Goal: Communication & Community: Answer question/provide support

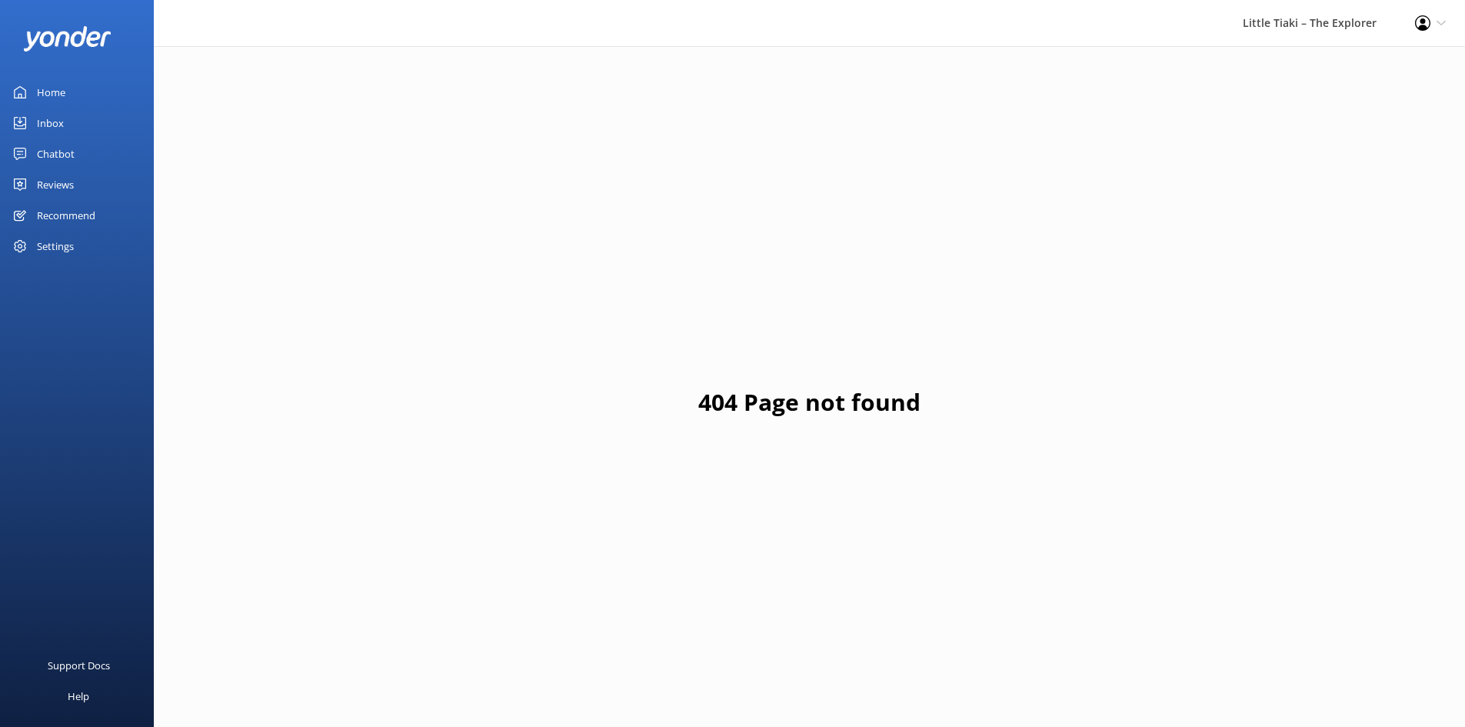
click at [78, 125] on link "Inbox" at bounding box center [77, 123] width 154 height 31
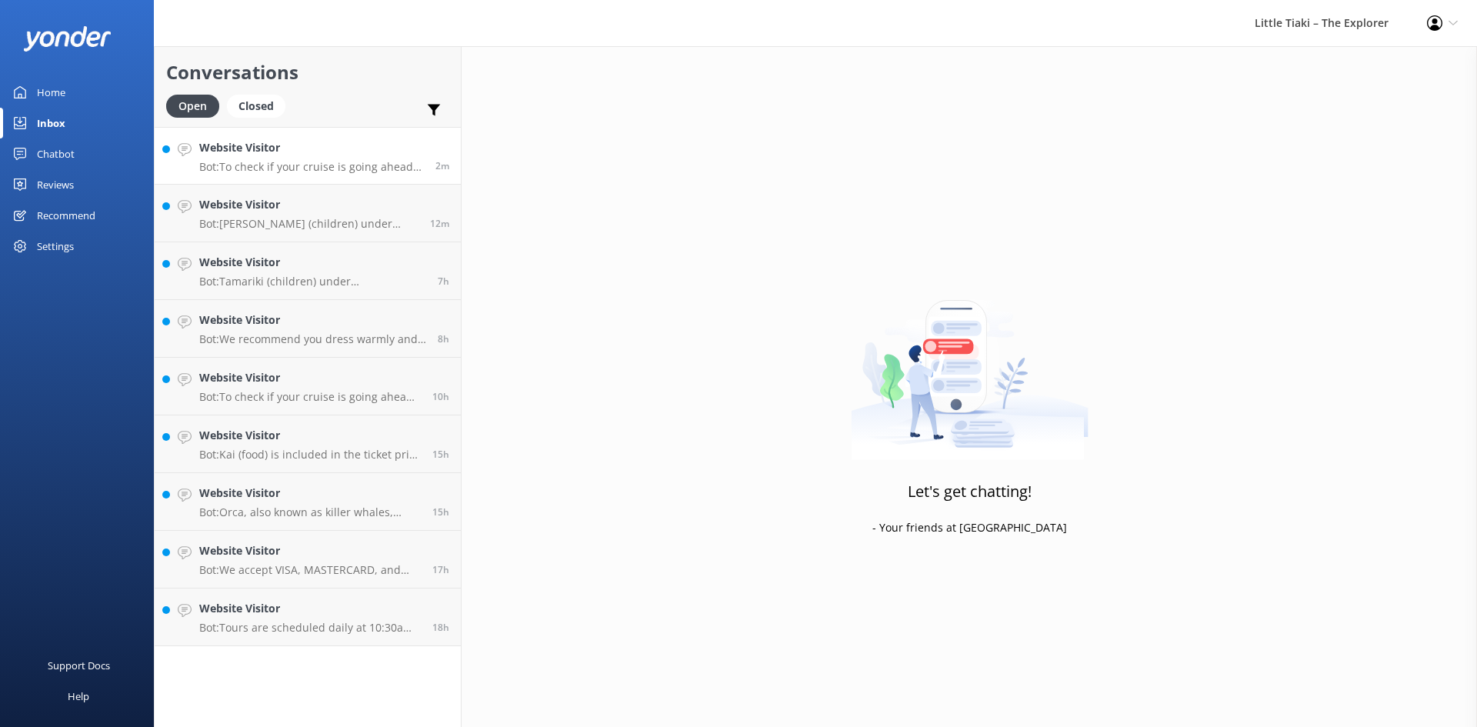
click at [292, 152] on h4 "Website Visitor" at bounding box center [311, 147] width 225 height 17
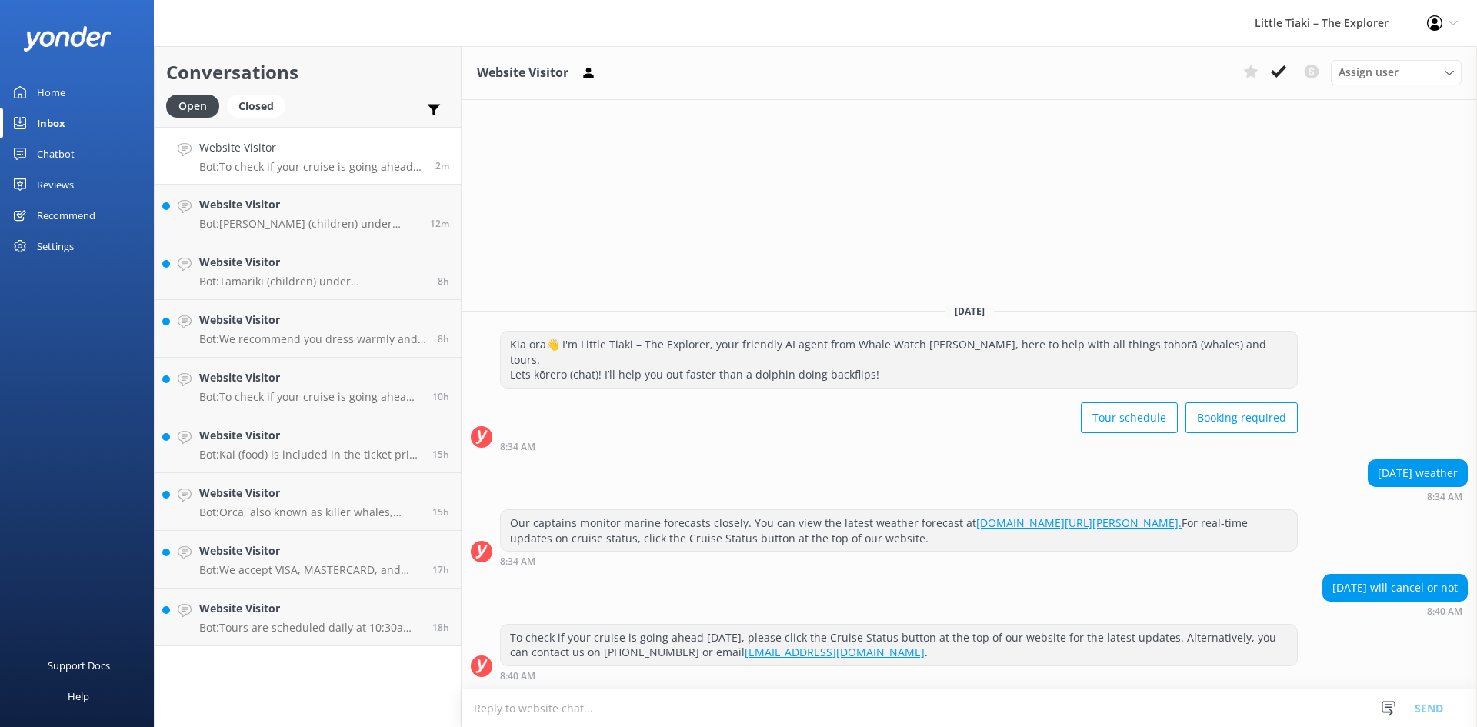
click at [712, 688] on form "Snippets Manage Save time responding and get consistent tone of response by cre…" at bounding box center [969, 707] width 1015 height 38
click at [662, 700] on textarea at bounding box center [969, 708] width 1015 height 38
paste textarea "Southwest winds of 30 knots, shifting to northeast at 10 knots in the morning, …"
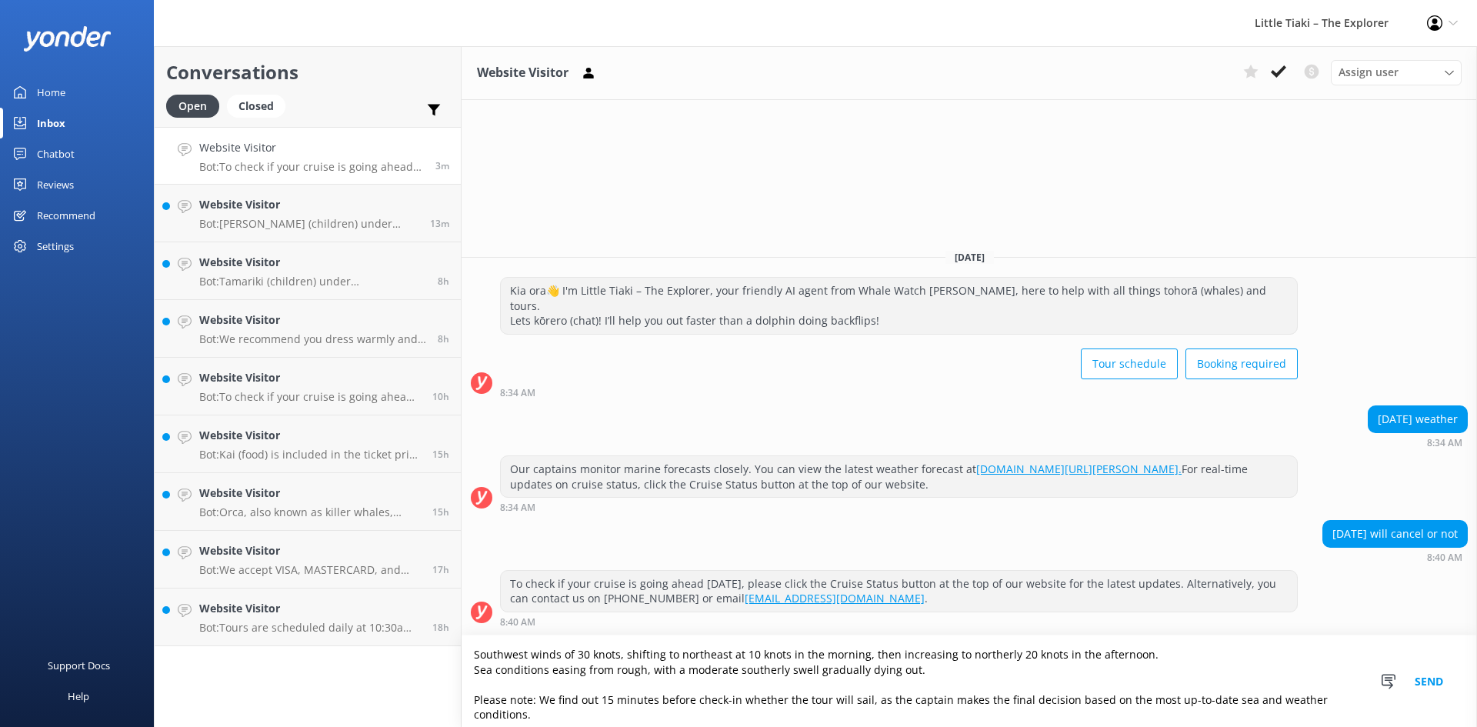
click at [471, 655] on textarea "Southwest winds of 30 knots, shifting to northeast at 10 knots in the morning, …" at bounding box center [969, 681] width 1015 height 92
click at [546, 700] on textarea "kia Ora, according to the forecast, Southwest winds of 30 knots, shifting to no…" at bounding box center [969, 681] width 1015 height 92
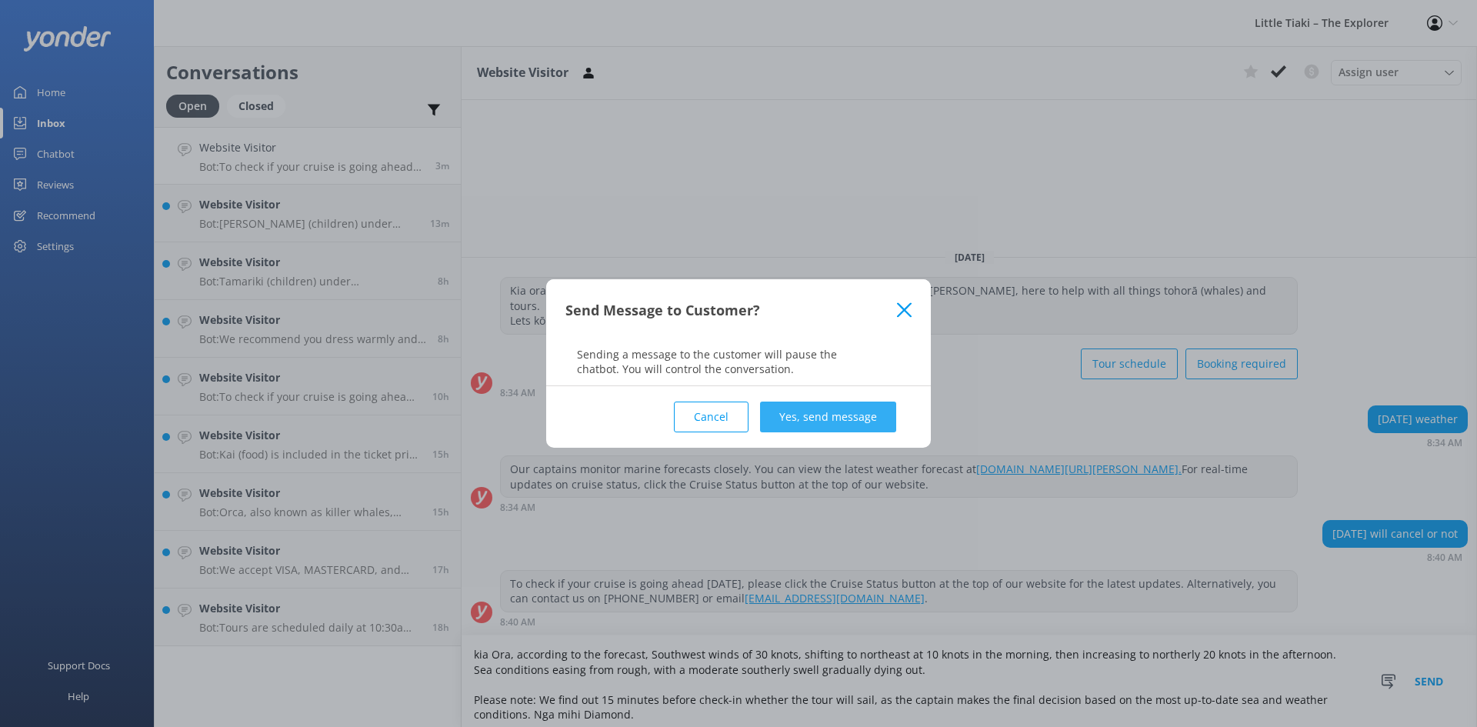
type textarea "kia Ora, according to the forecast, Southwest winds of 30 knots, shifting to no…"
click at [801, 415] on button "Yes, send message" at bounding box center [828, 417] width 136 height 31
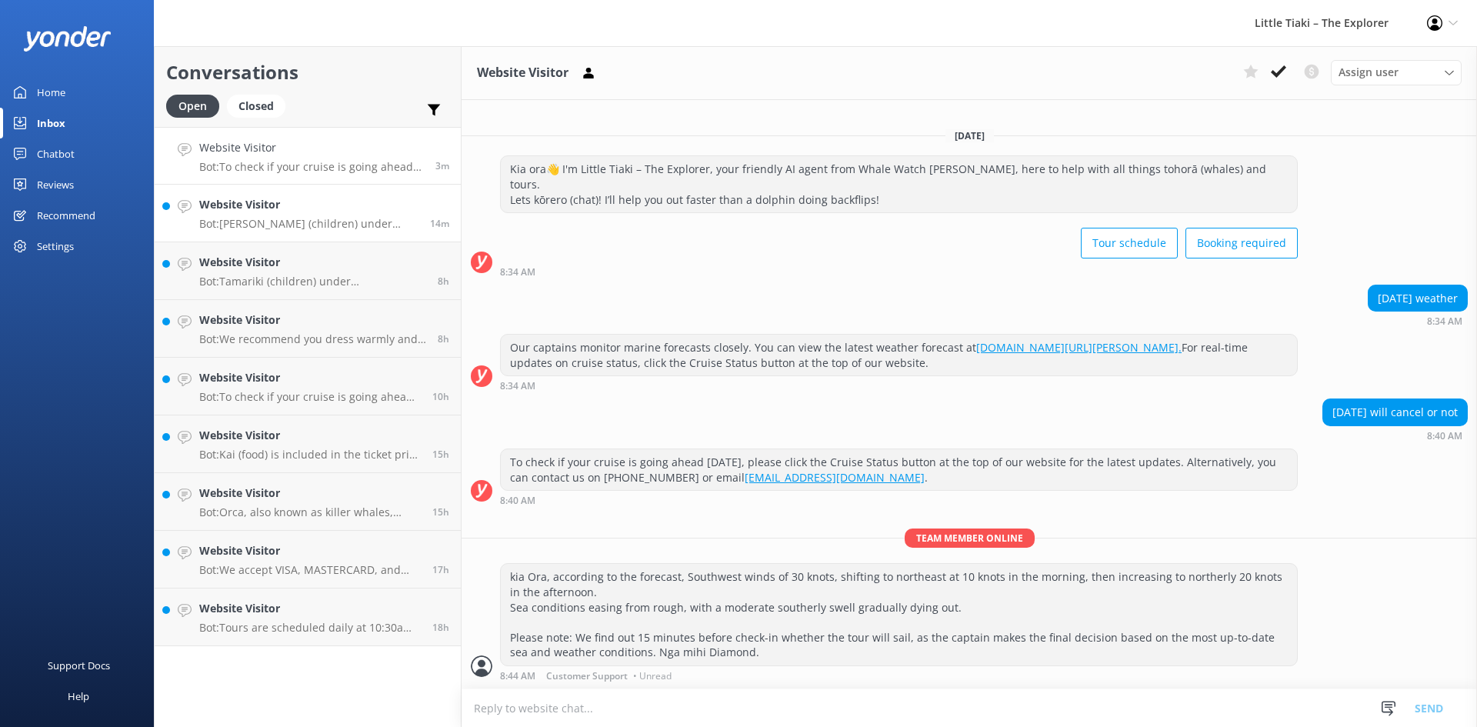
click at [269, 202] on h4 "Website Visitor" at bounding box center [308, 204] width 219 height 17
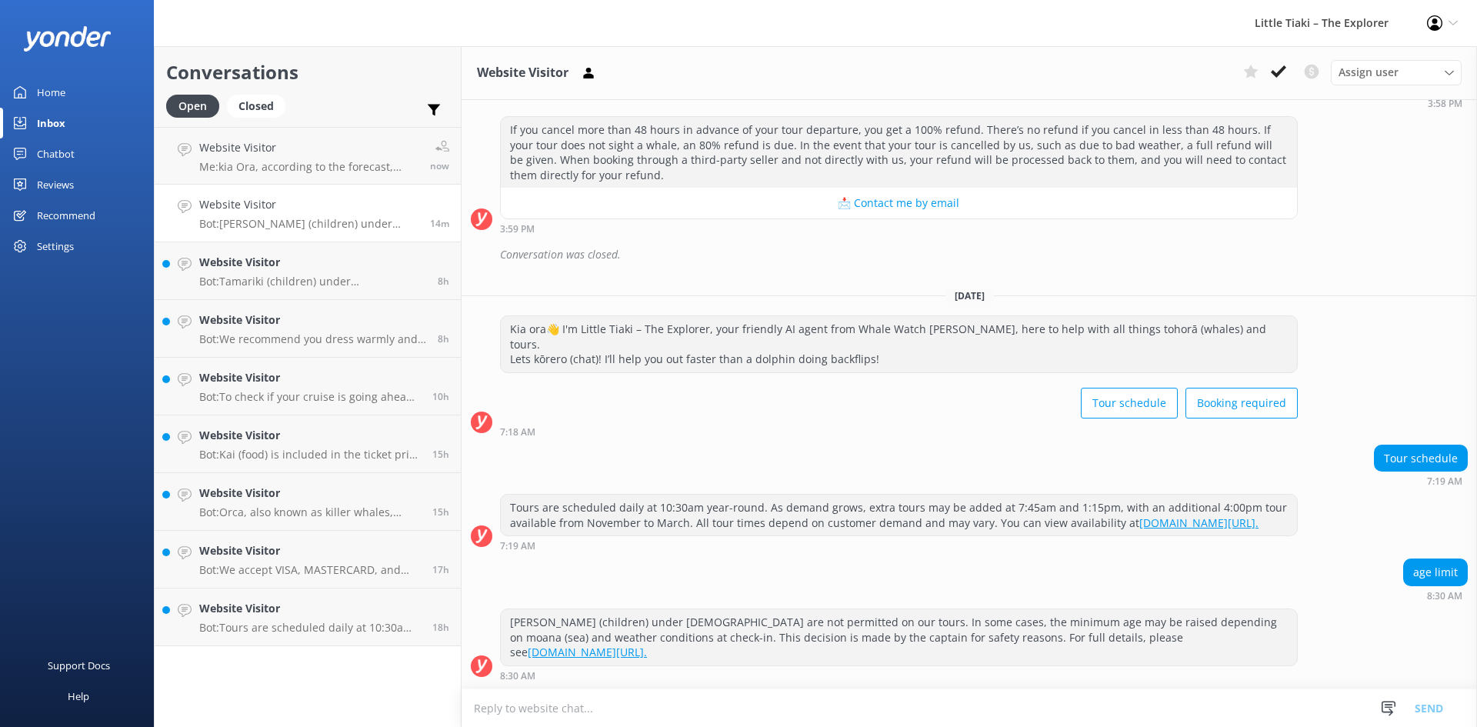
scroll to position [4154, 0]
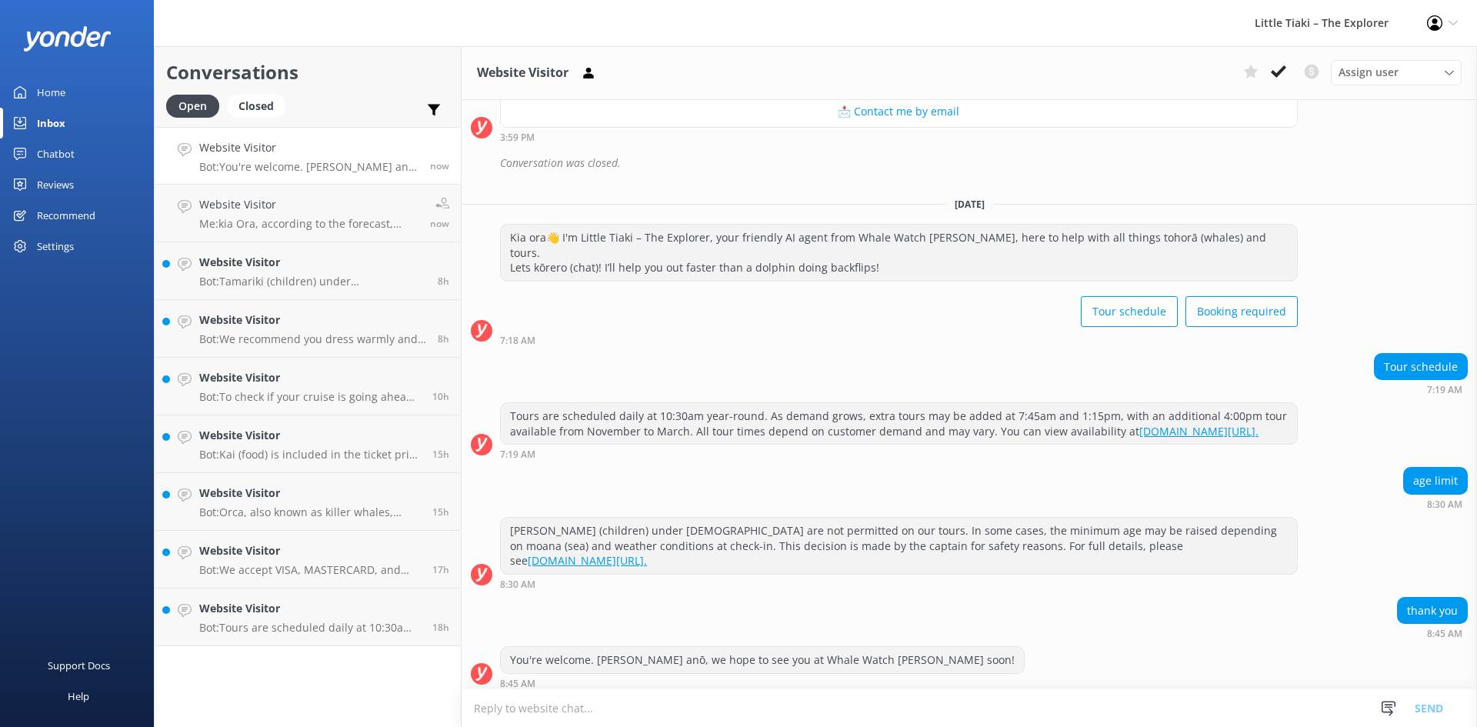
scroll to position [4154, 0]
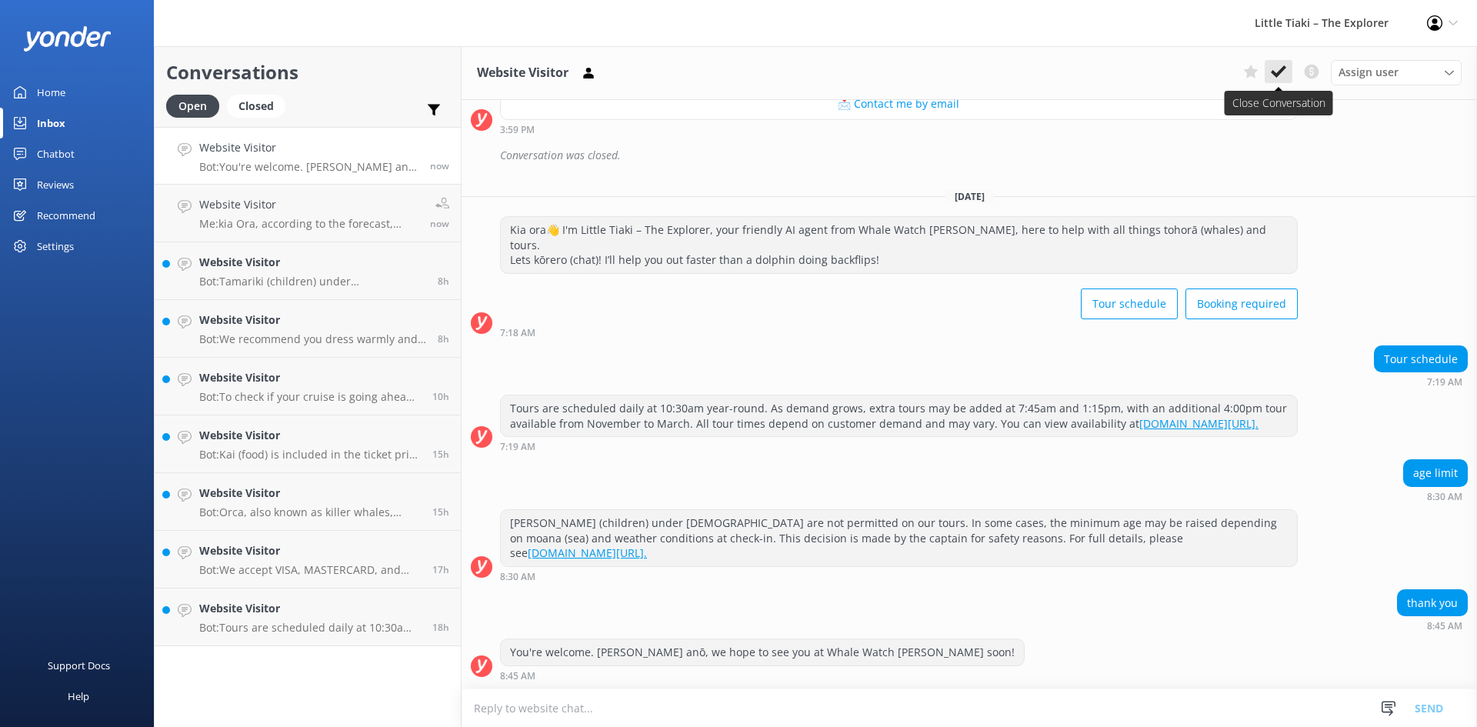
click at [1289, 68] on button at bounding box center [1279, 71] width 28 height 23
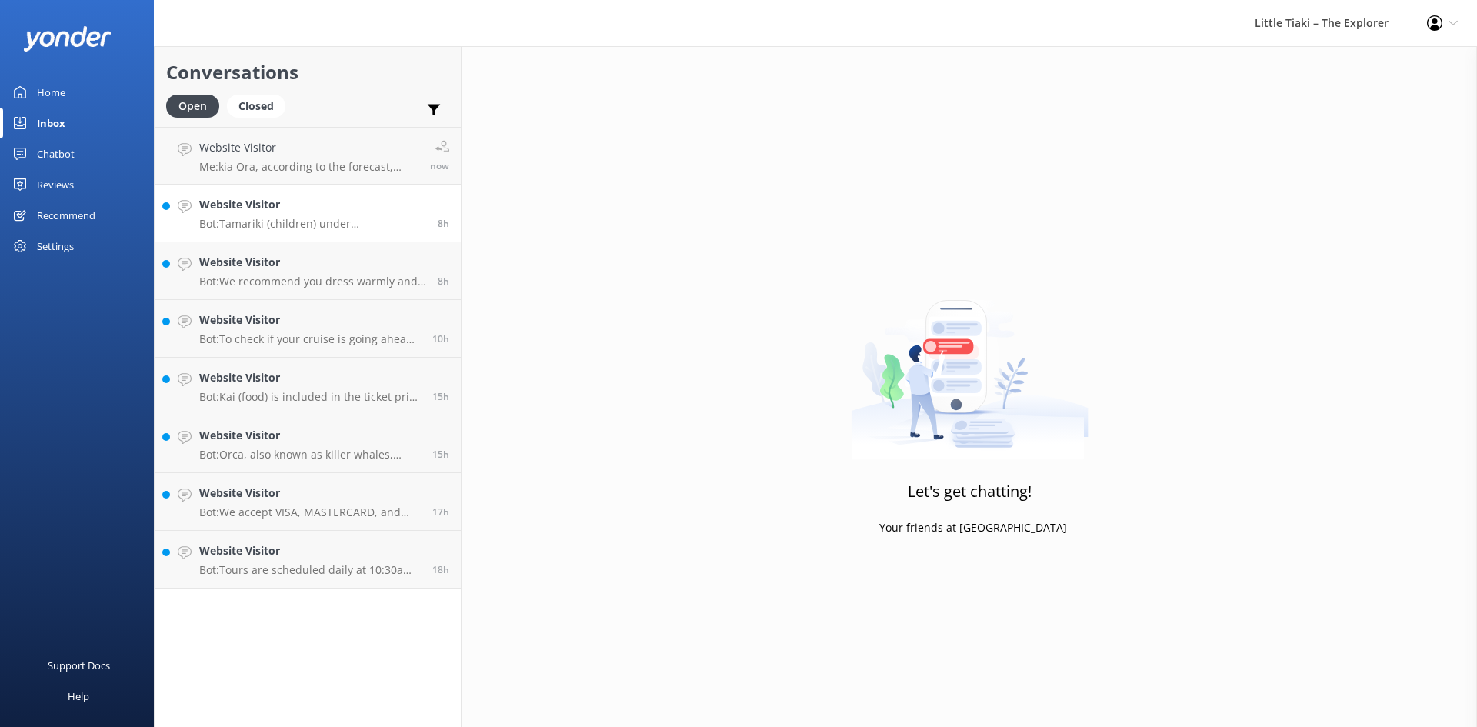
drag, startPoint x: 337, startPoint y: 158, endPoint x: 308, endPoint y: 198, distance: 48.9
click at [335, 159] on div "Website Visitor Me: kia Ora, according to the forecast, Southwest winds of 30 k…" at bounding box center [308, 155] width 219 height 33
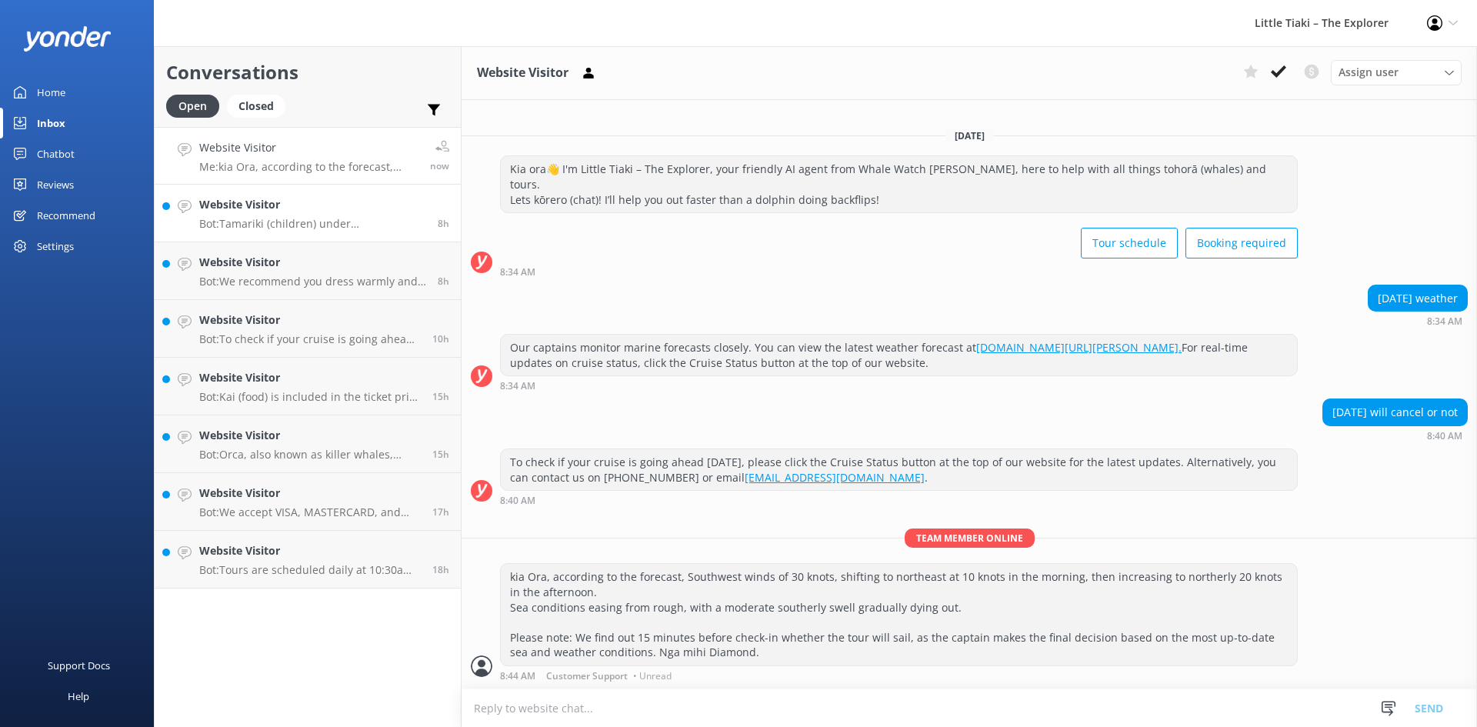
click at [302, 222] on p "Bot: Tamariki (children) under 3 years old are not permitted on our tours, rega…" at bounding box center [312, 224] width 227 height 14
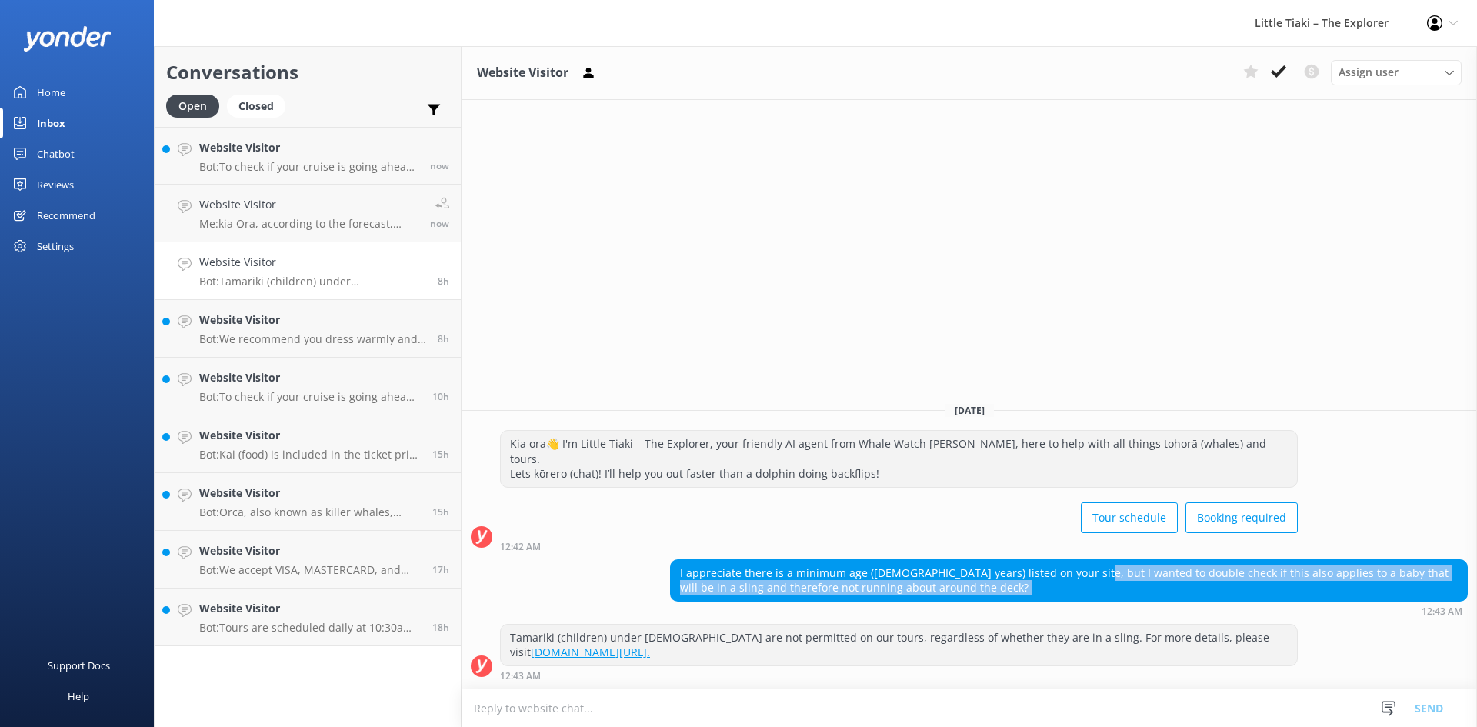
drag, startPoint x: 1072, startPoint y: 575, endPoint x: 1282, endPoint y: 612, distance: 212.5
click at [1282, 612] on div "I appreciate there is a minimum age (3 years) listed on your site, but I wanted…" at bounding box center [1069, 587] width 798 height 57
click at [1379, 612] on div "12:43 AM" at bounding box center [1069, 610] width 798 height 11
click at [1309, 585] on div "I appreciate there is a minimum age (3 years) listed on your site, but I wanted…" at bounding box center [1069, 580] width 796 height 41
drag, startPoint x: 915, startPoint y: 590, endPoint x: 665, endPoint y: 569, distance: 250.9
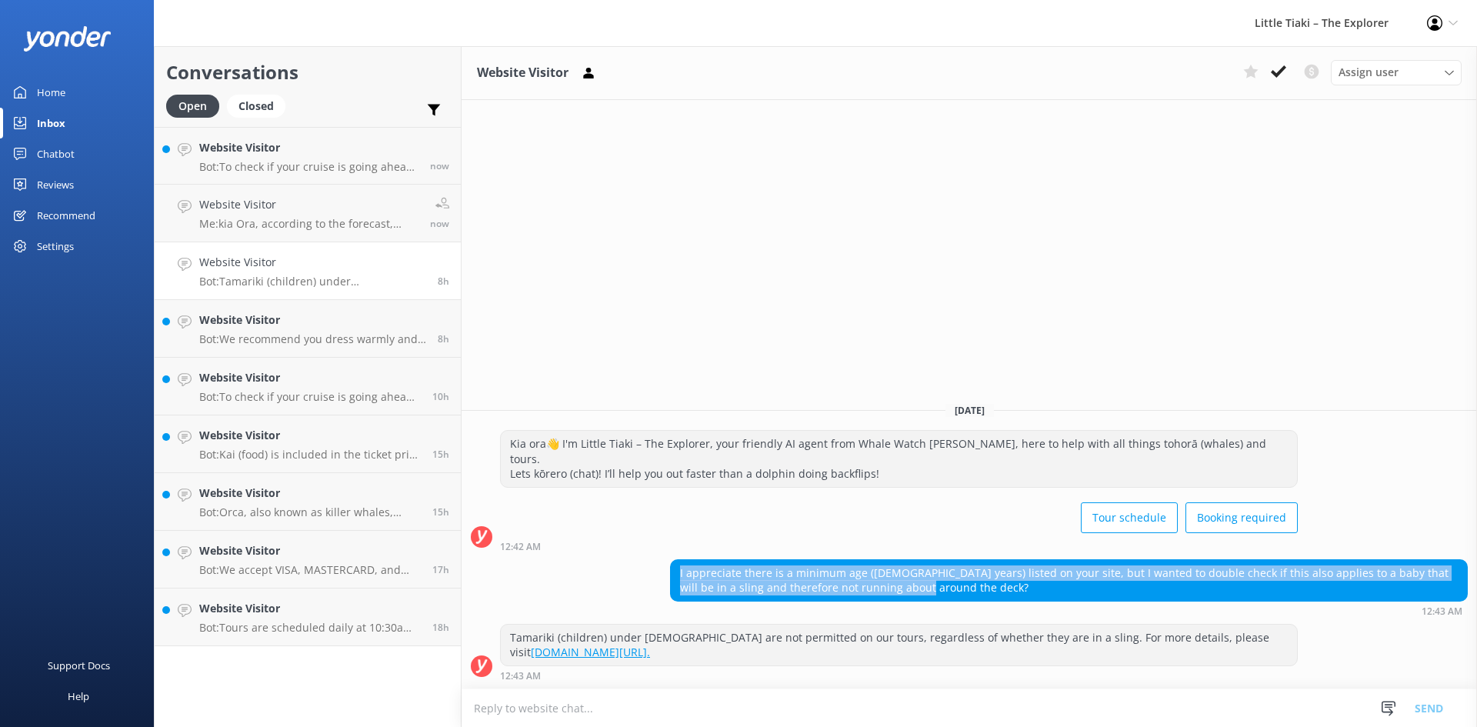
click at [665, 569] on div "I appreciate there is a minimum age (3 years) listed on your site, but I wanted…" at bounding box center [969, 587] width 1015 height 57
copy div "I appreciate there is a minimum age (3 years) listed on your site, but I wanted…"
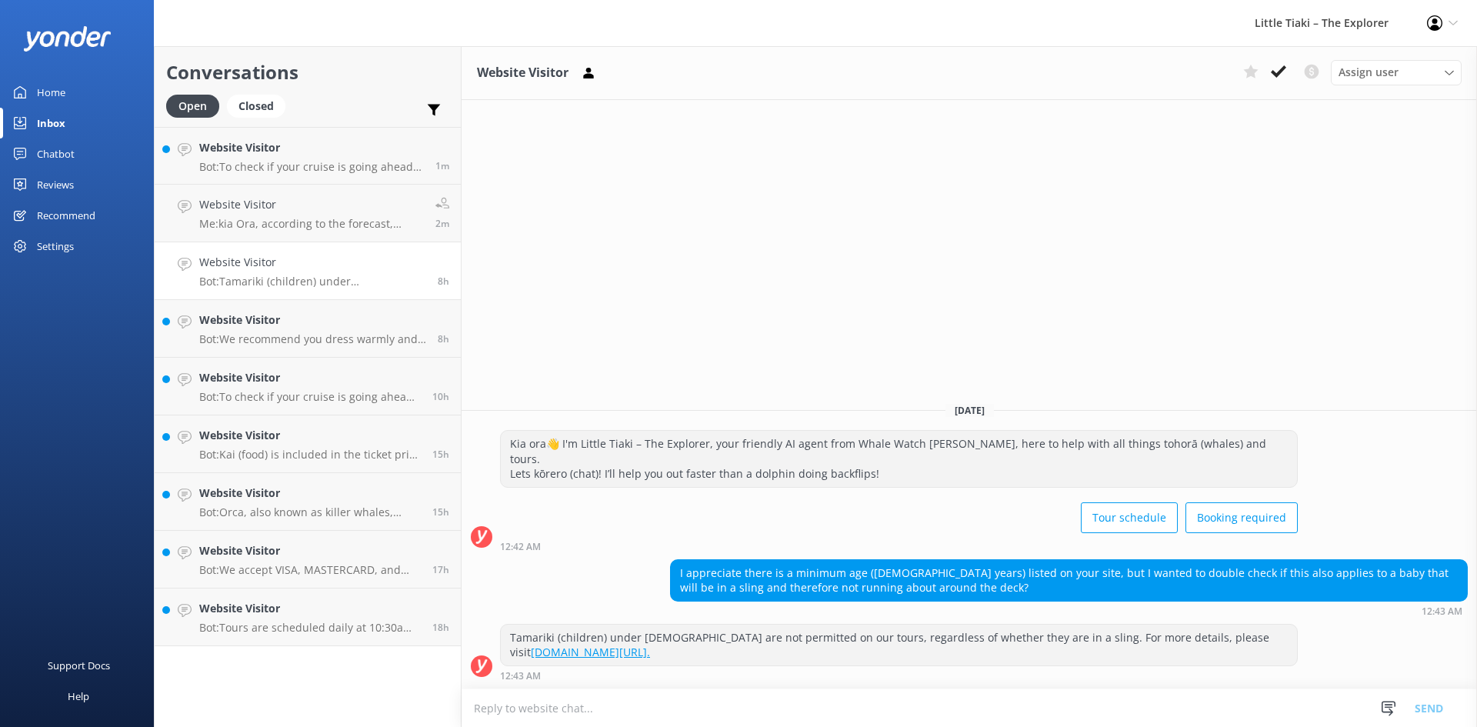
click at [690, 702] on textarea at bounding box center [969, 708] width 1015 height 38
paste textarea "Kia ora, Thank you for your enquiry. Unfortunately, all children must have thei…"
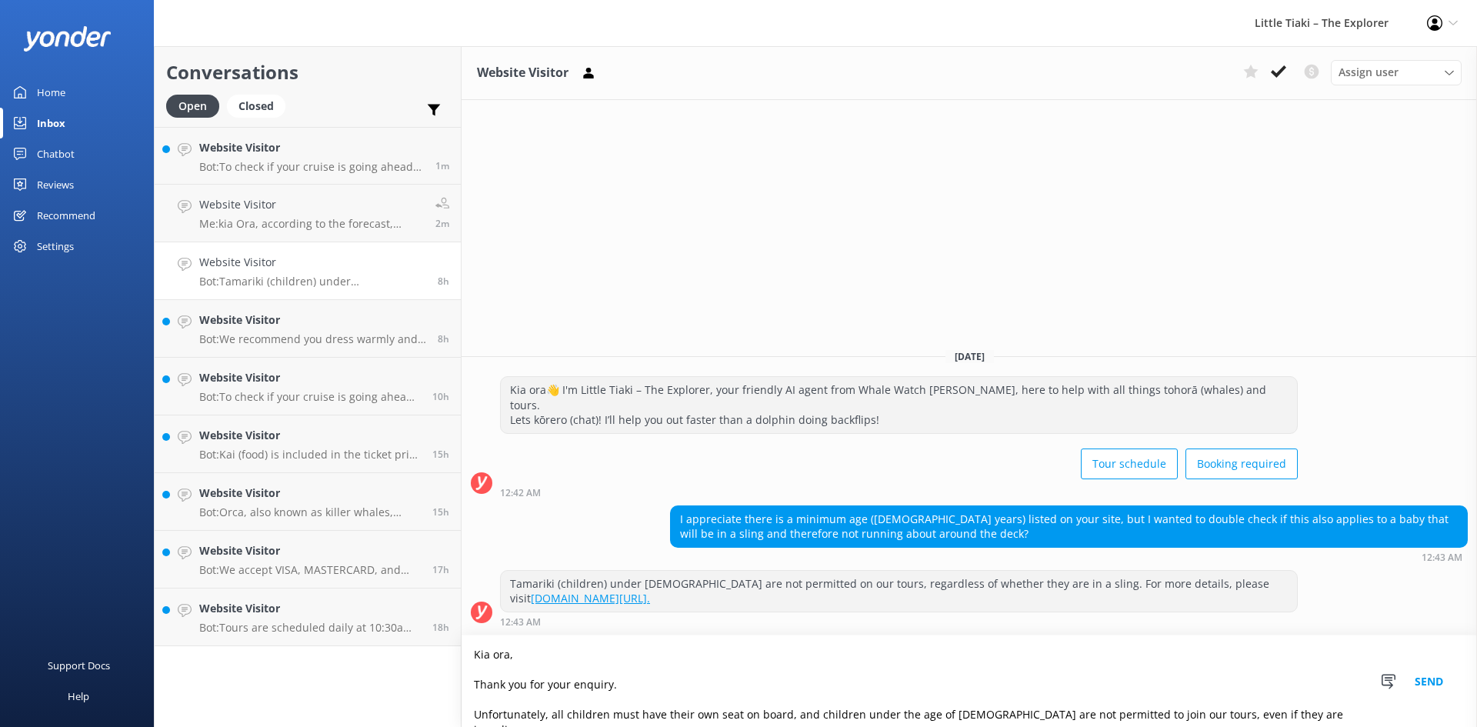
scroll to position [55, 0]
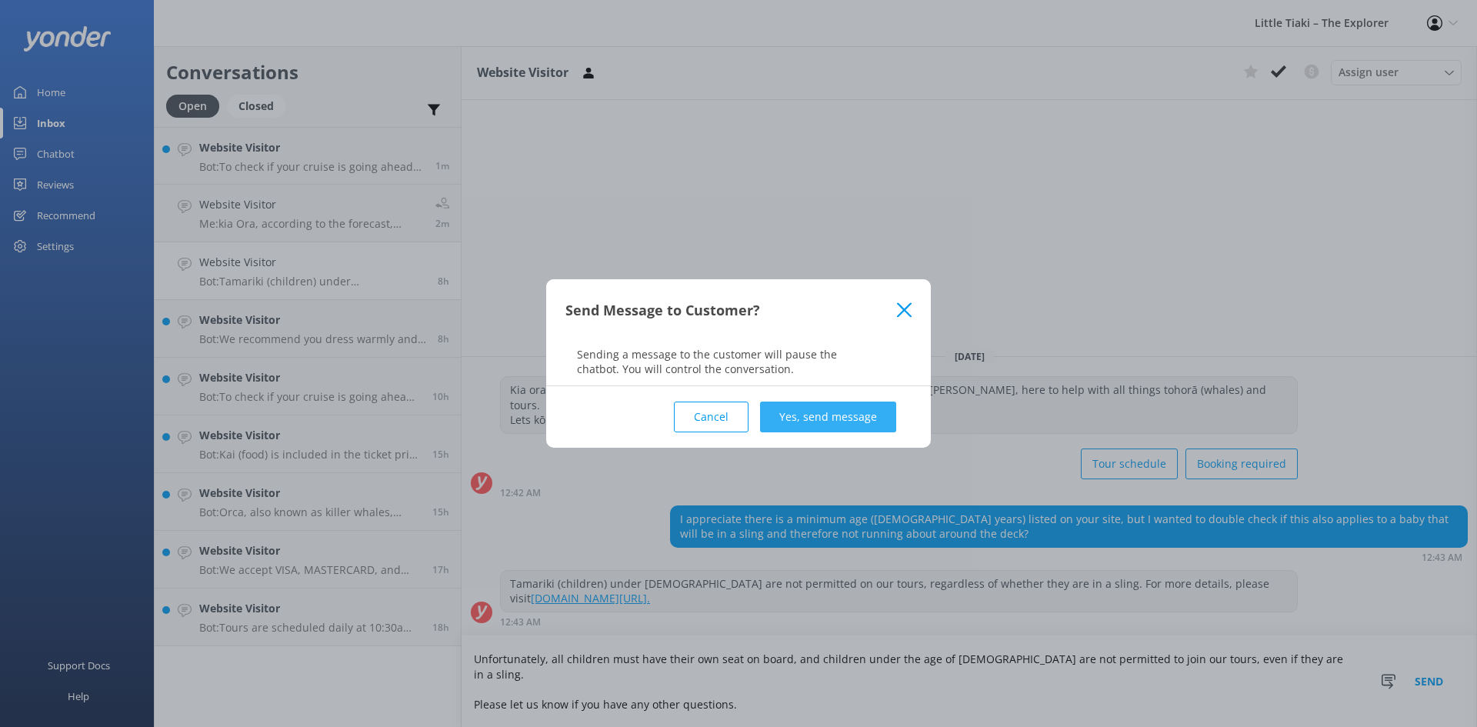
type textarea "Kia ora, Thank you for your enquiry. Unfortunately, all children must have thei…"
click at [813, 405] on button "Yes, send message" at bounding box center [828, 417] width 136 height 31
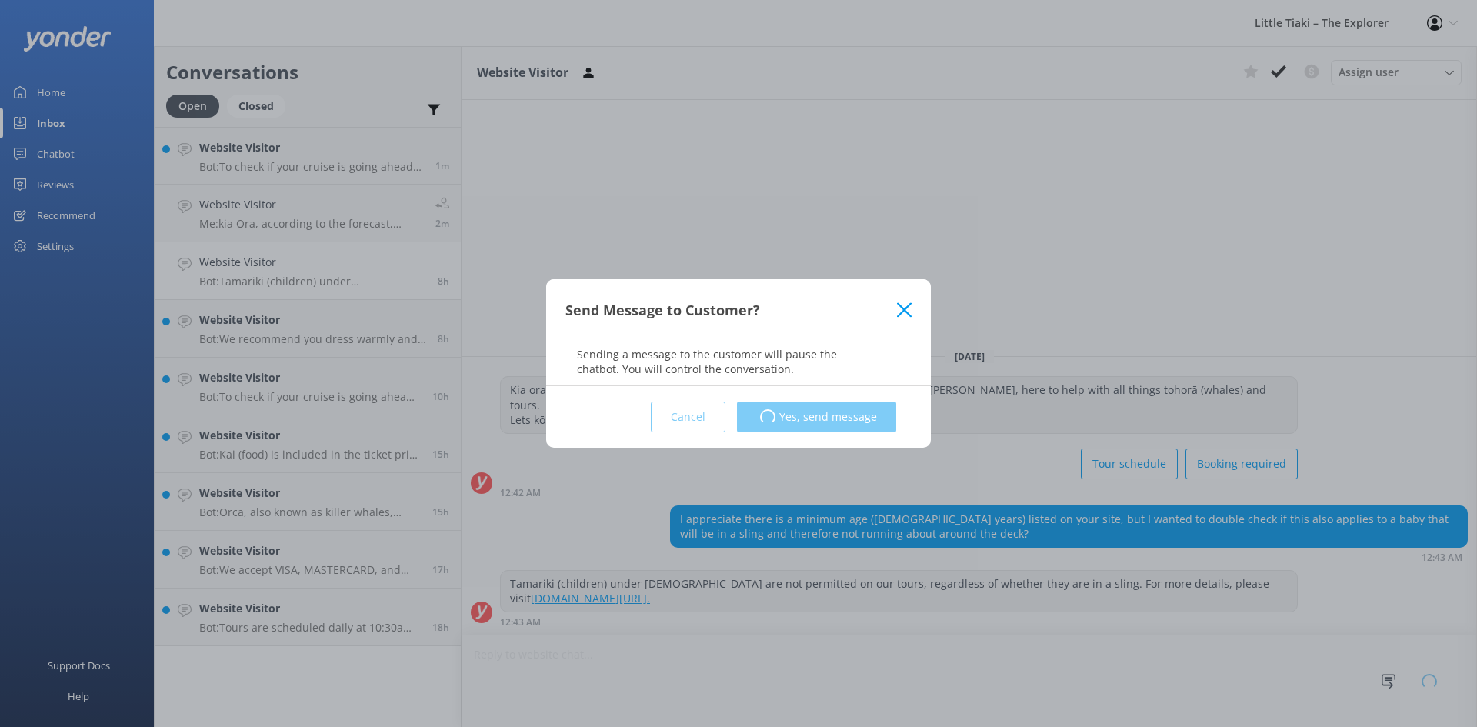
scroll to position [1, 0]
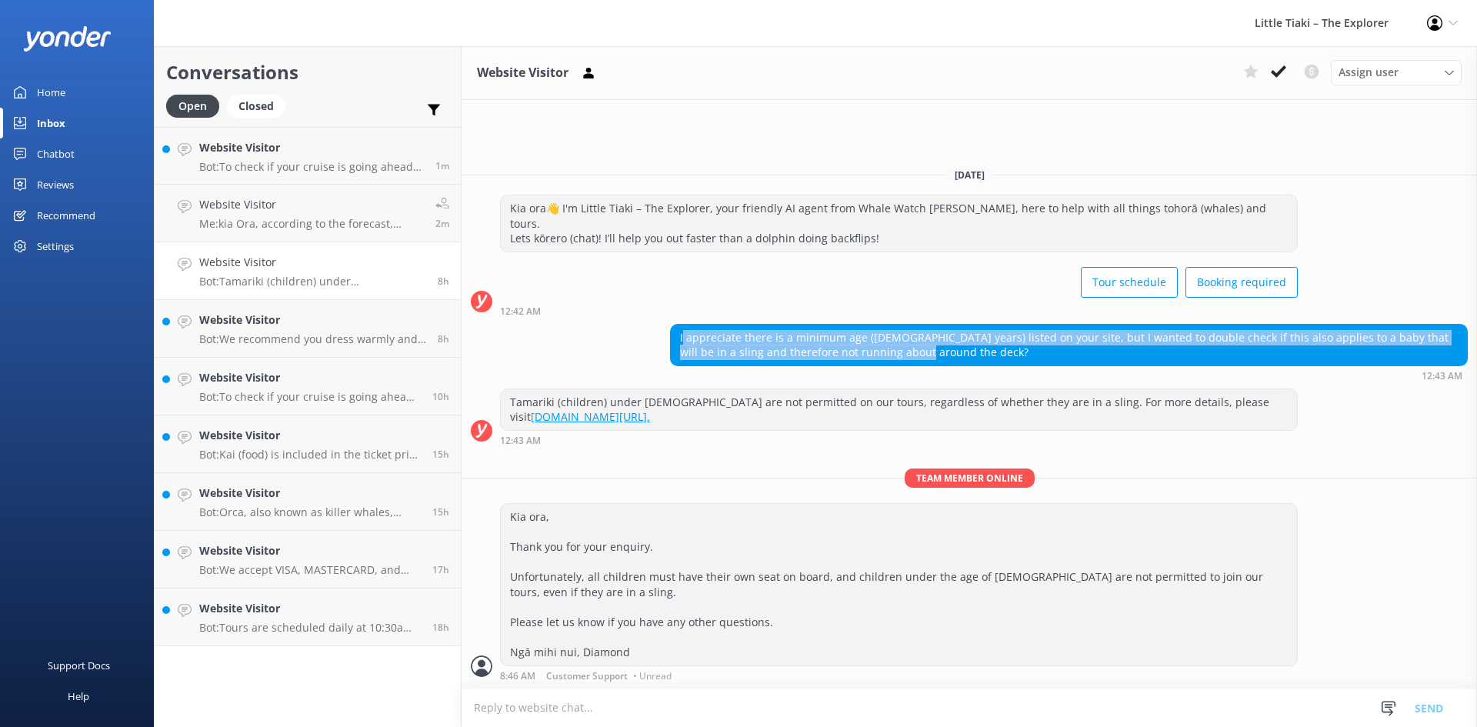
drag, startPoint x: 682, startPoint y: 332, endPoint x: 940, endPoint y: 357, distance: 258.9
click at [940, 357] on div "I appreciate there is a minimum age (3 years) listed on your site, but I wanted…" at bounding box center [1069, 345] width 796 height 41
click at [941, 356] on div "I appreciate there is a minimum age (3 years) listed on your site, but I wanted…" at bounding box center [1069, 345] width 796 height 41
drag, startPoint x: 1053, startPoint y: 333, endPoint x: 1344, endPoint y: 347, distance: 291.1
click at [1344, 347] on div "I appreciate there is a minimum age (3 years) listed on your site, but I wanted…" at bounding box center [1069, 345] width 796 height 41
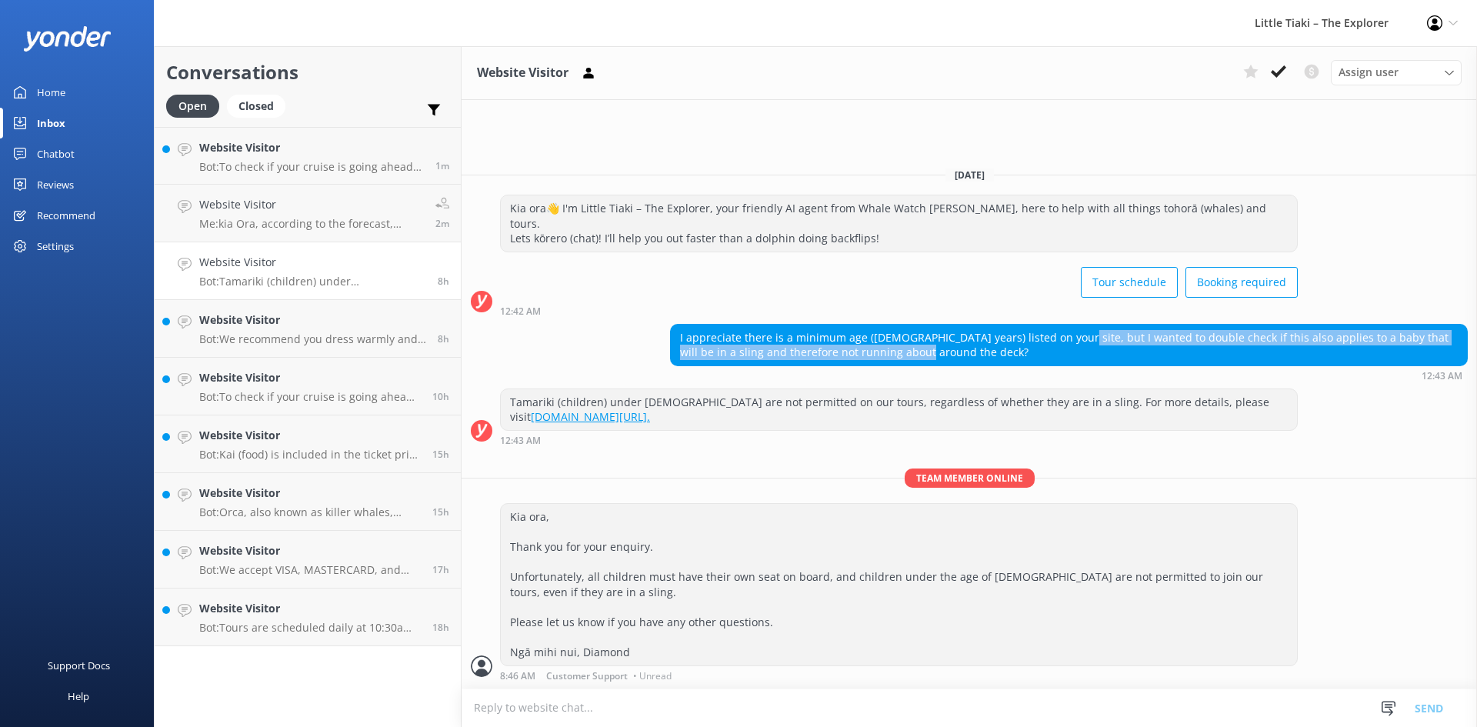
click at [1344, 347] on div "I appreciate there is a minimum age (3 years) listed on your site, but I wanted…" at bounding box center [1069, 345] width 796 height 41
drag, startPoint x: 1307, startPoint y: 334, endPoint x: 1316, endPoint y: 372, distance: 39.6
click at [1316, 372] on div "I appreciate there is a minimum age (3 years) listed on your site, but I wanted…" at bounding box center [1069, 352] width 798 height 57
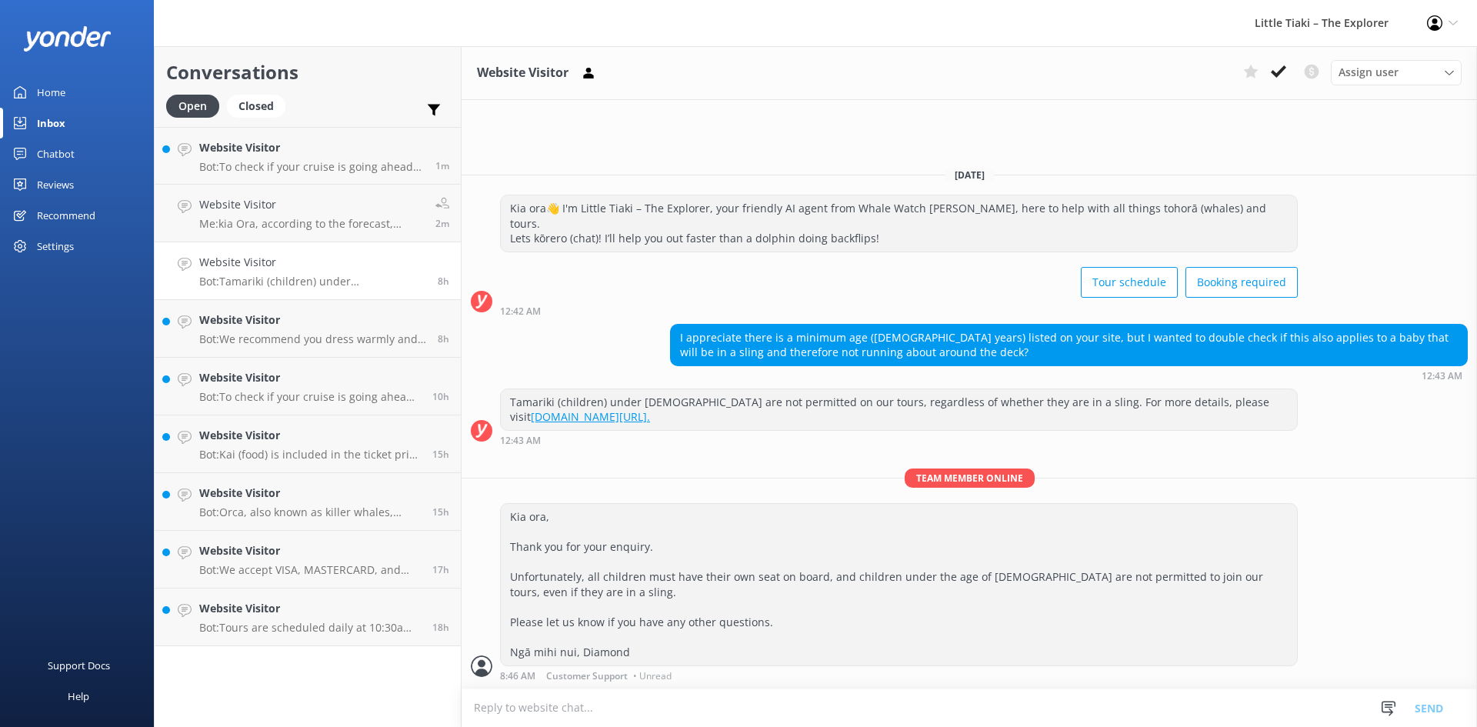
drag, startPoint x: 1224, startPoint y: 345, endPoint x: 1101, endPoint y: 330, distance: 123.9
click at [1212, 343] on div "I appreciate there is a minimum age (3 years) listed on your site, but I wanted…" at bounding box center [1069, 345] width 796 height 41
drag, startPoint x: 724, startPoint y: 361, endPoint x: 982, endPoint y: 363, distance: 258.5
click at [982, 363] on div "I appreciate there is a minimum age (3 years) listed on your site, but I wanted…" at bounding box center [1069, 345] width 796 height 41
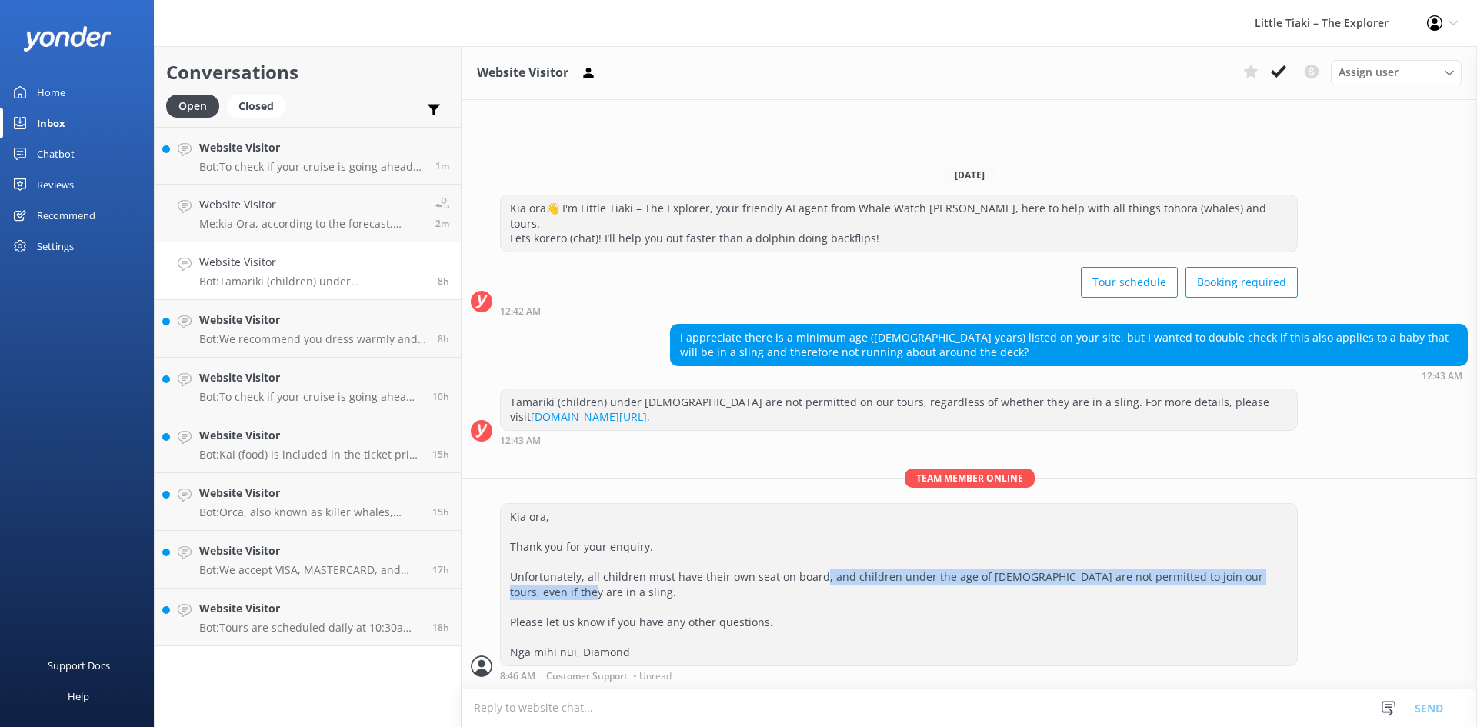
drag, startPoint x: 820, startPoint y: 574, endPoint x: 1117, endPoint y: 596, distance: 297.8
click at [1117, 596] on div "Kia ora, Thank you for your enquiry. Unfortunately, all children must have thei…" at bounding box center [899, 585] width 796 height 162
drag, startPoint x: 1018, startPoint y: 575, endPoint x: 1158, endPoint y: 595, distance: 141.4
click at [1158, 595] on div "Kia ora, Thank you for your enquiry. Unfortunately, all children must have thei…" at bounding box center [899, 585] width 796 height 162
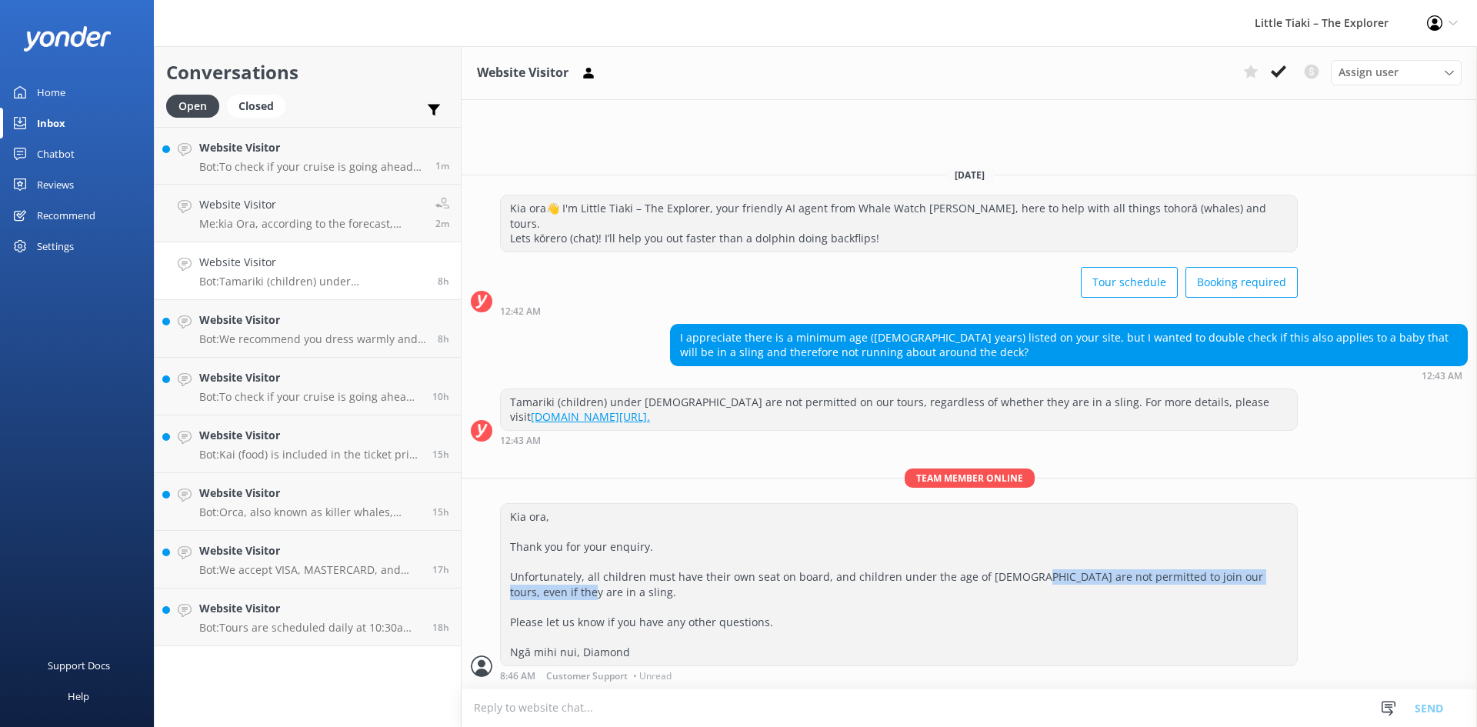
click at [1154, 571] on div "Kia ora, Thank you for your enquiry. Unfortunately, all children must have thei…" at bounding box center [899, 585] width 796 height 162
drag, startPoint x: 1165, startPoint y: 570, endPoint x: 1068, endPoint y: 632, distance: 115.2
click at [1088, 632] on div "Kia ora, Thank you for your enquiry. Unfortunately, all children must have thei…" at bounding box center [899, 585] width 796 height 162
click at [733, 602] on div "Kia ora, Thank you for your enquiry. Unfortunately, all children must have thei…" at bounding box center [899, 585] width 796 height 162
click at [577, 596] on div "Kia ora, Thank you for your enquiry. Unfortunately, all children must have thei…" at bounding box center [899, 585] width 796 height 162
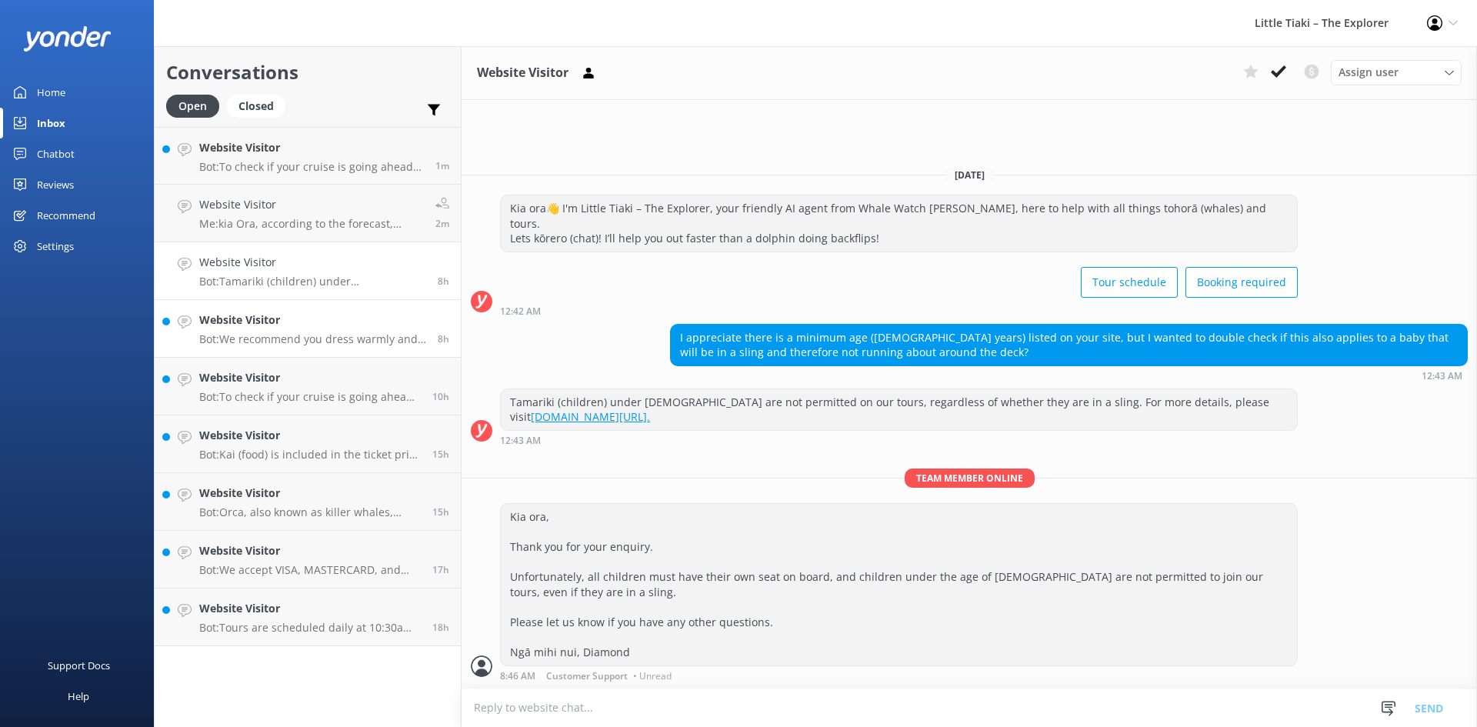
click at [283, 312] on h4 "Website Visitor" at bounding box center [312, 320] width 227 height 17
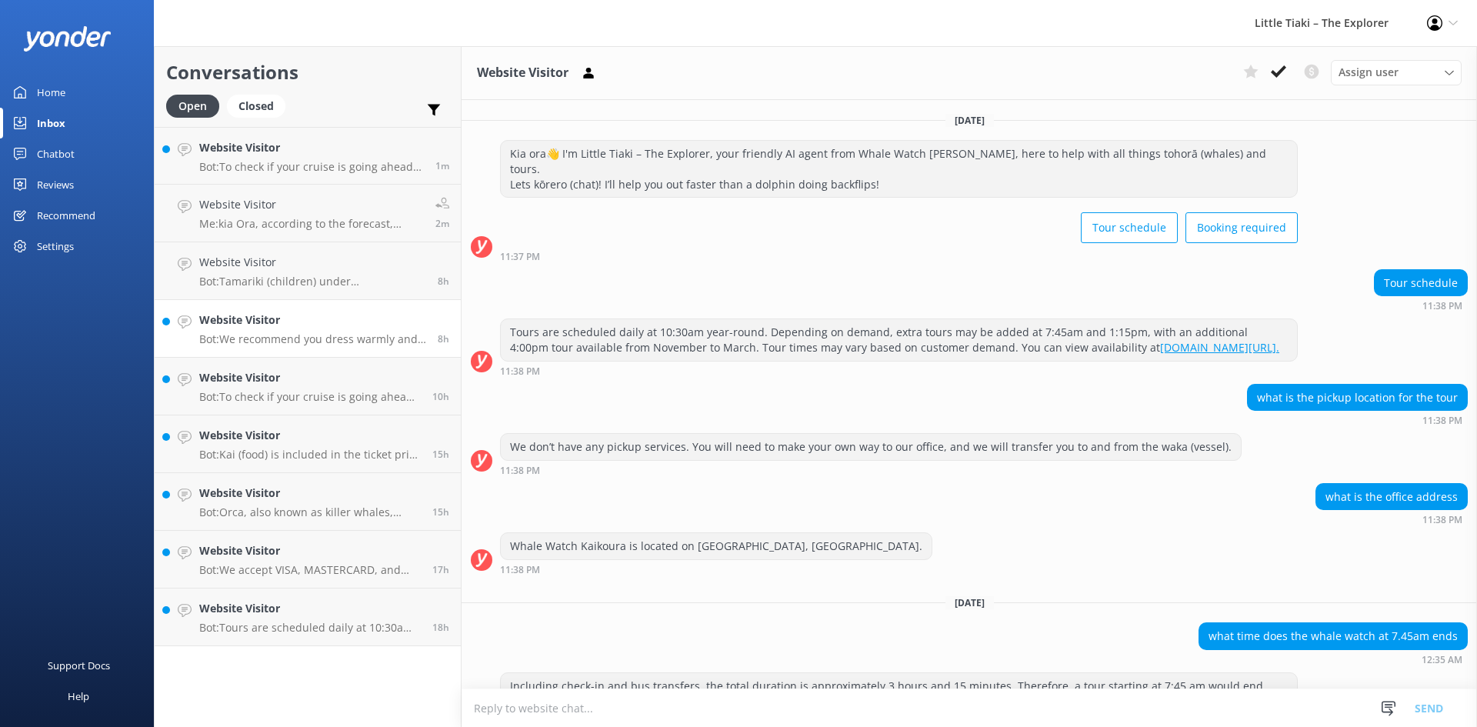
scroll to position [148, 0]
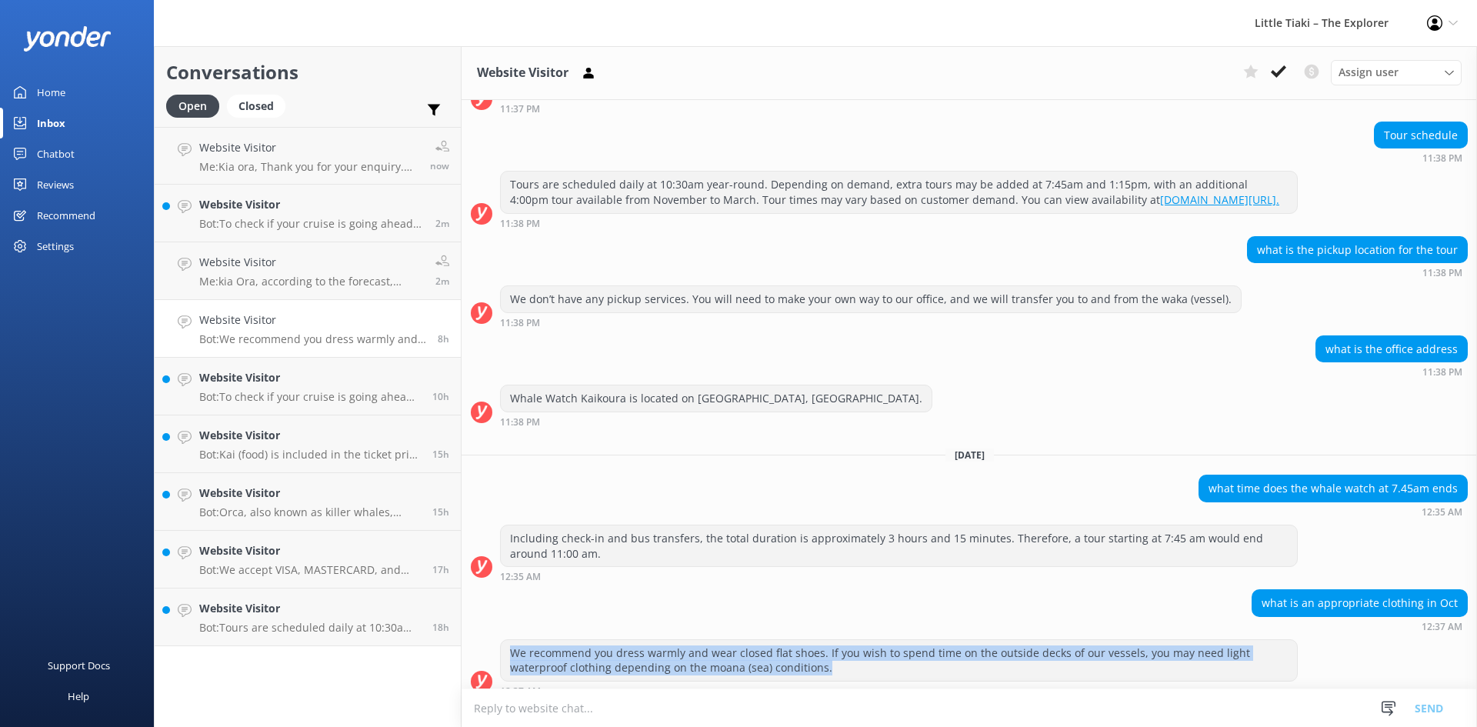
drag, startPoint x: 509, startPoint y: 629, endPoint x: 917, endPoint y: 662, distance: 409.0
click at [917, 662] on div "We recommend you dress warmly and wear closed flat shoes. If you wish to spend …" at bounding box center [899, 660] width 796 height 41
drag, startPoint x: 838, startPoint y: 653, endPoint x: 471, endPoint y: 618, distance: 368.5
click at [471, 618] on div "Yesterday Kia ora👋 I'm Little Tiaki – The Explorer, your friendly AI agent from…" at bounding box center [969, 328] width 1015 height 752
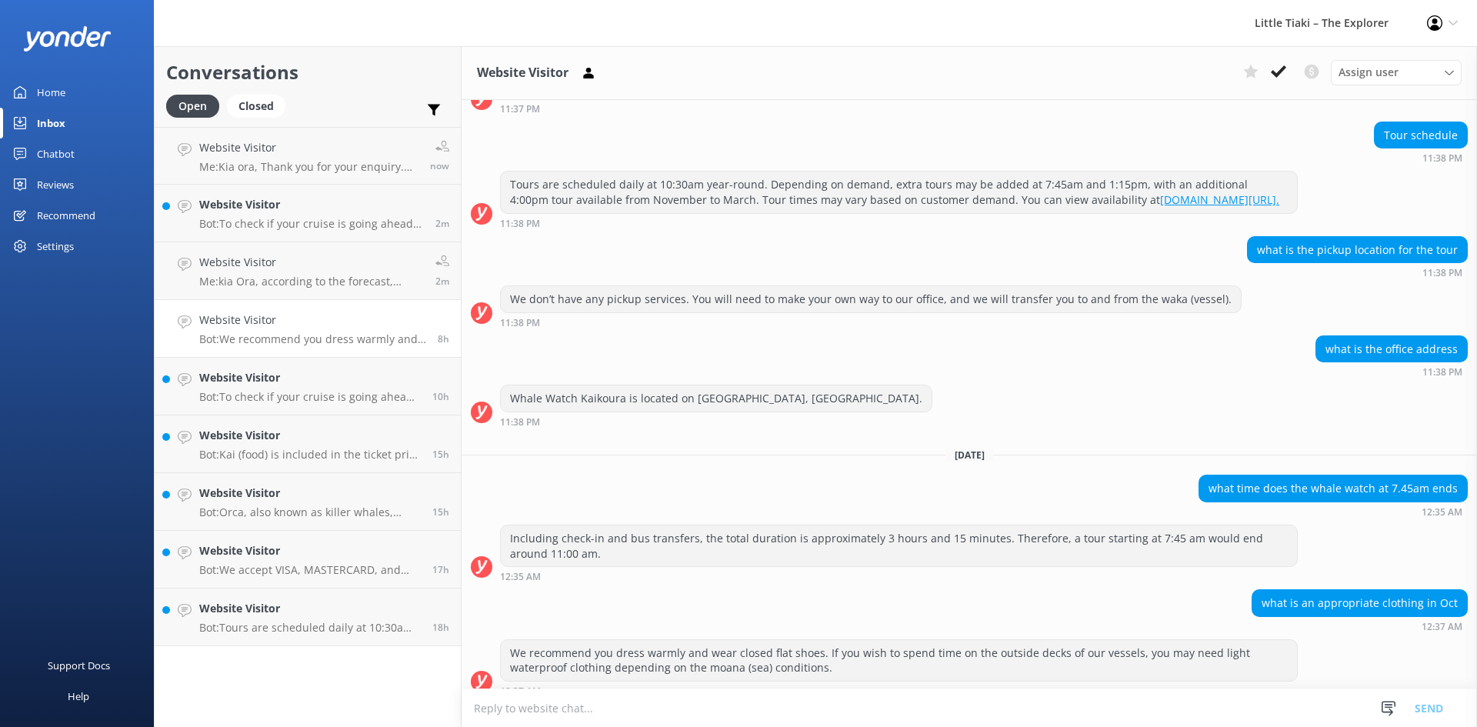
click at [530, 598] on div "what is an appropriate clothing in Oct 12:37 AM" at bounding box center [969, 610] width 1015 height 42
click at [319, 323] on h4 "Website Visitor" at bounding box center [312, 320] width 227 height 17
click at [555, 692] on textarea at bounding box center [969, 708] width 1015 height 38
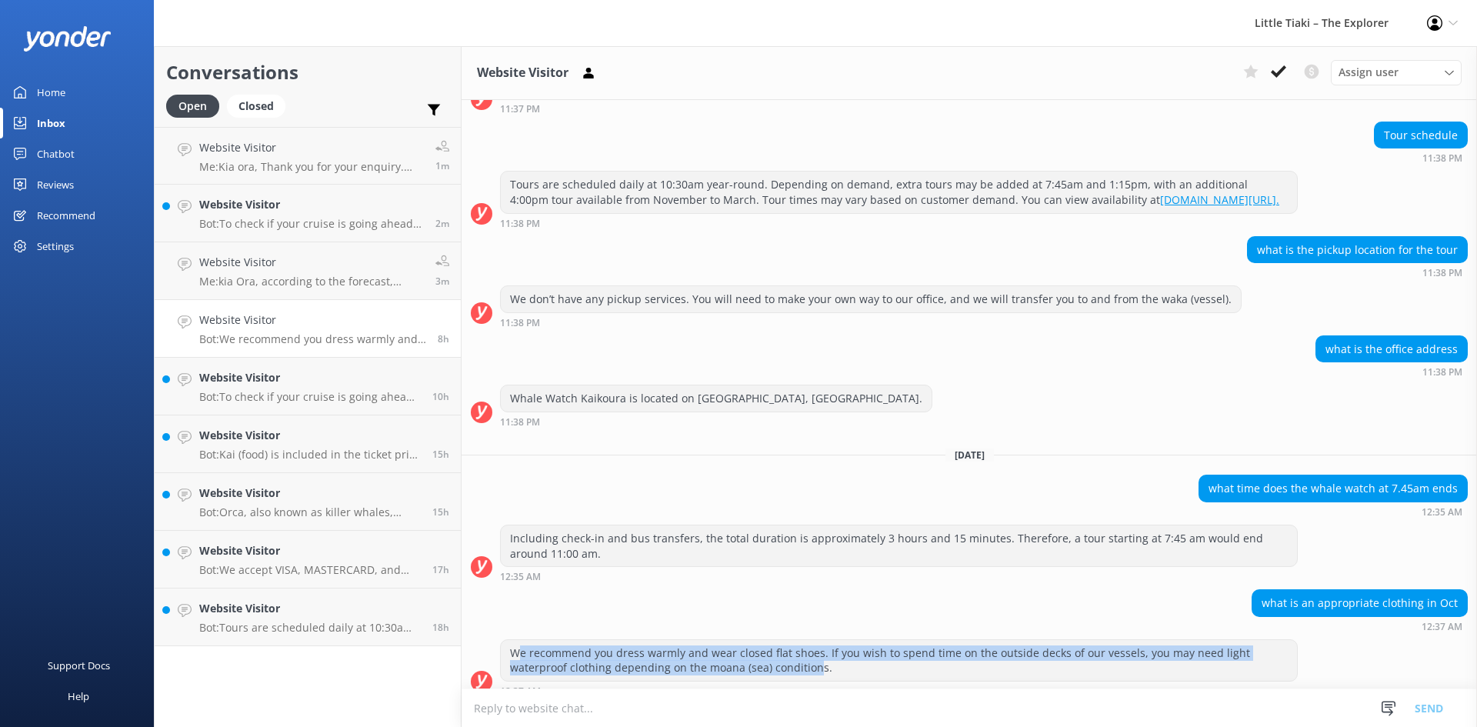
drag, startPoint x: 516, startPoint y: 633, endPoint x: 823, endPoint y: 667, distance: 308.8
click at [820, 667] on div "We recommend you dress warmly and wear closed flat shoes. If you wish to spend …" at bounding box center [899, 667] width 798 height 57
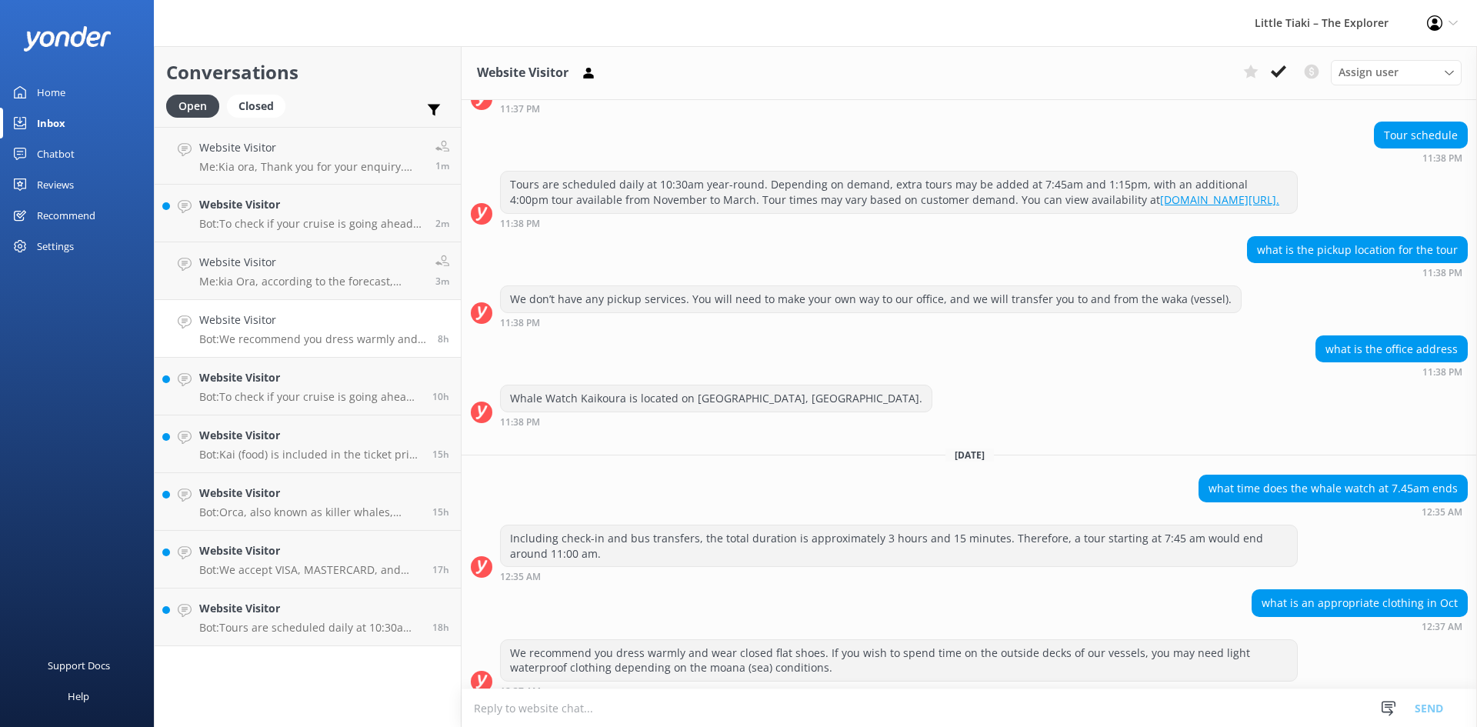
click at [826, 666] on div "We recommend you dress warmly and wear closed flat shoes. If you wish to spend …" at bounding box center [899, 660] width 798 height 42
click at [1278, 62] on button at bounding box center [1279, 71] width 28 height 23
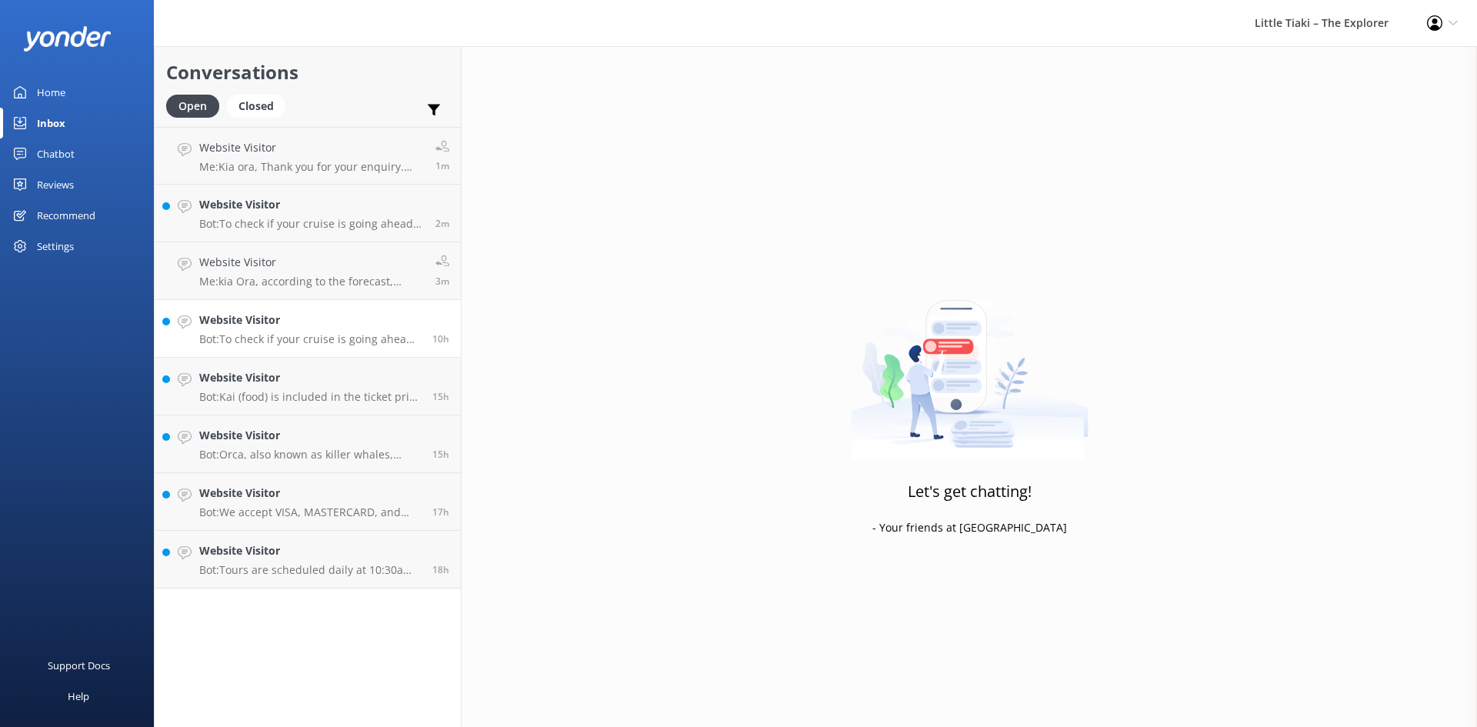
click at [253, 323] on h4 "Website Visitor" at bounding box center [310, 320] width 222 height 17
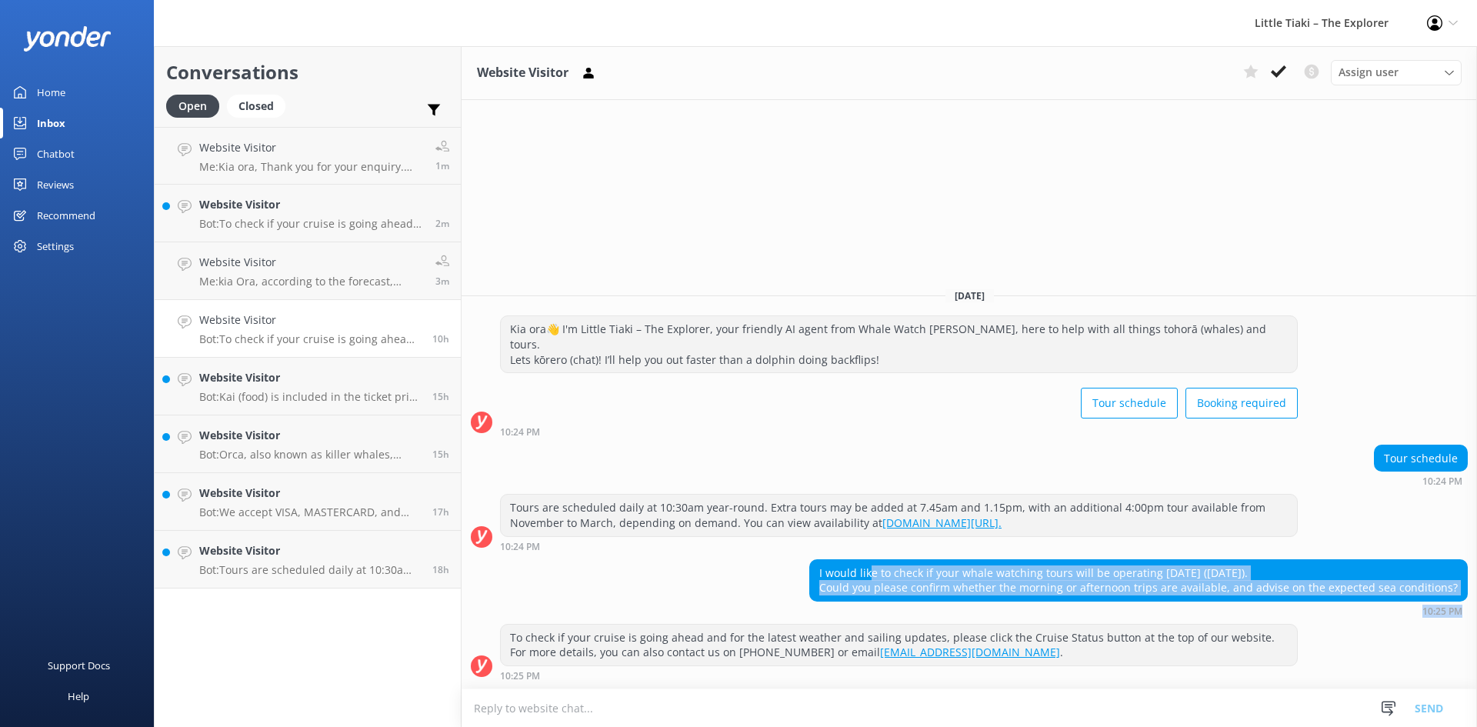
drag, startPoint x: 892, startPoint y: 569, endPoint x: 1476, endPoint y: 605, distance: 585.7
click at [1476, 605] on div "I would like to check if your whale watching tours will be operating tomorrow (…" at bounding box center [969, 587] width 1015 height 57
click at [1324, 581] on div "I would like to check if your whale watching tours will be operating tomorrow (…" at bounding box center [1138, 580] width 657 height 41
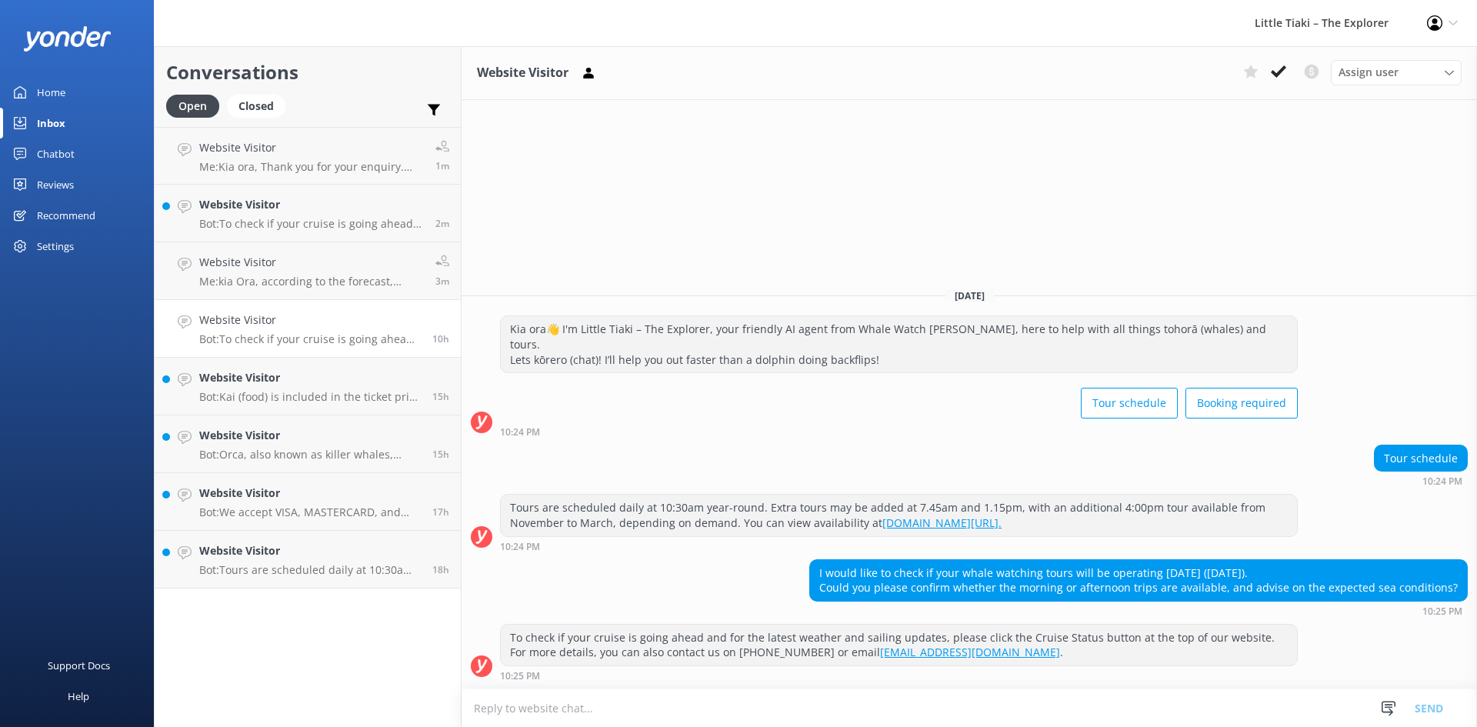
drag, startPoint x: 855, startPoint y: 568, endPoint x: 1458, endPoint y: 583, distance: 603.3
click at [1458, 583] on div "I would like to check if your whale watching tours will be operating tomorrow (…" at bounding box center [1138, 580] width 657 height 41
copy div "ould like to check if your whale watching tours will be operating tomorrow (Oct…"
drag, startPoint x: 198, startPoint y: 125, endPoint x: 206, endPoint y: 140, distance: 16.5
click at [202, 131] on div "Conversations Open Closed Important Converted Assigned to me Unassigned Website…" at bounding box center [308, 386] width 308 height 681
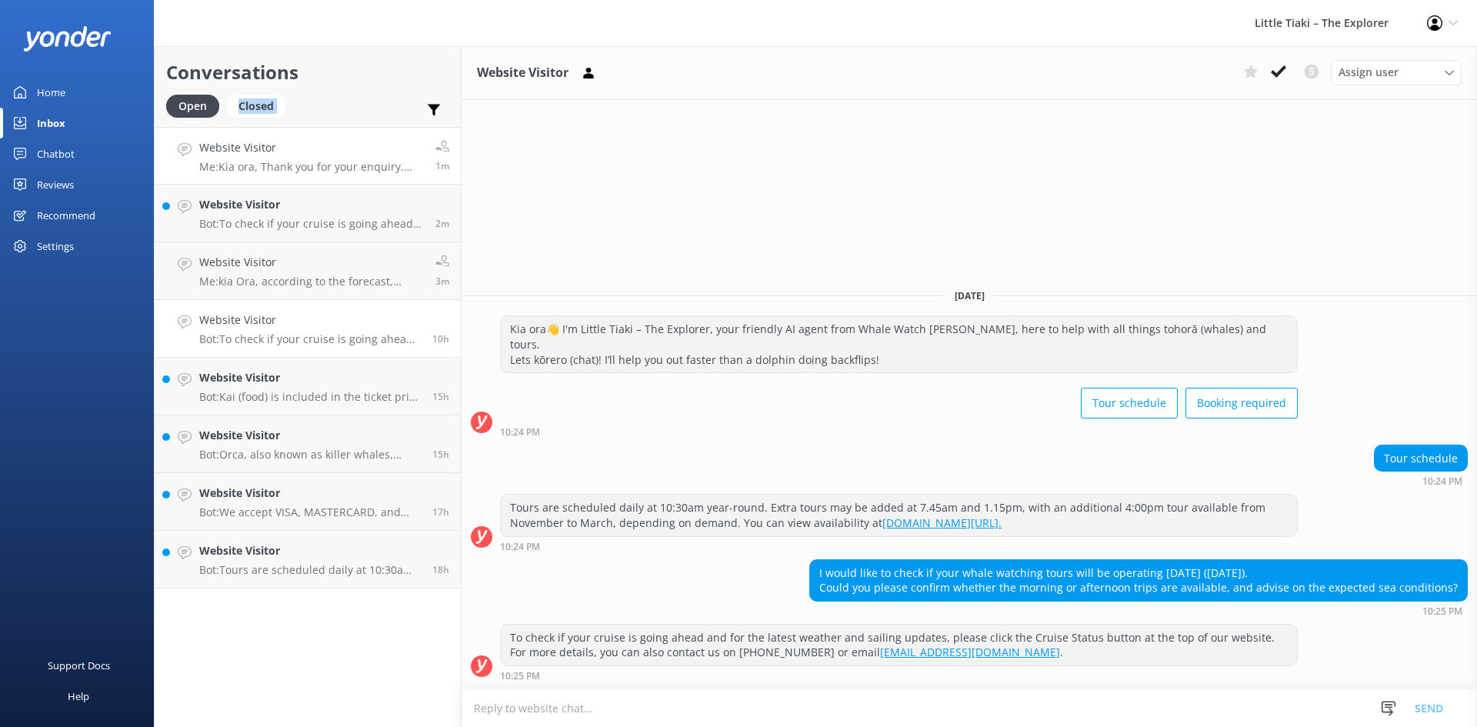
click at [339, 171] on p "Me: Kia ora, Thank you for your enquiry. Unfortunately, all children must have …" at bounding box center [311, 167] width 225 height 14
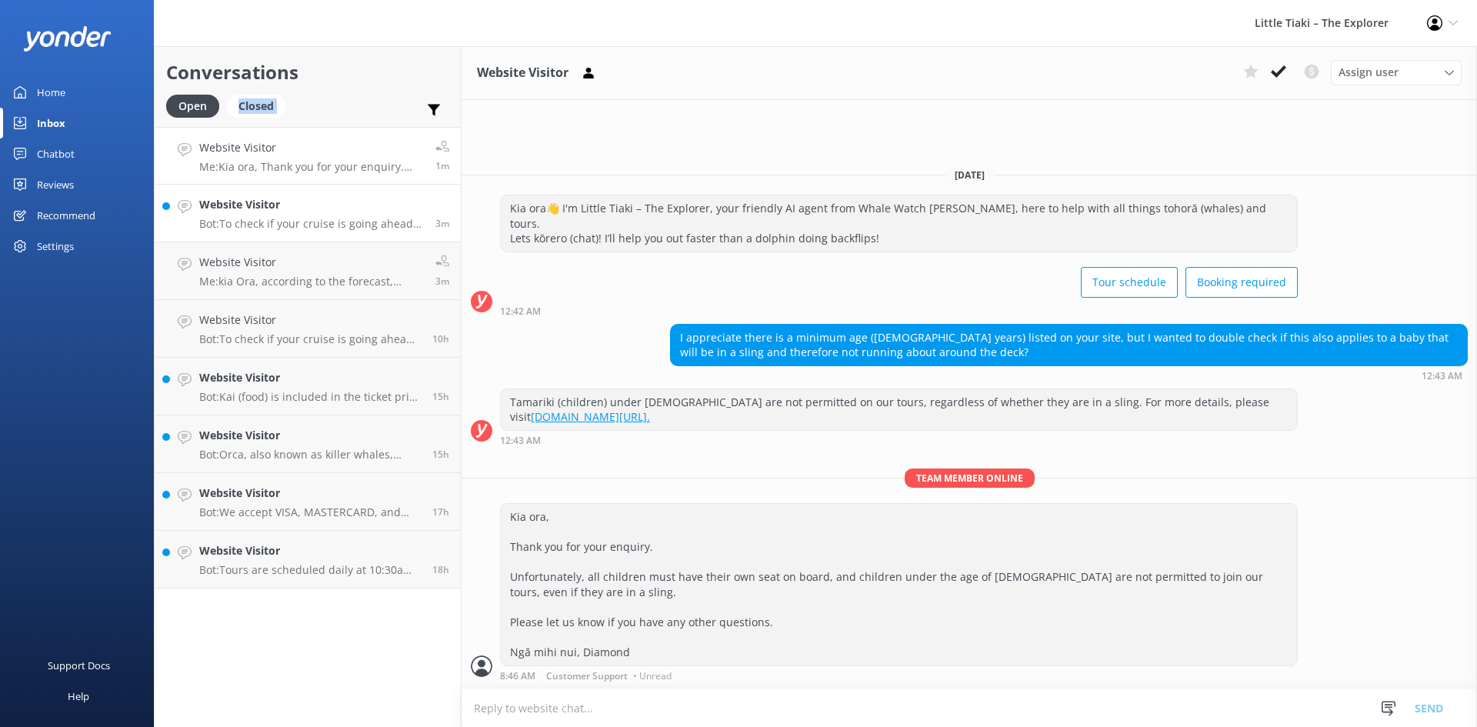
click at [304, 218] on p "Bot: To check if your cruise is going ahead, please click the Cruise Status but…" at bounding box center [311, 224] width 225 height 14
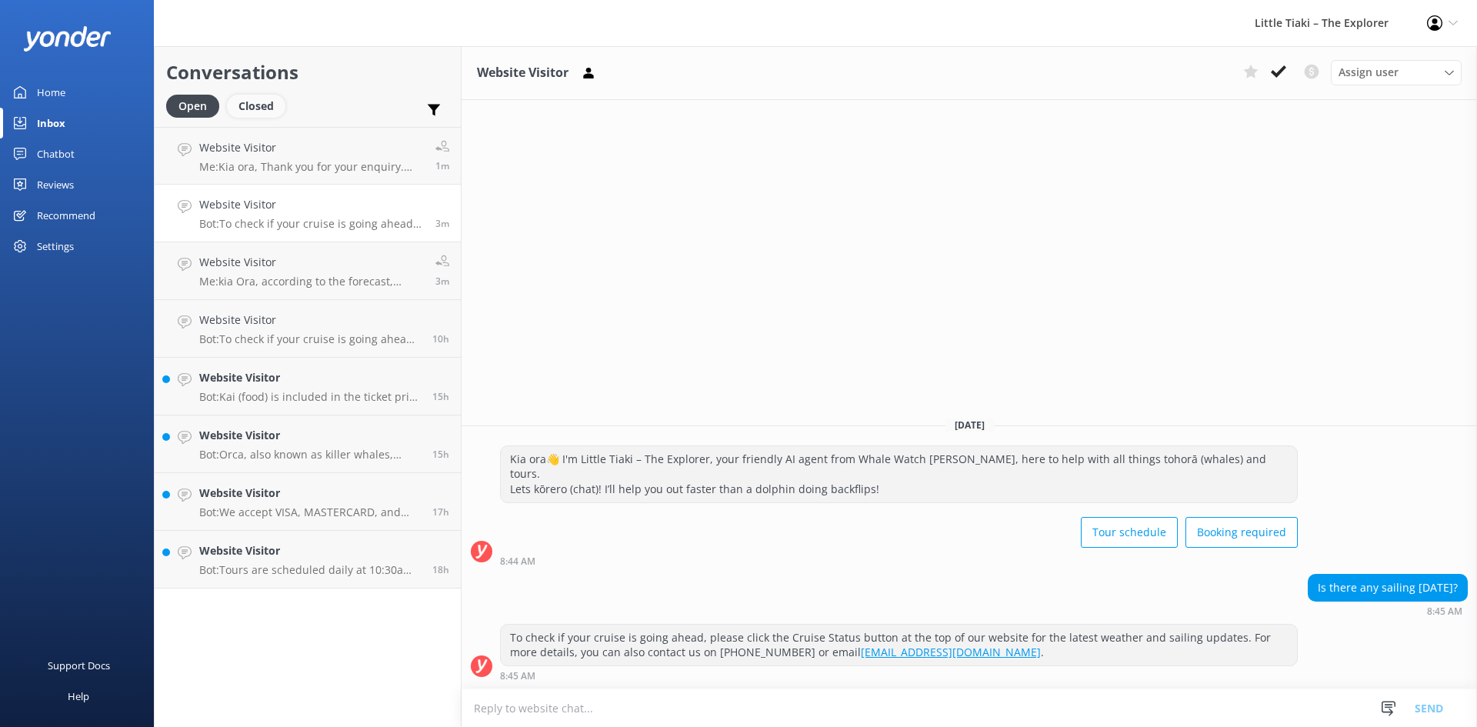
click at [262, 101] on div "Closed" at bounding box center [256, 106] width 58 height 23
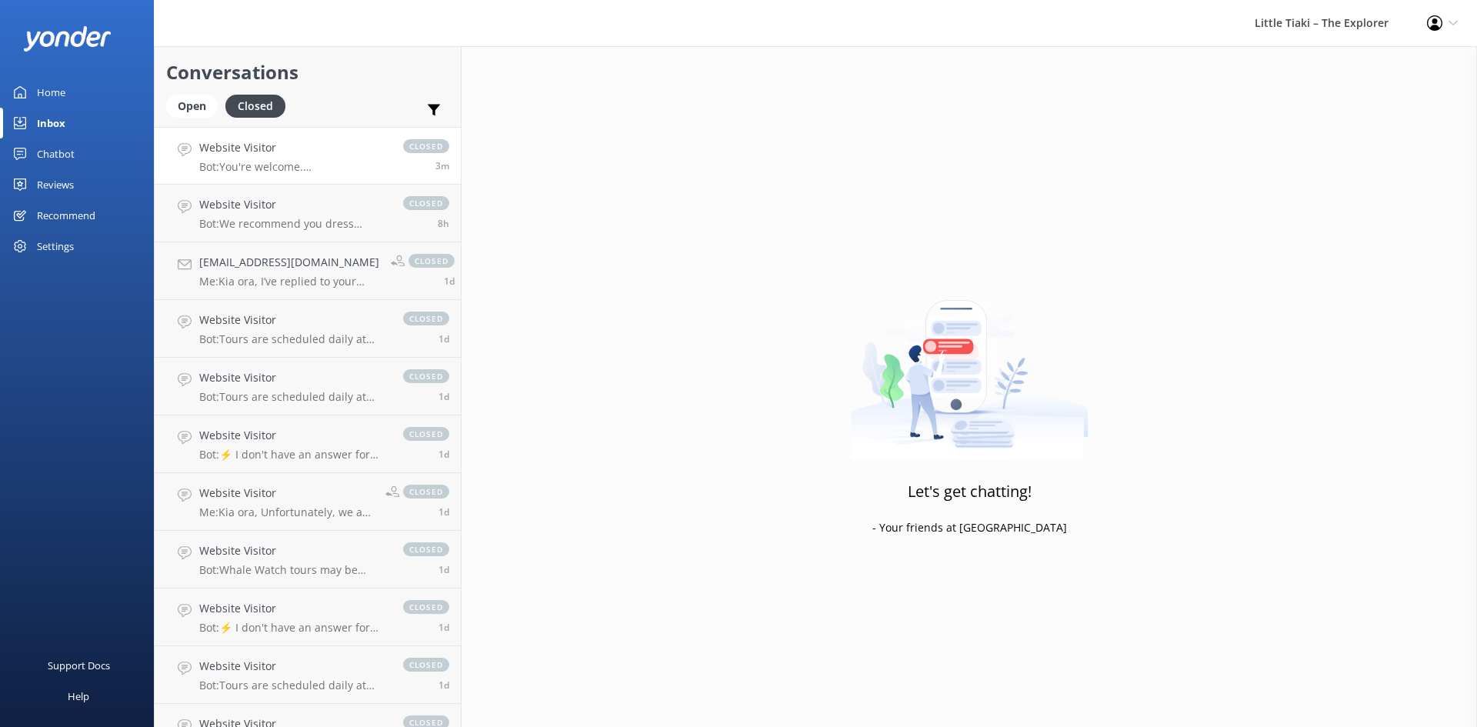
click at [284, 165] on p "Bot: You're welcome. Ka kite anō, we hope to see you at Whale Watch Kaikōura so…" at bounding box center [293, 167] width 188 height 14
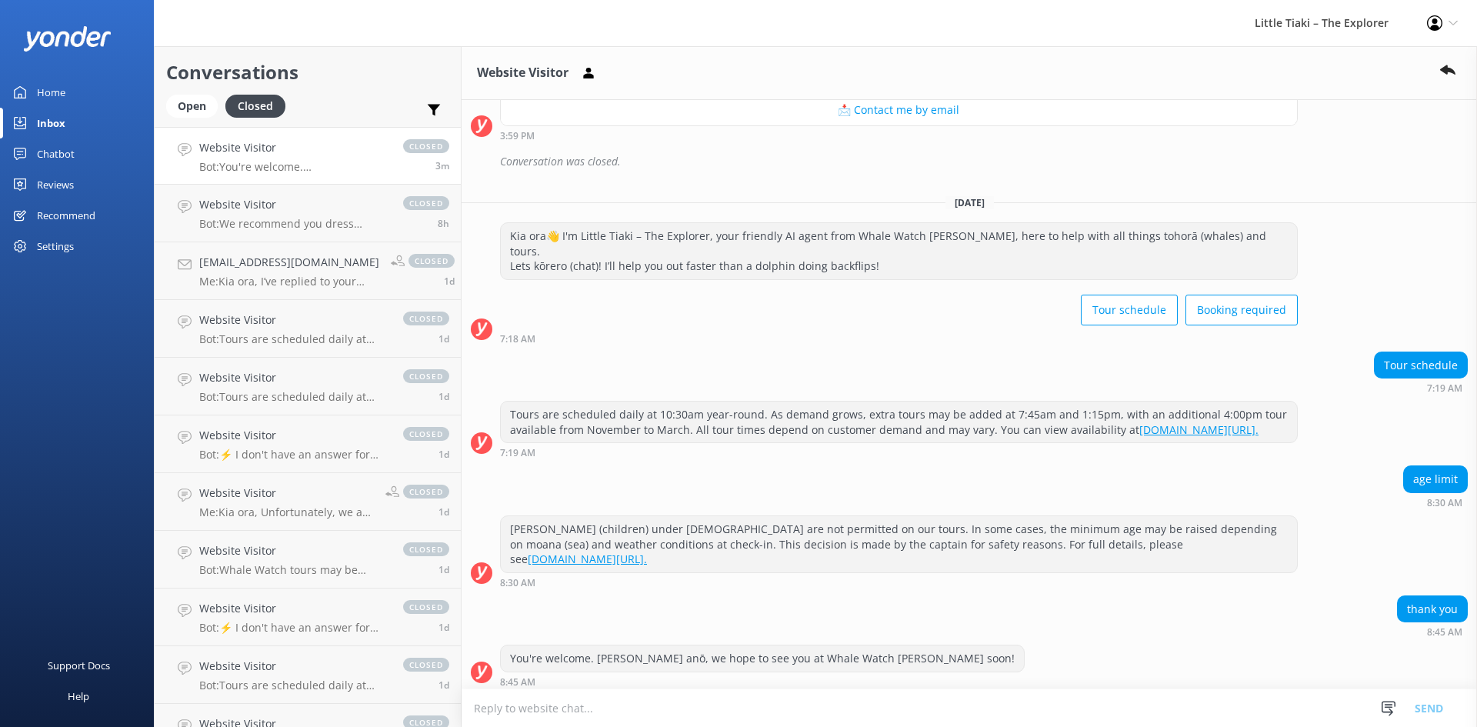
scroll to position [4188, 0]
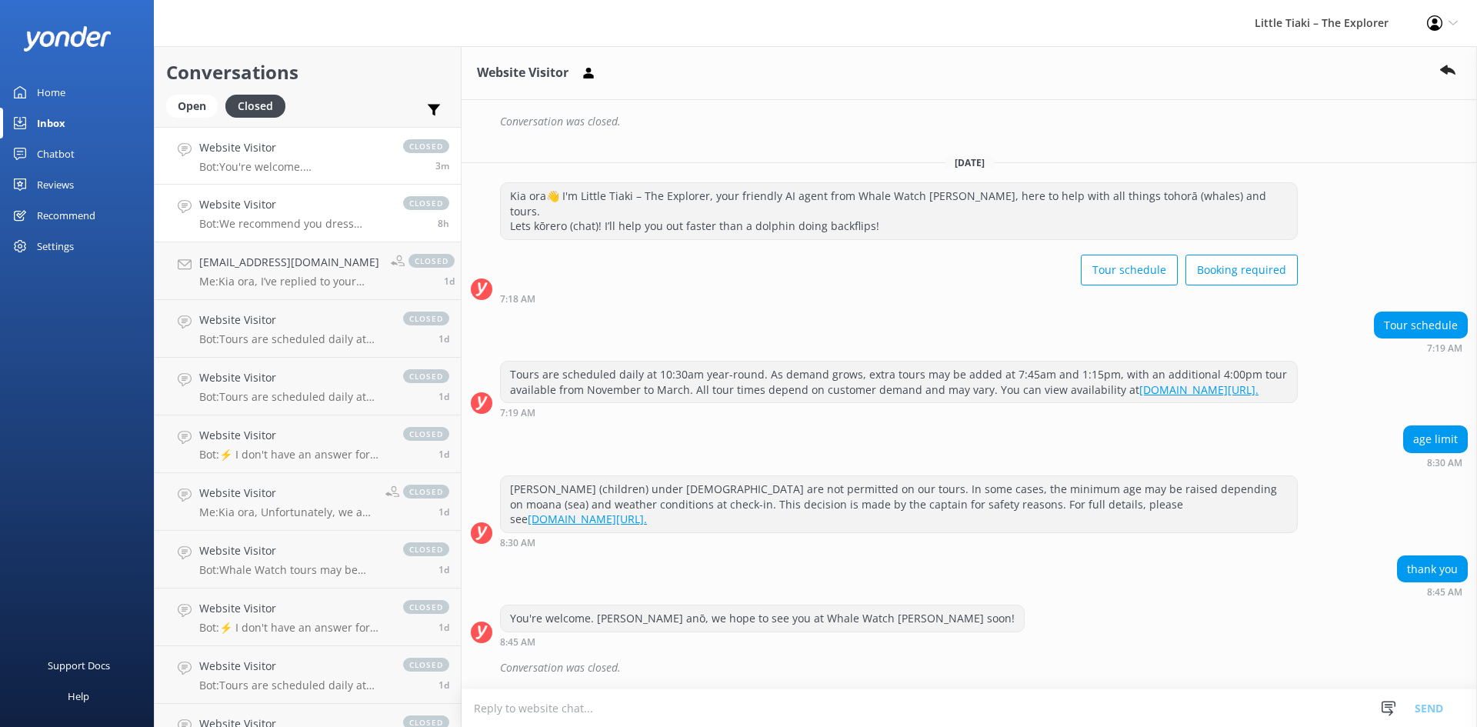
click at [302, 196] on link "Website Visitor Bot: We recommend you dress warmly and wear closed flat shoes. …" at bounding box center [308, 214] width 306 height 58
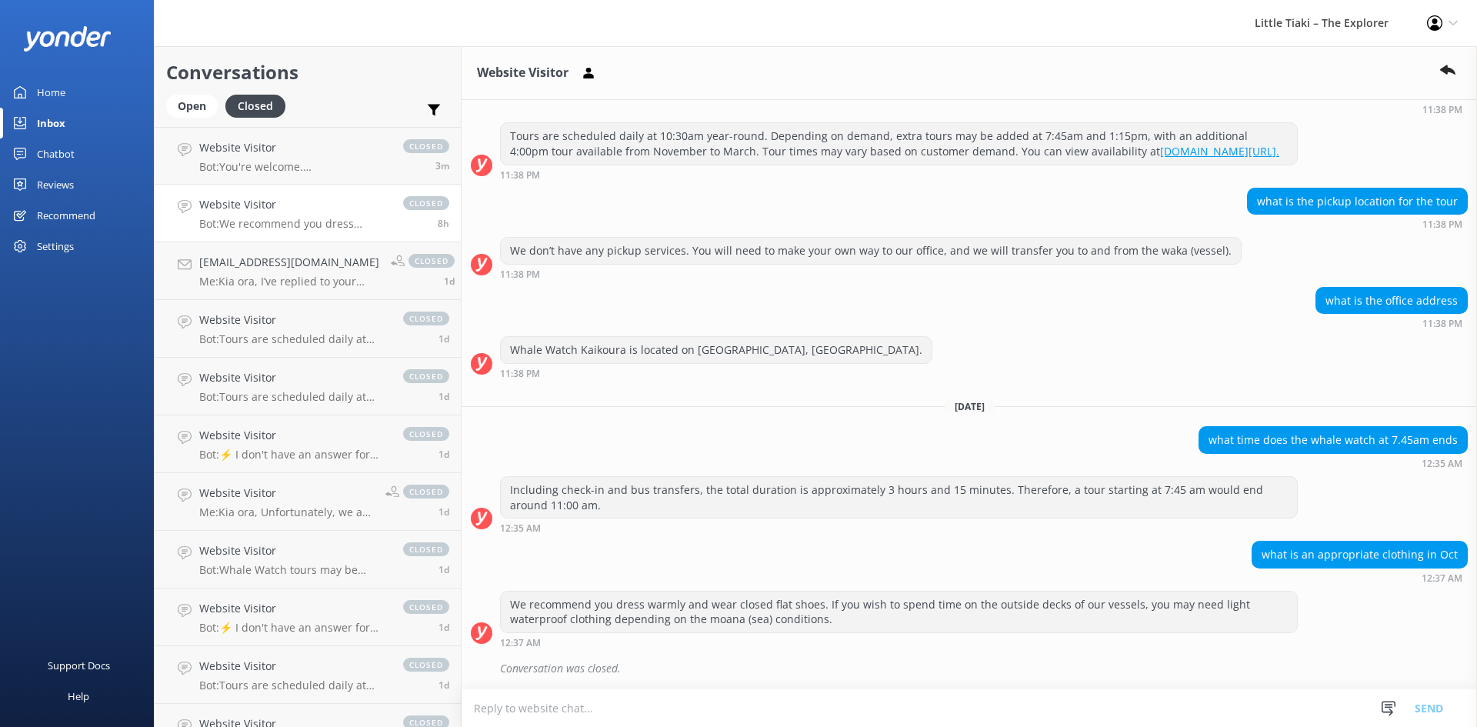
scroll to position [182, 0]
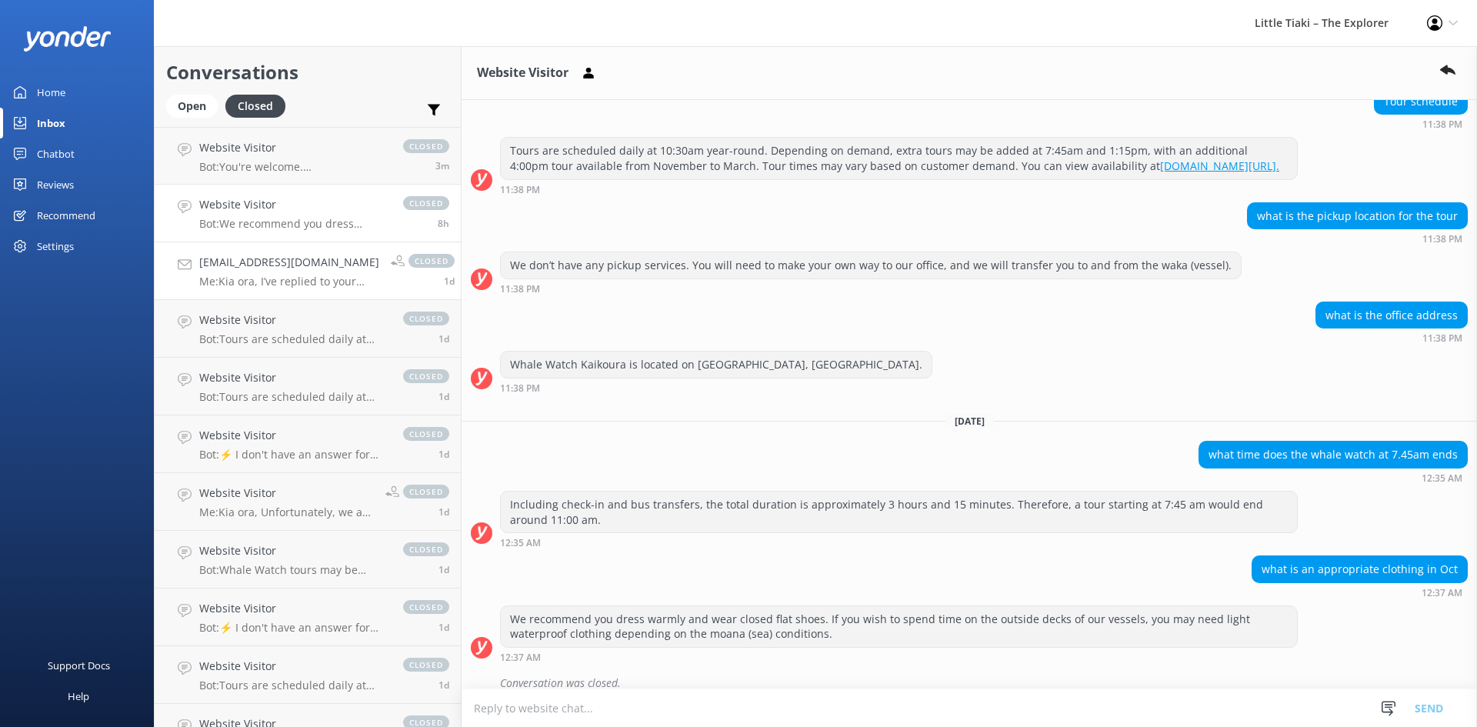
click at [282, 269] on h4 "schalagina.asya@yandex.ru" at bounding box center [289, 262] width 180 height 17
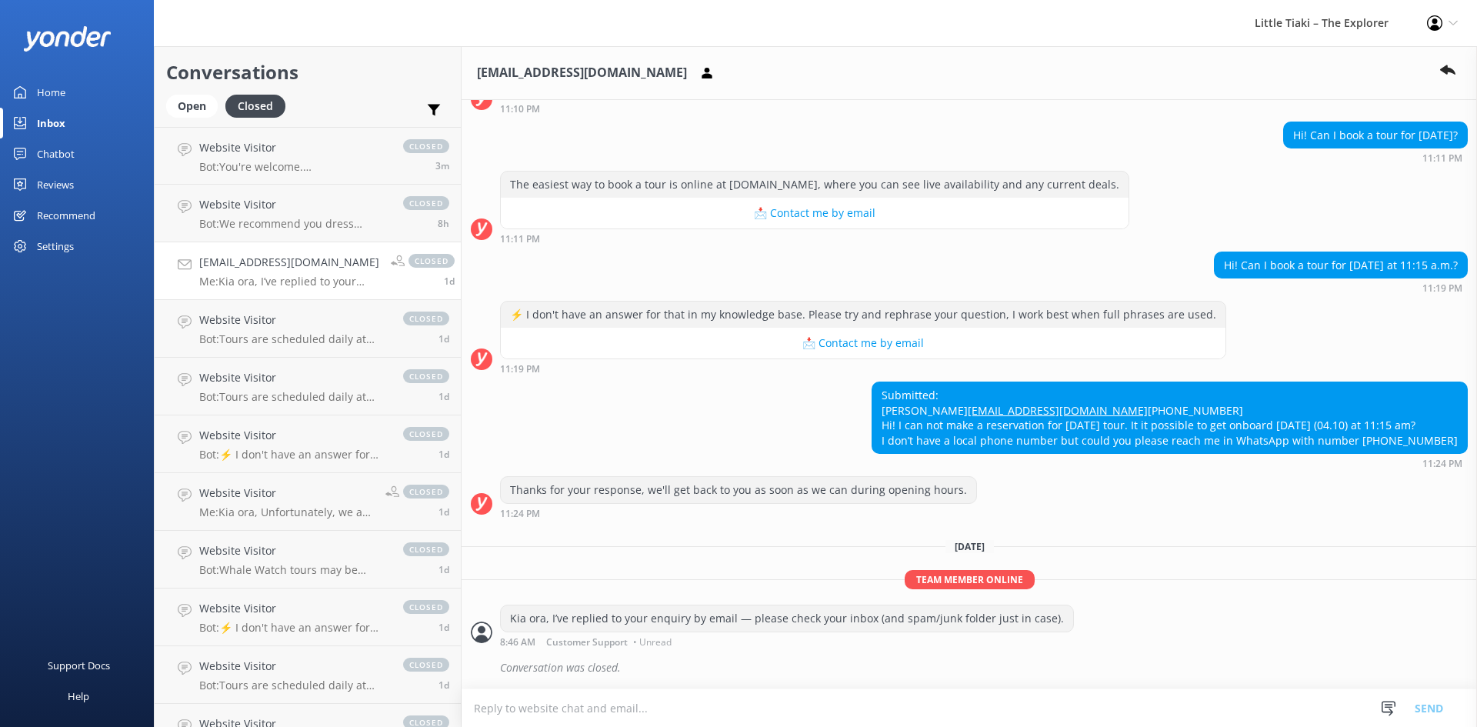
scroll to position [277, 0]
click at [285, 329] on div "Website Visitor Bot: Tours are scheduled daily at 10:30am year-round. Depending…" at bounding box center [293, 329] width 188 height 34
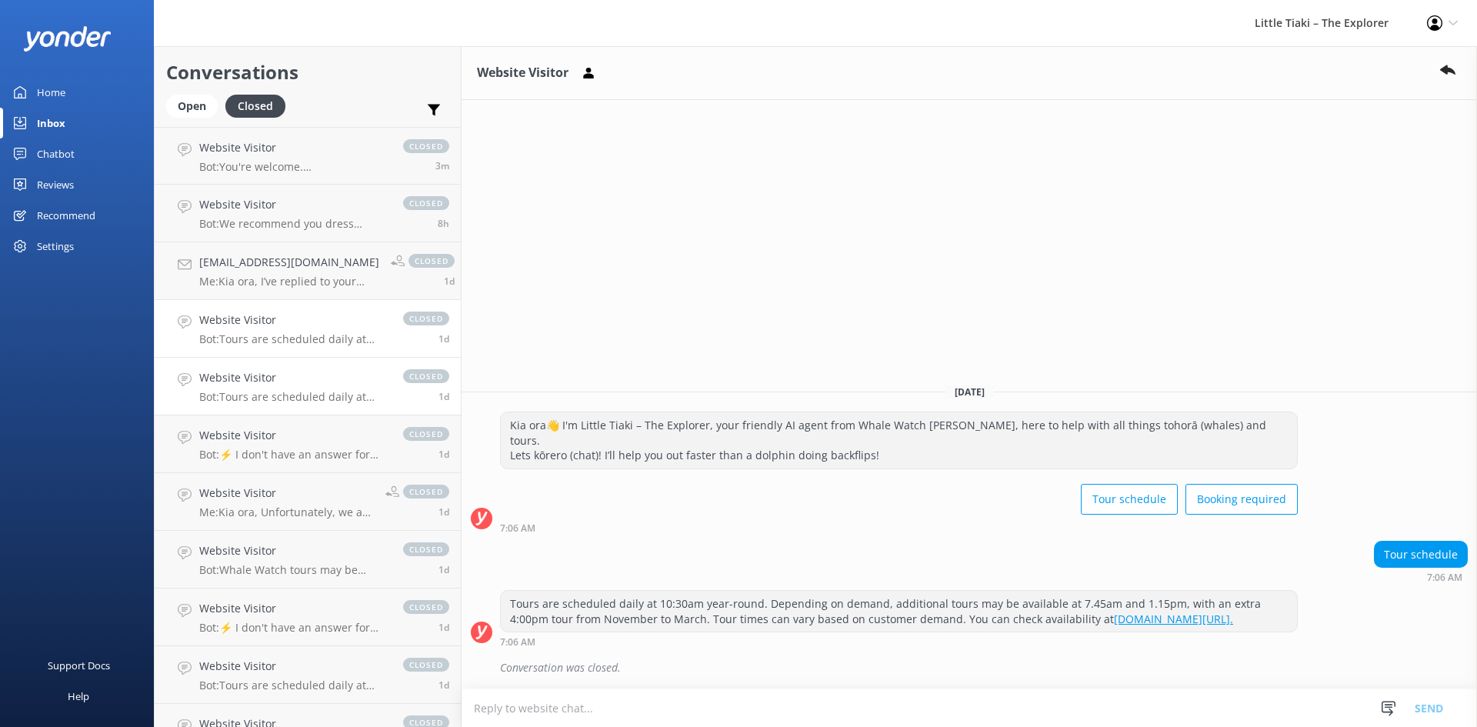
click at [254, 386] on h4 "Website Visitor" at bounding box center [293, 377] width 188 height 17
click at [202, 107] on div "Open" at bounding box center [192, 106] width 52 height 23
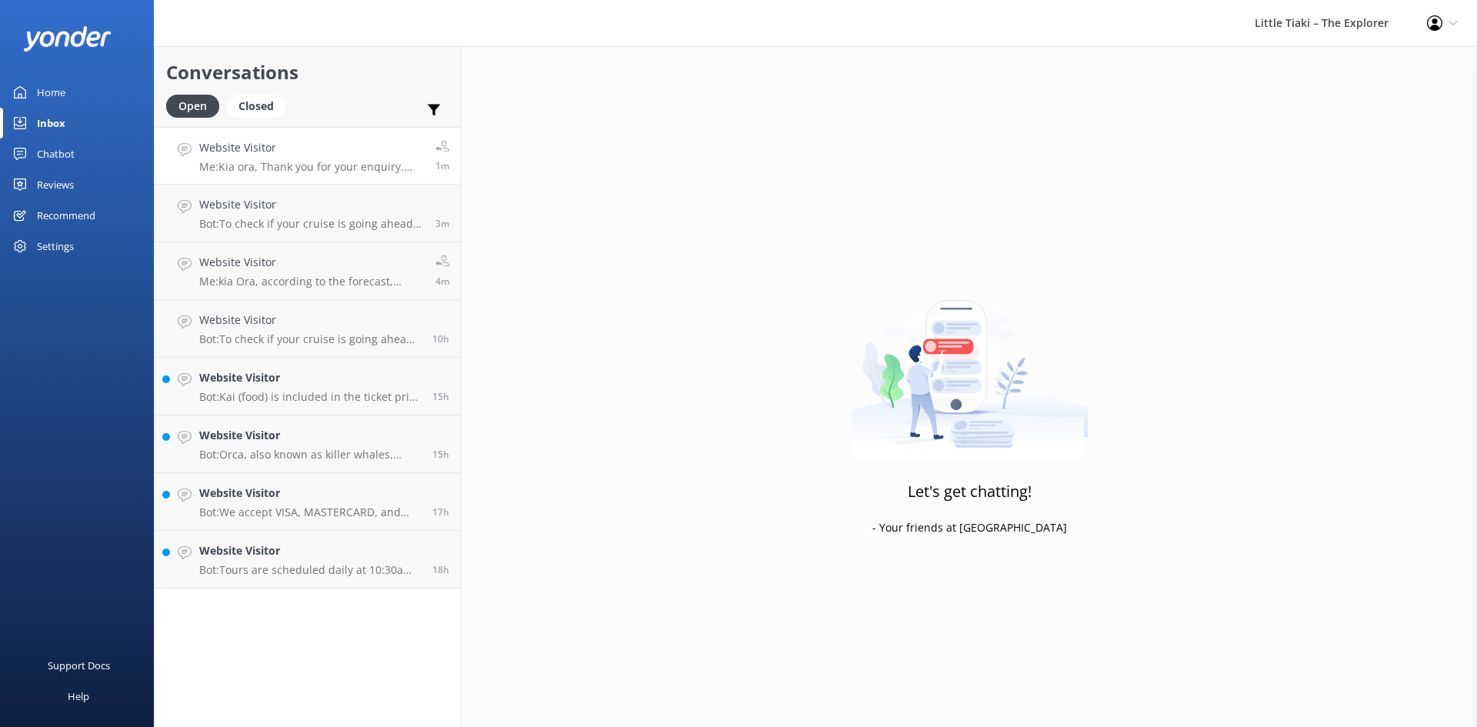
click at [232, 162] on p "Me: Kia ora, Thank you for your enquiry. Unfortunately, all children must have …" at bounding box center [311, 167] width 225 height 14
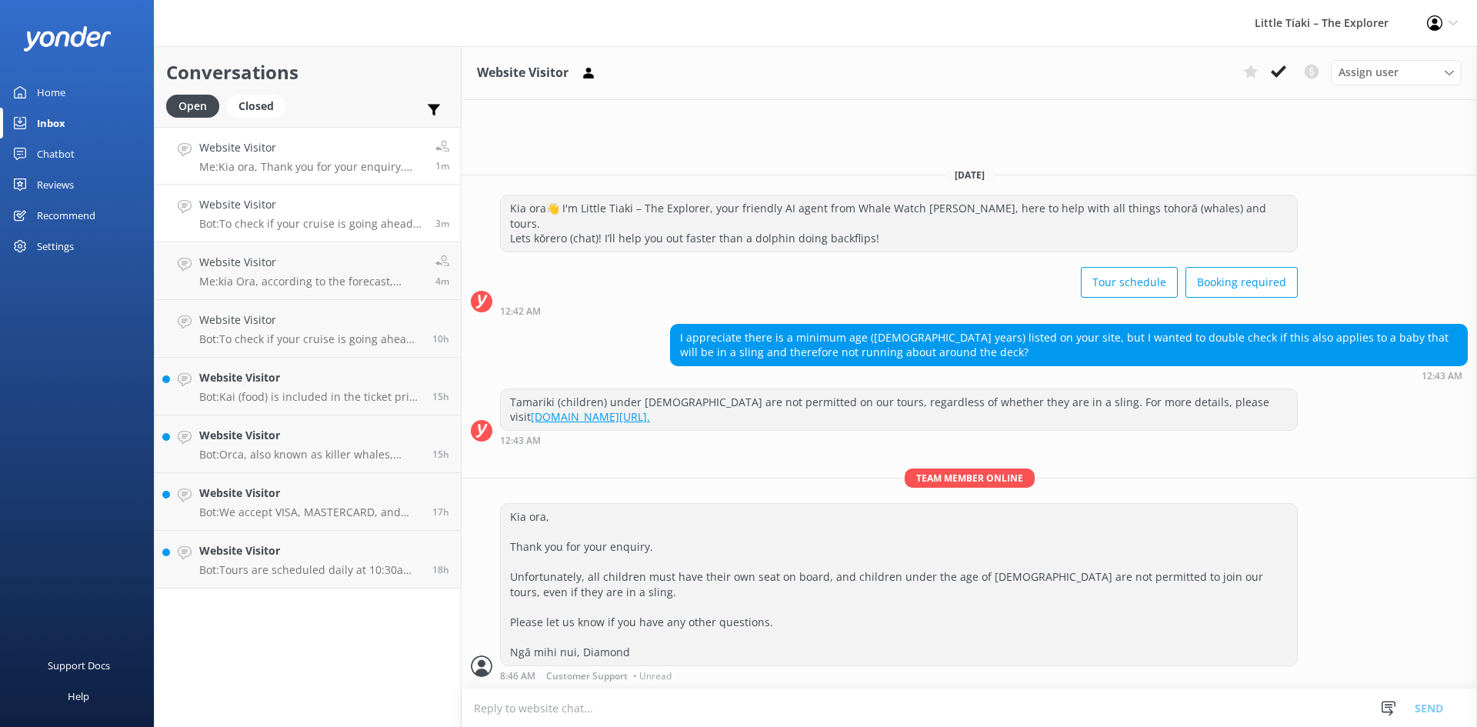
click at [288, 225] on p "Bot: To check if your cruise is going ahead, please click the Cruise Status but…" at bounding box center [311, 224] width 225 height 14
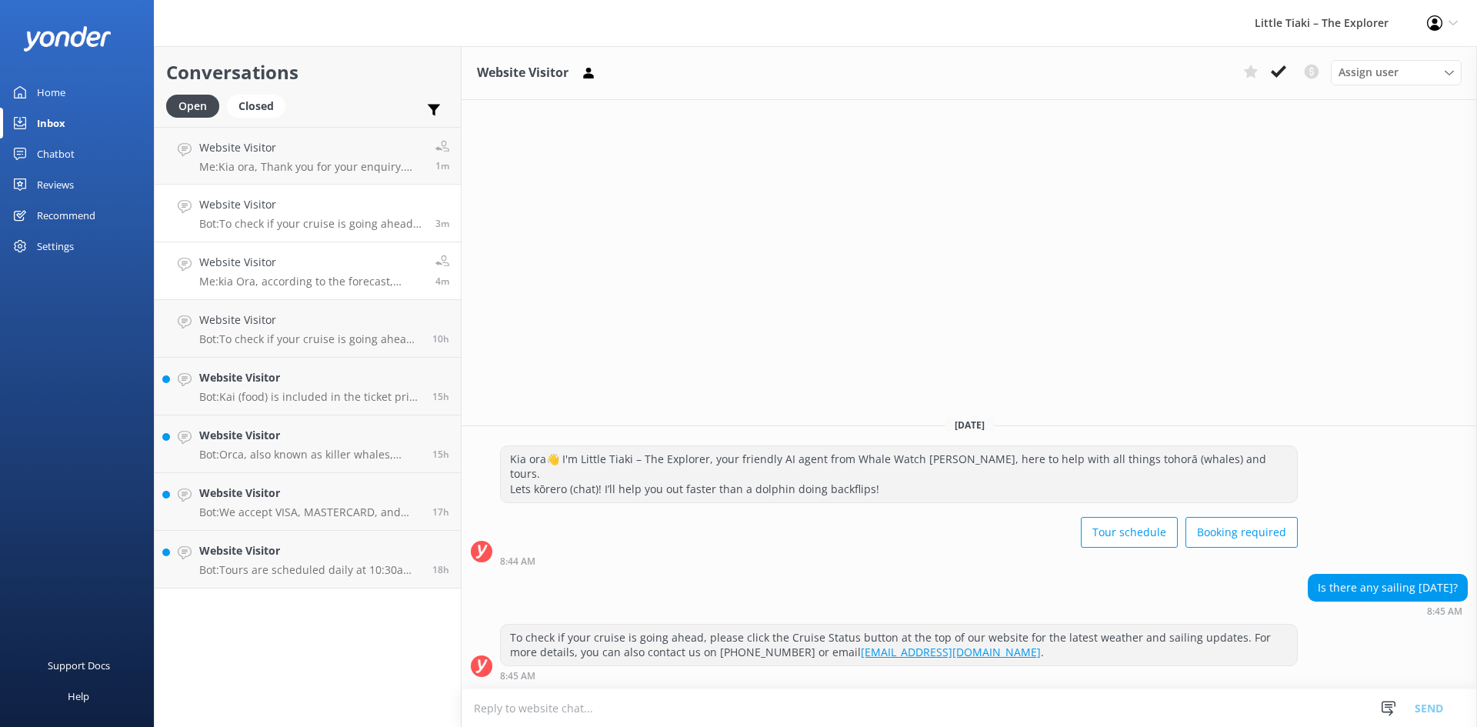
click at [280, 272] on div "Website Visitor Me: kia Ora, according to the forecast, Southwest winds of 30 k…" at bounding box center [311, 271] width 225 height 34
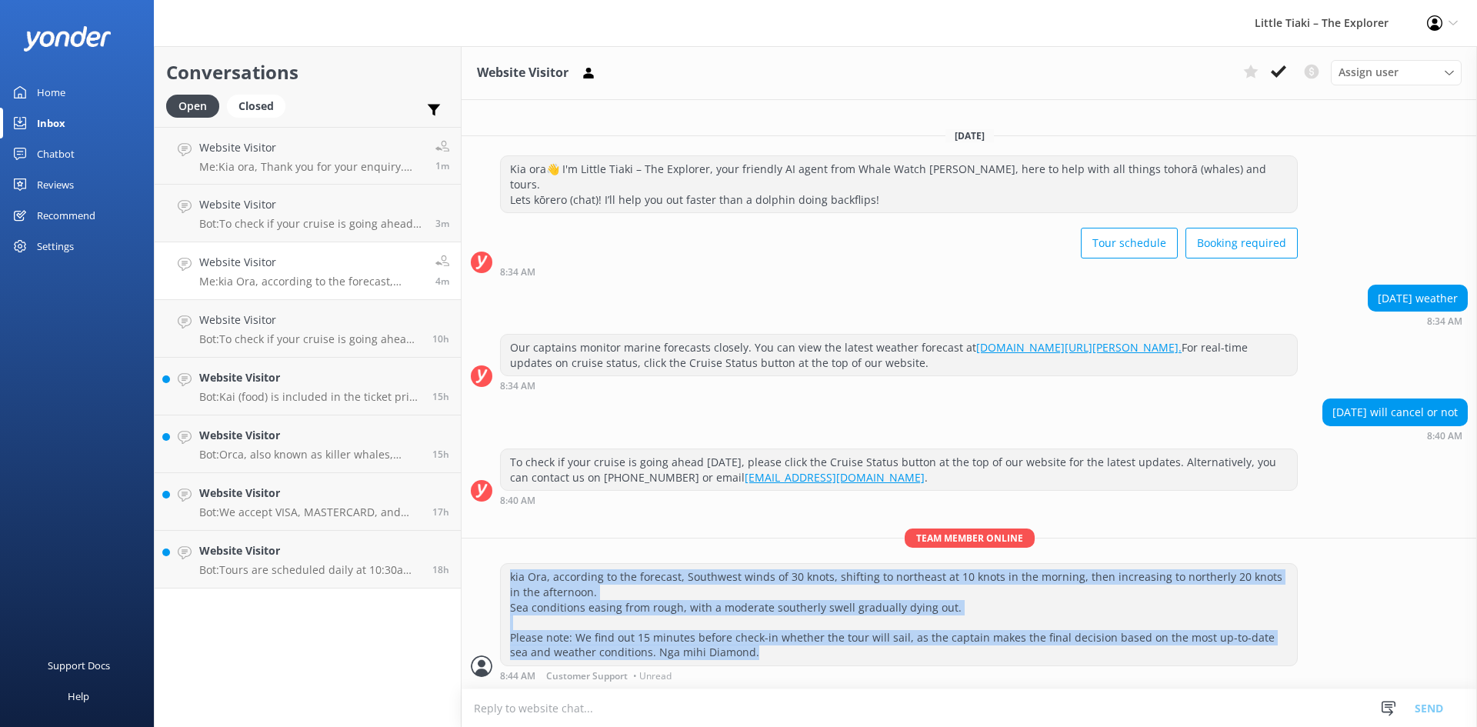
drag, startPoint x: 714, startPoint y: 645, endPoint x: 492, endPoint y: 581, distance: 230.8
click at [492, 581] on div "kia Ora, according to the forecast, Southwest winds of 30 knots, shifting to no…" at bounding box center [969, 622] width 1015 height 118
copy div "kia Ora, according to the forecast, Southwest winds of 30 knots, shifting to no…"
click at [292, 195] on link "Website Visitor Bot: To check if your cruise is going ahead, please click the C…" at bounding box center [308, 214] width 306 height 58
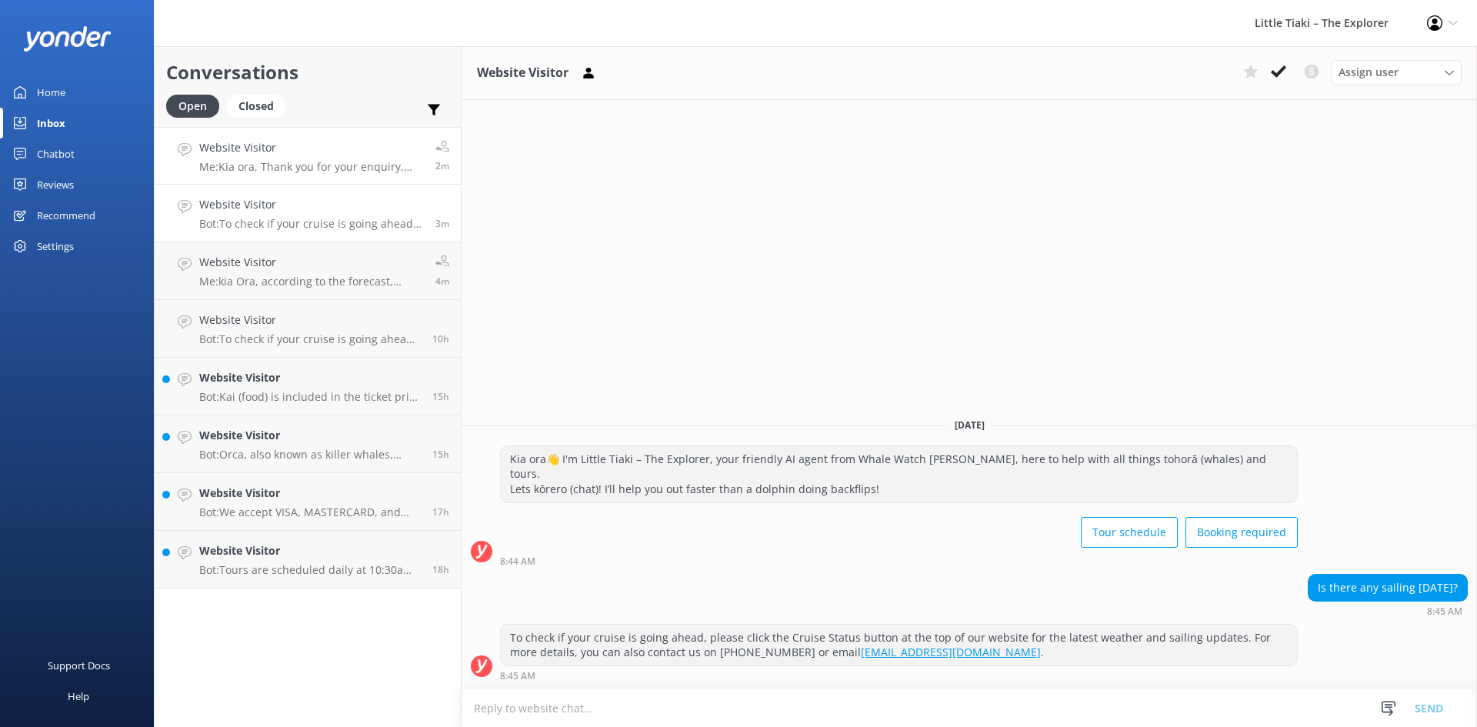
click at [318, 159] on div "Website Visitor Me: Kia ora, Thank you for your enquiry. Unfortunately, all chi…" at bounding box center [311, 155] width 225 height 33
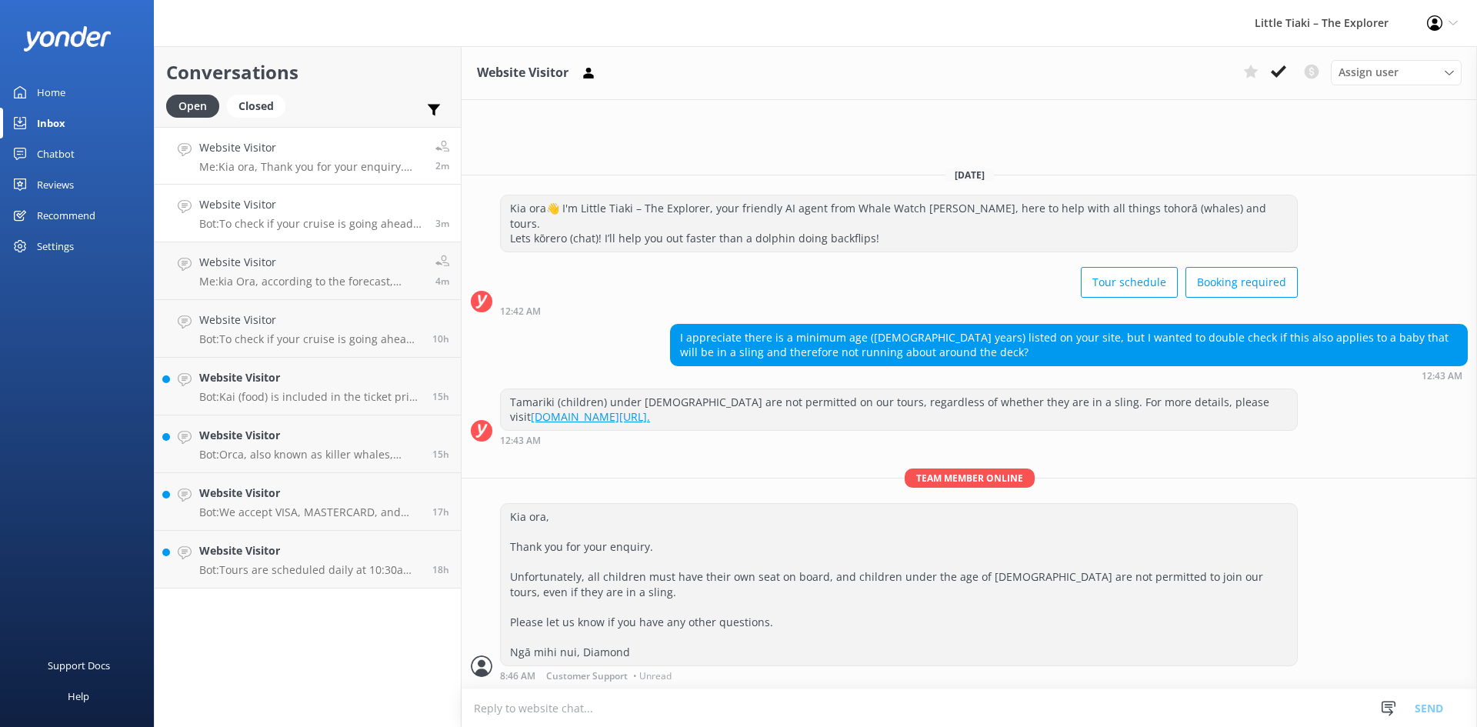
click at [324, 219] on p "Bot: To check if your cruise is going ahead, please click the Cruise Status but…" at bounding box center [311, 224] width 225 height 14
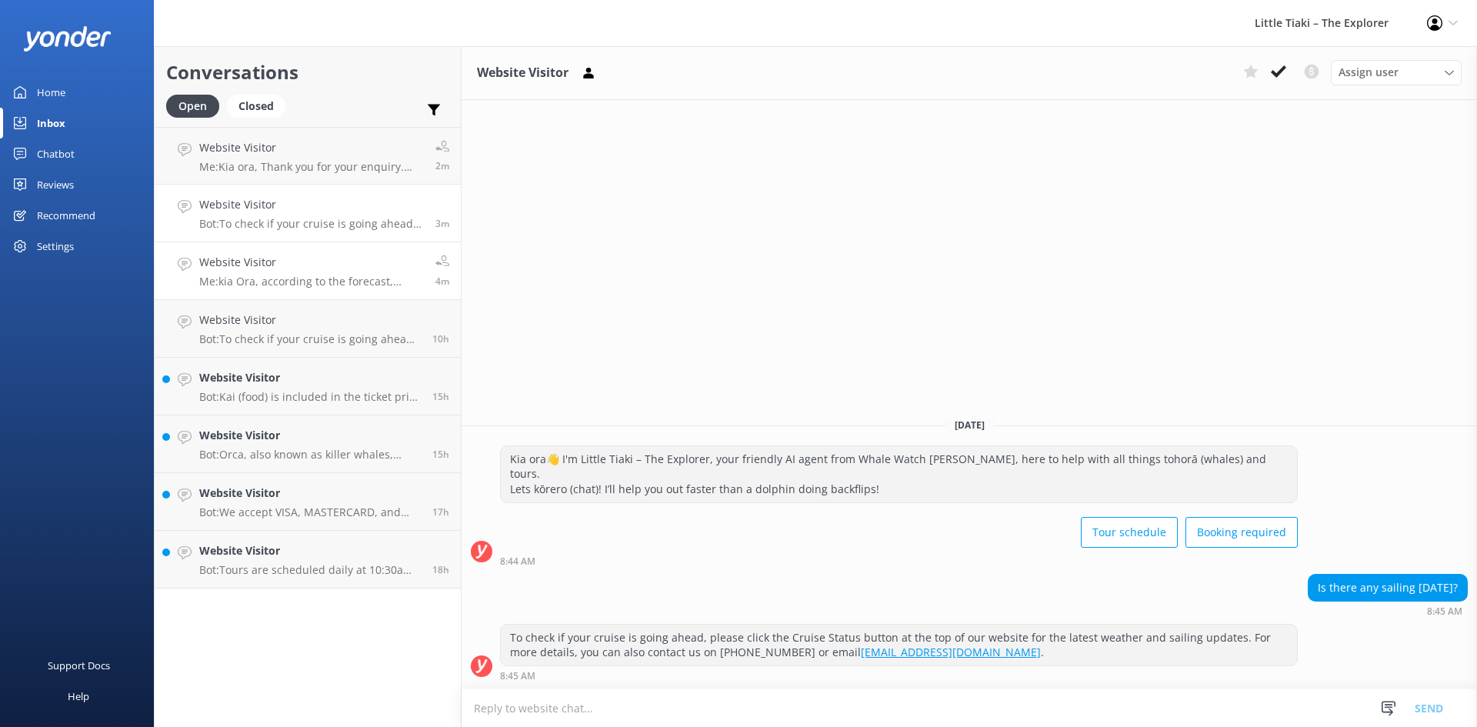
click at [322, 278] on p "Me: kia Ora, according to the forecast, Southwest winds of 30 knots, shifting t…" at bounding box center [311, 282] width 225 height 14
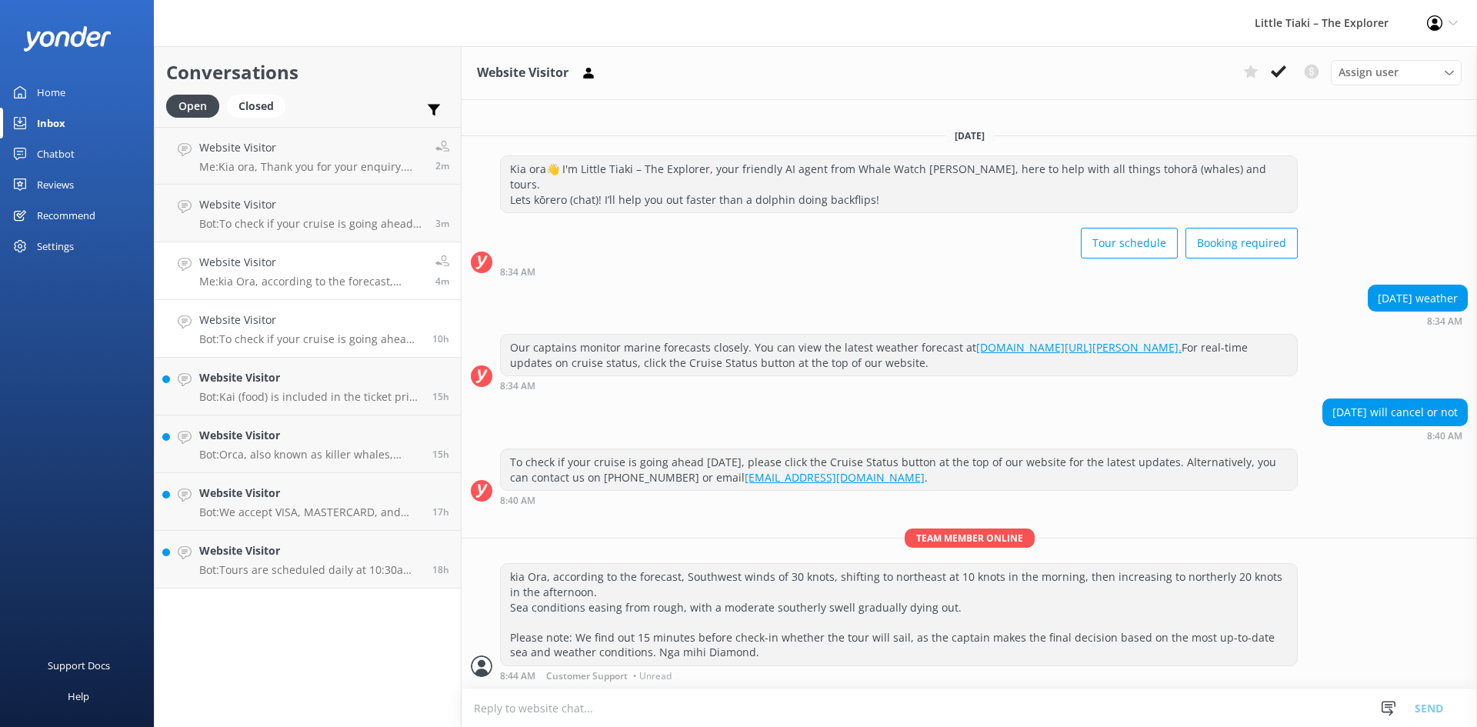
click at [312, 335] on p "Bot: To check if your cruise is going ahead and for the latest weather and sail…" at bounding box center [310, 339] width 222 height 14
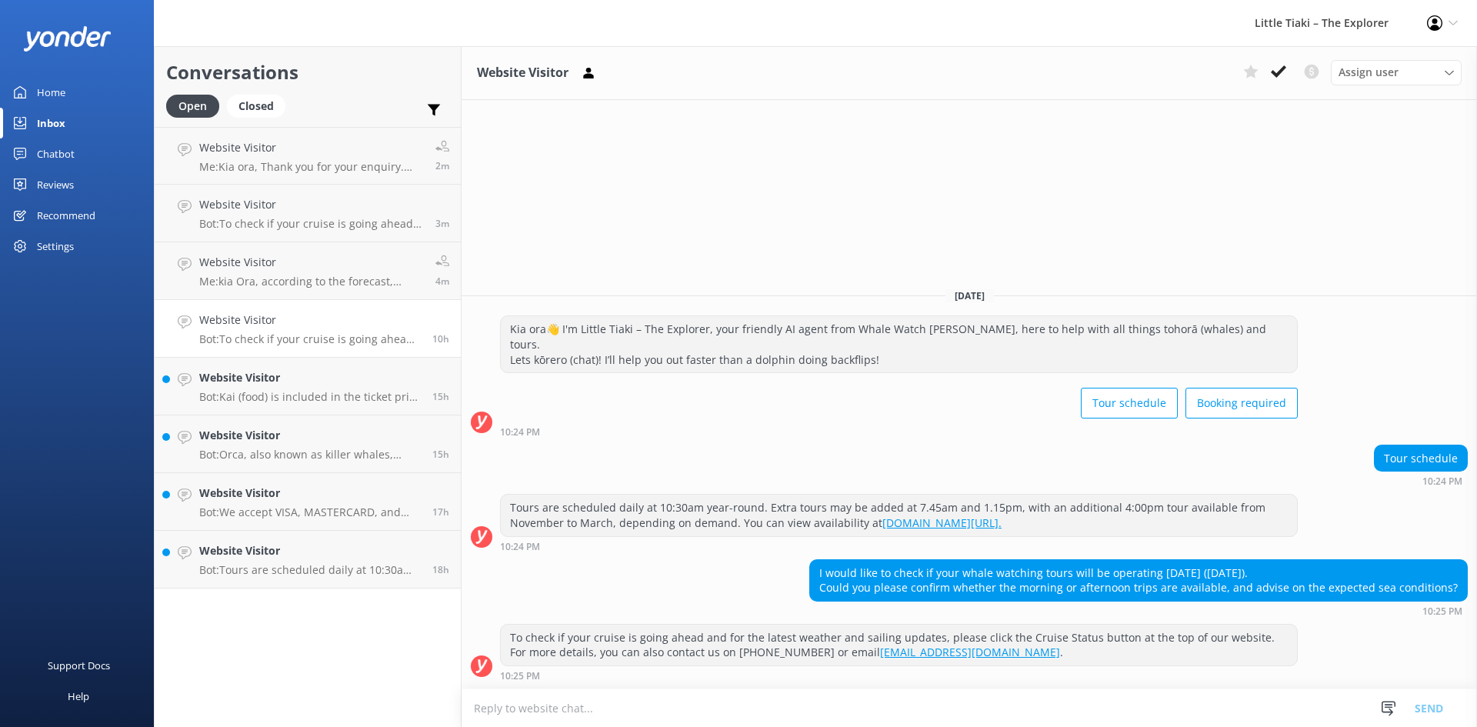
click at [936, 699] on textarea at bounding box center [969, 708] width 1015 height 38
paste textarea "kia Ora, according to the forecast, Southwest winds of 30 knots, shifting to no…"
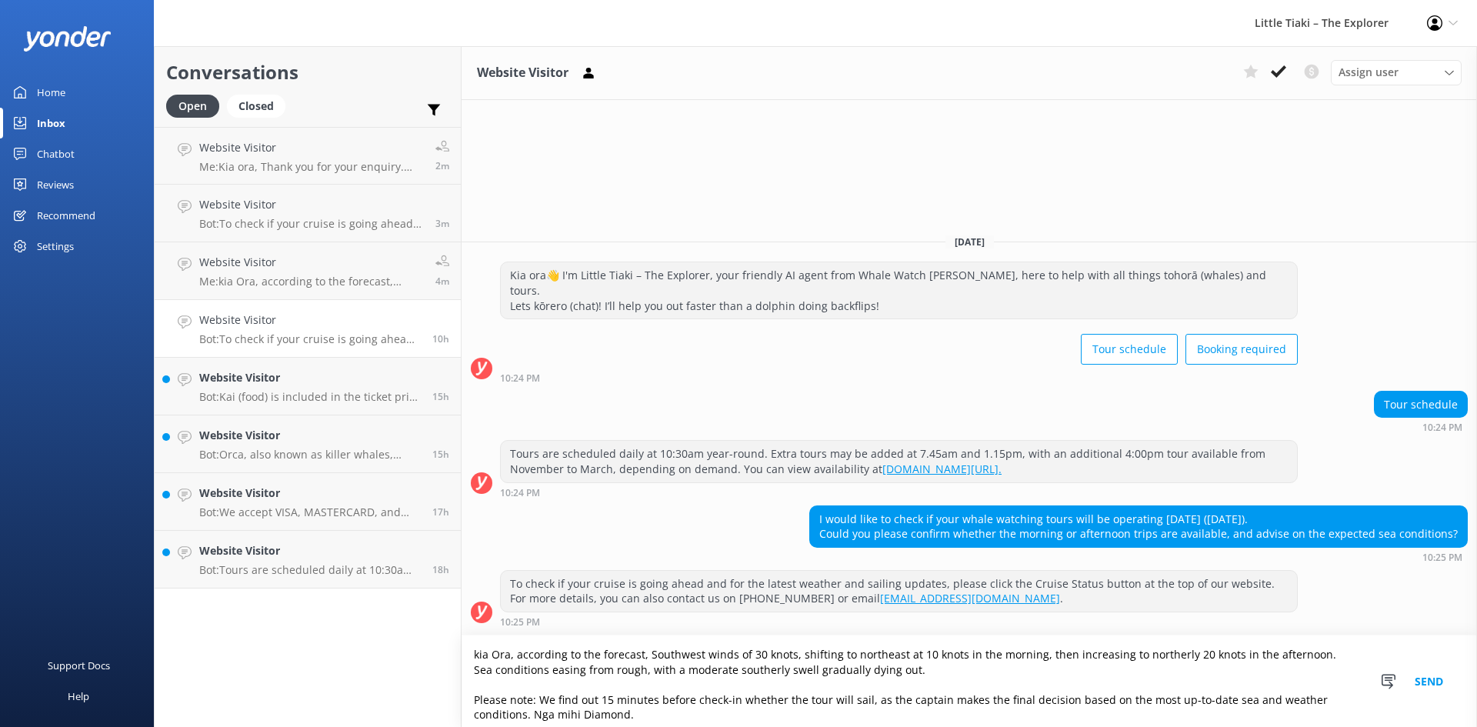
type textarea "kia Ora, according to the forecast, Southwest winds of 30 knots, shifting to no…"
click at [1439, 687] on button "Send" at bounding box center [1429, 681] width 58 height 92
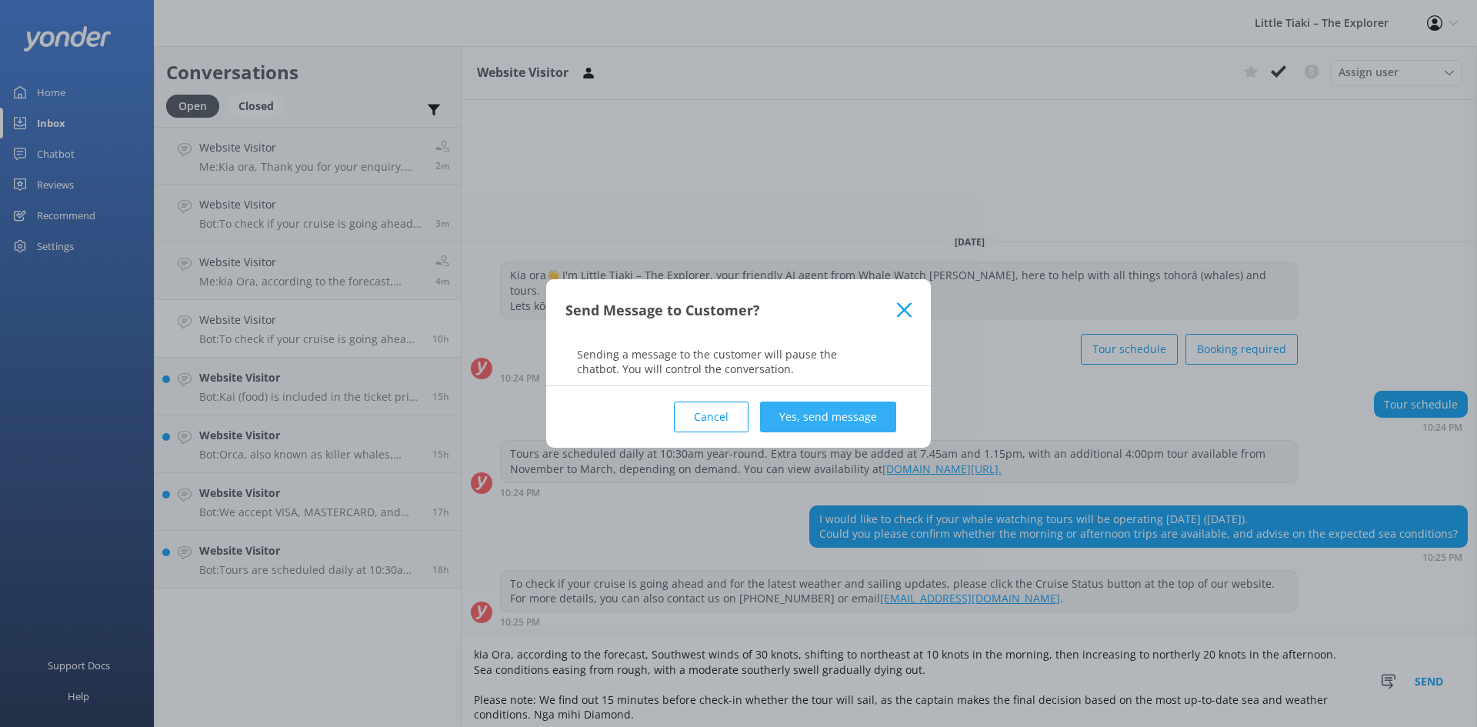
click at [862, 424] on button "Yes, send message" at bounding box center [828, 417] width 136 height 31
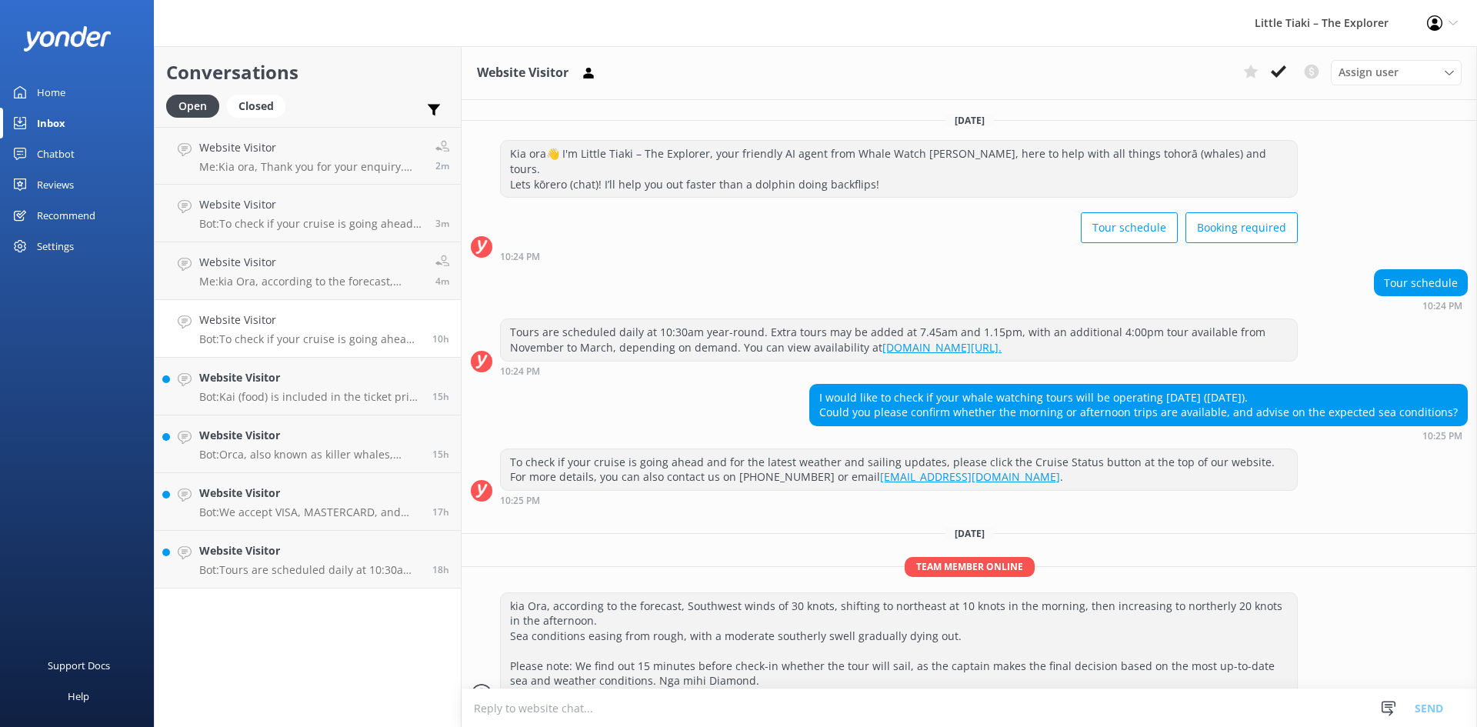
scroll to position [13, 0]
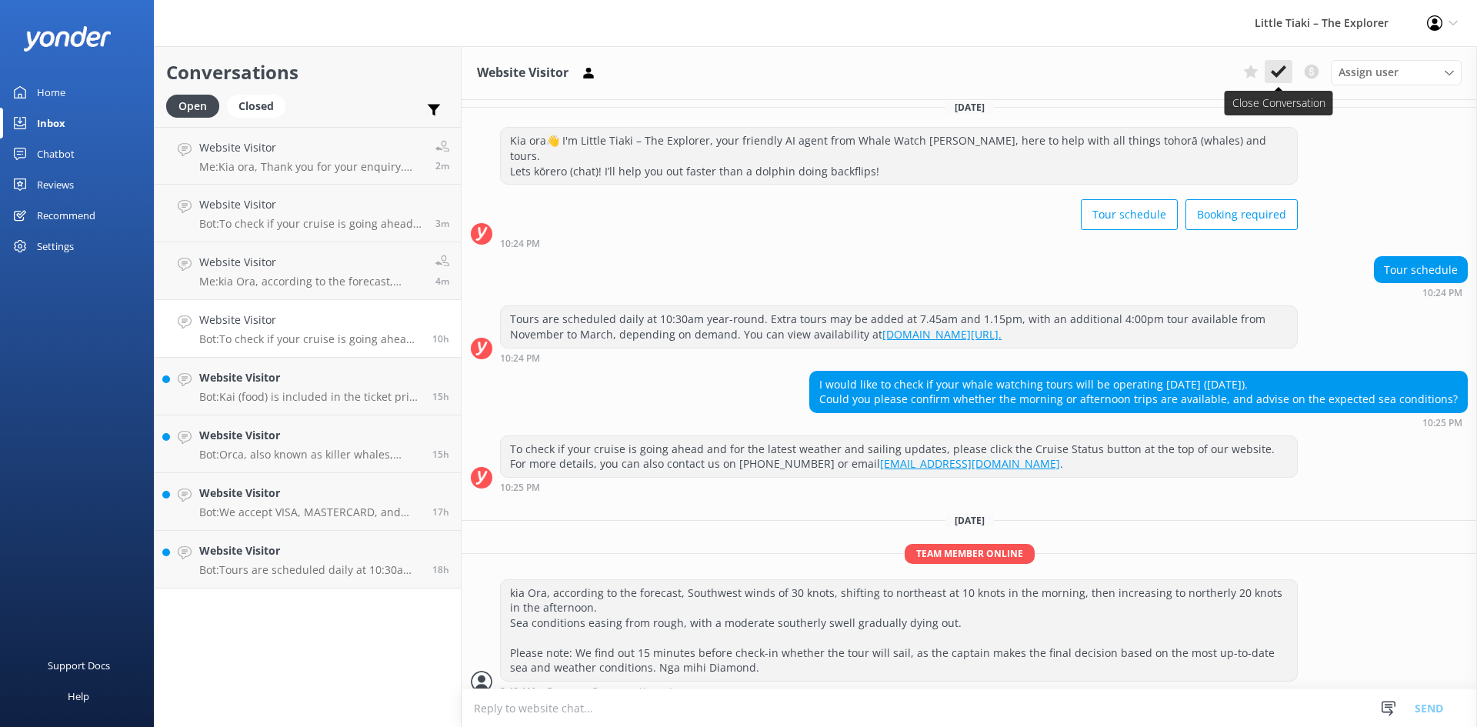
click at [1280, 72] on use at bounding box center [1278, 71] width 15 height 12
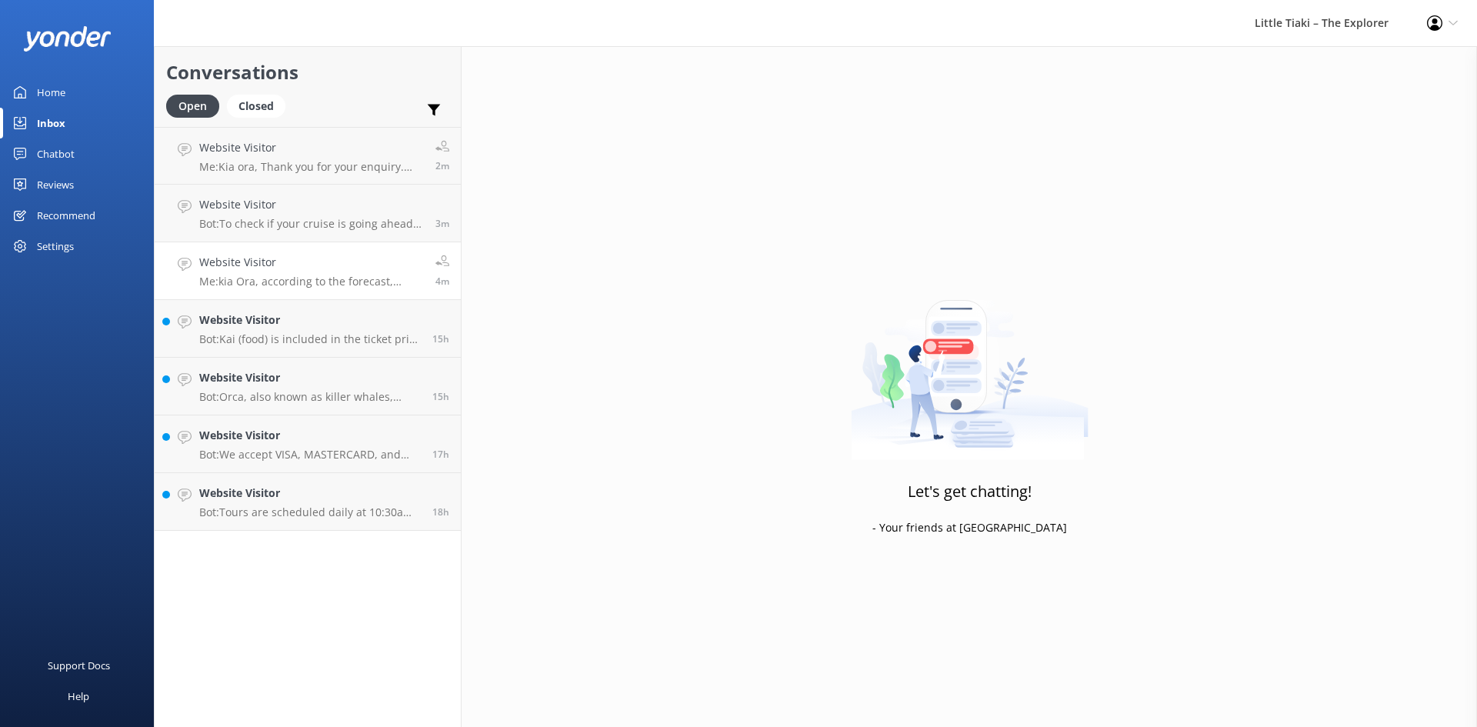
click at [291, 257] on h4 "Website Visitor" at bounding box center [311, 262] width 225 height 17
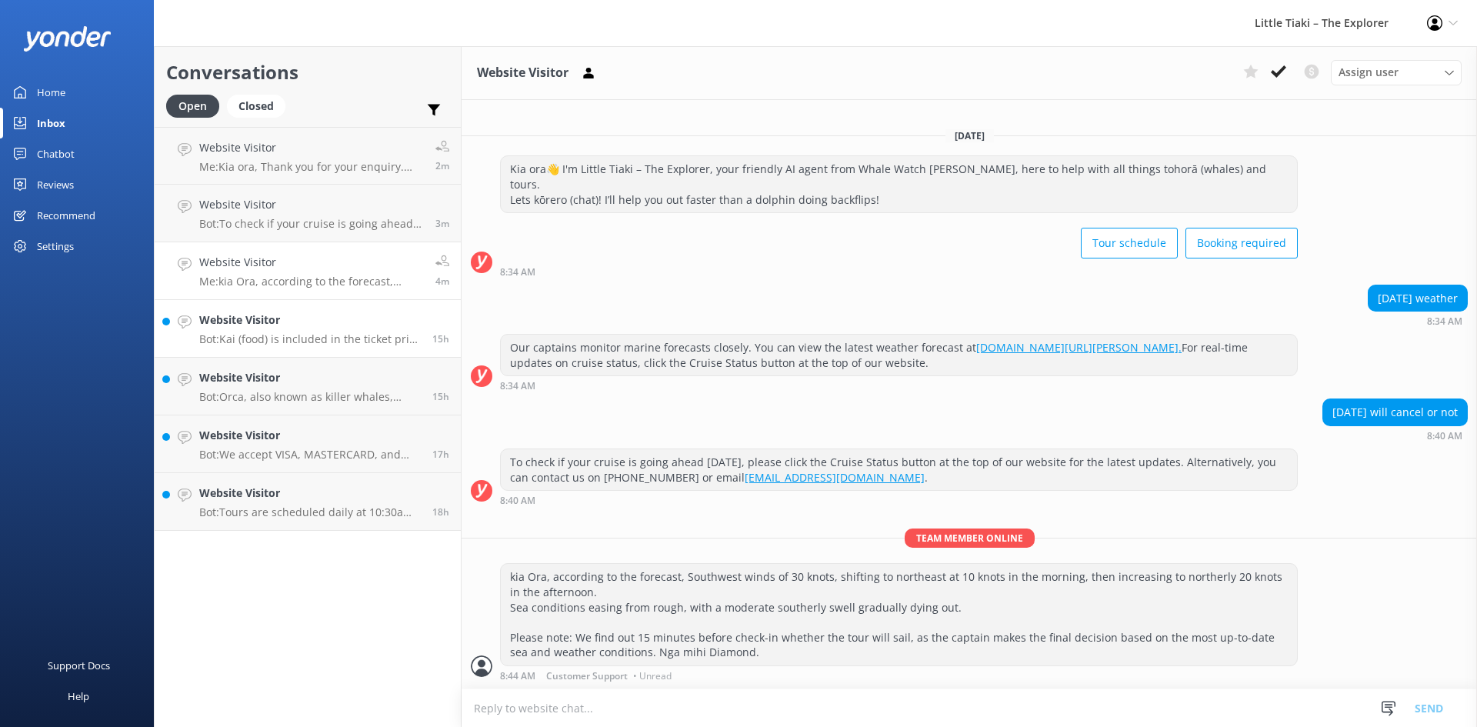
click at [279, 329] on div "Website Visitor Bot: Kai (food) is included in the ticket price for the VIP Cap…" at bounding box center [310, 329] width 222 height 34
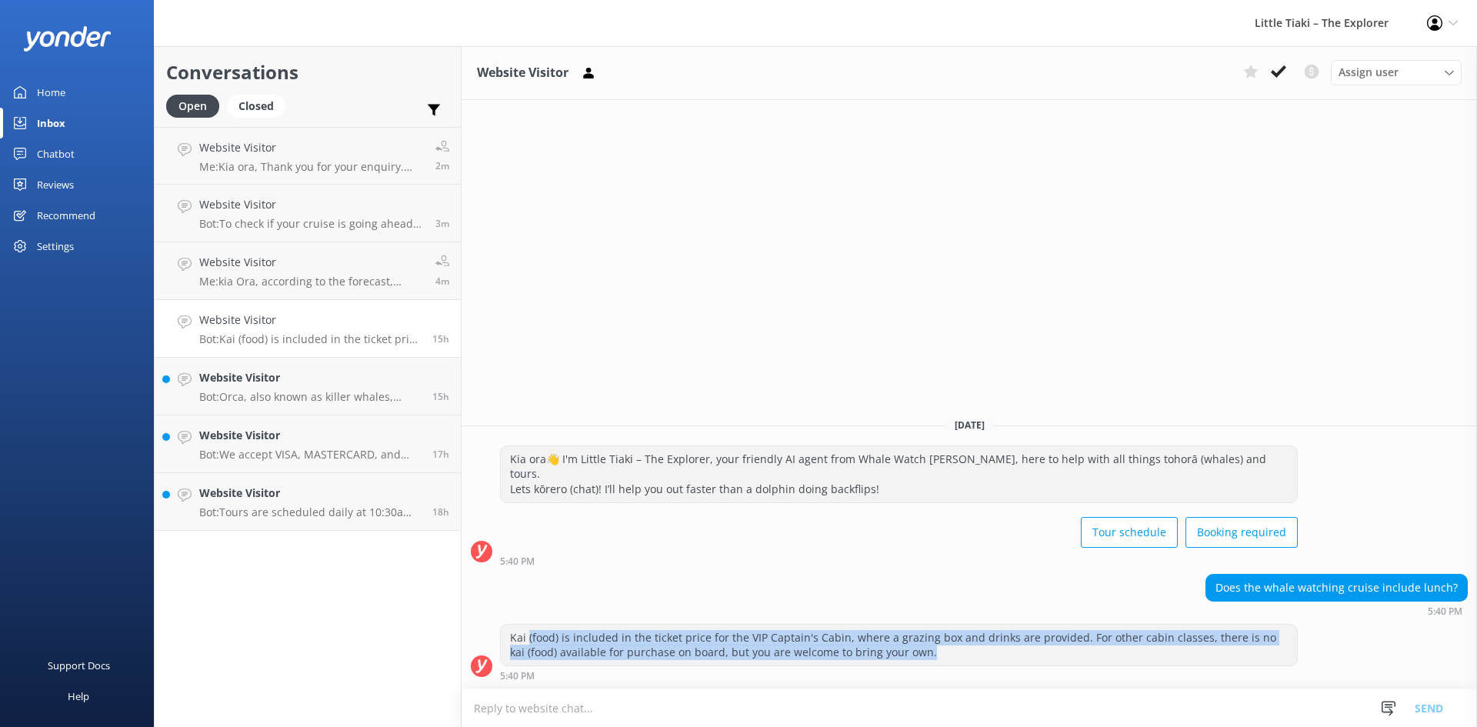
drag, startPoint x: 527, startPoint y: 628, endPoint x: 963, endPoint y: 658, distance: 437.2
click at [963, 658] on div "Kai (food) is included in the ticket price for the VIP Captain's Cabin, where a…" at bounding box center [899, 645] width 796 height 41
click at [964, 658] on div "Kai (food) is included in the ticket price for the VIP Captain's Cabin, where a…" at bounding box center [899, 645] width 796 height 41
drag, startPoint x: 964, startPoint y: 658, endPoint x: 756, endPoint y: 575, distance: 224.0
click at [765, 575] on div "Yesterday Kia ora👋 I'm Little Tiaki – The Explorer, your friendly AI agent from…" at bounding box center [969, 547] width 1015 height 284
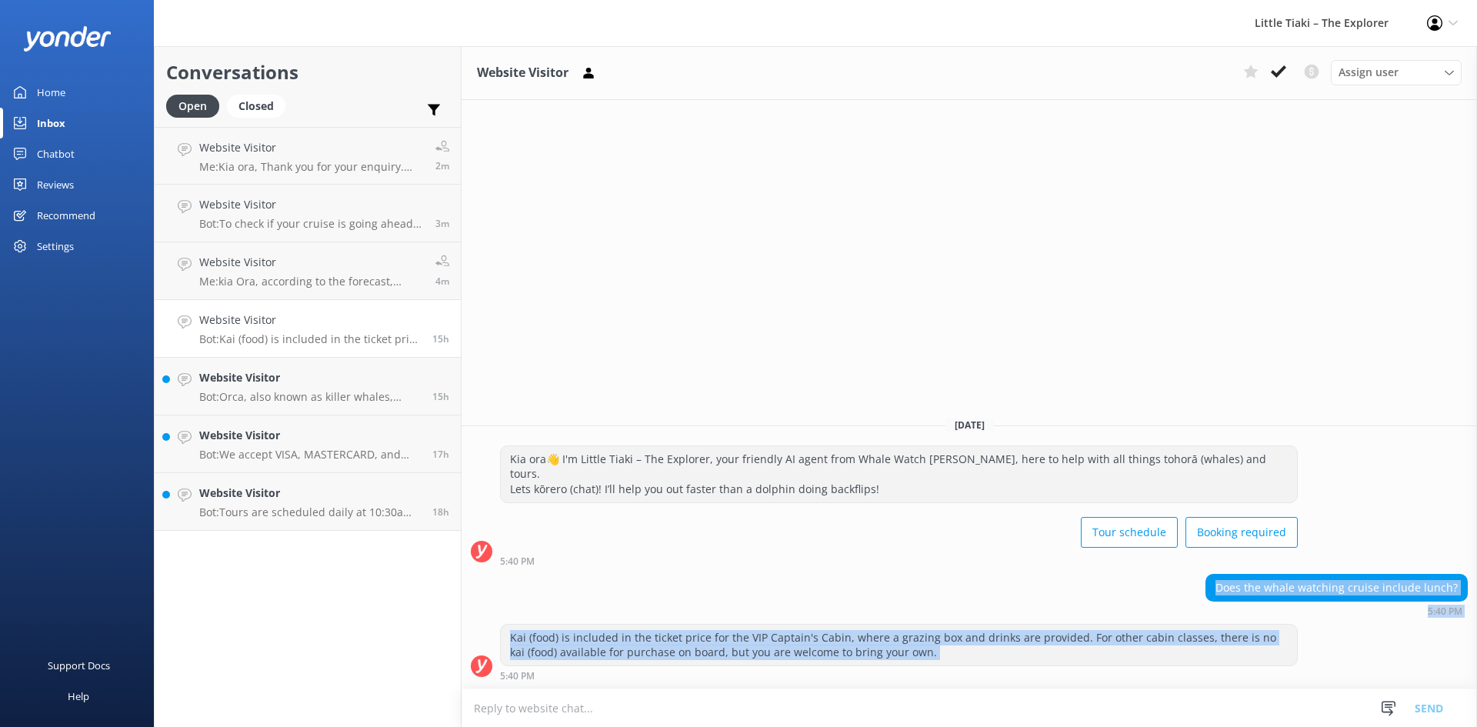
click at [755, 575] on div "Does the whale watching cruise include lunch? 5:40 PM" at bounding box center [969, 595] width 1015 height 42
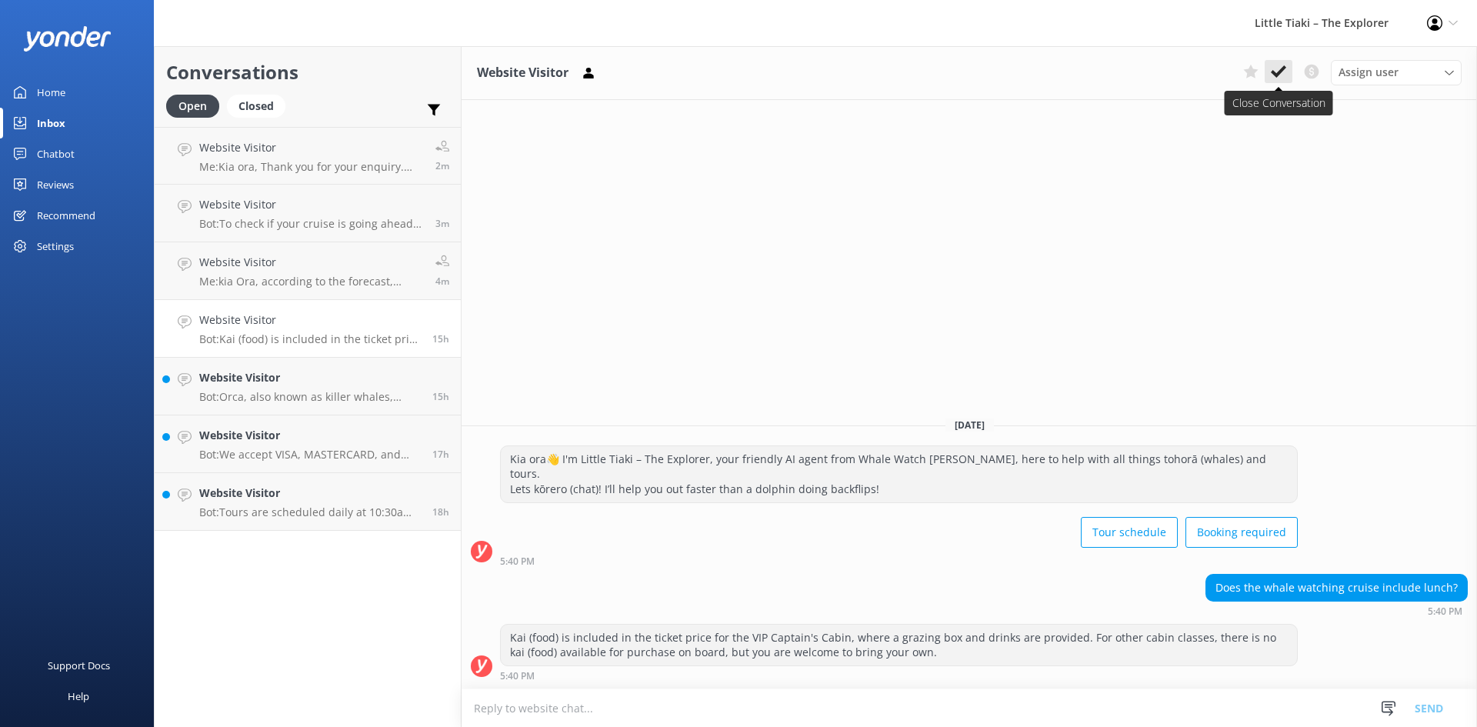
click at [1277, 75] on use at bounding box center [1278, 71] width 15 height 12
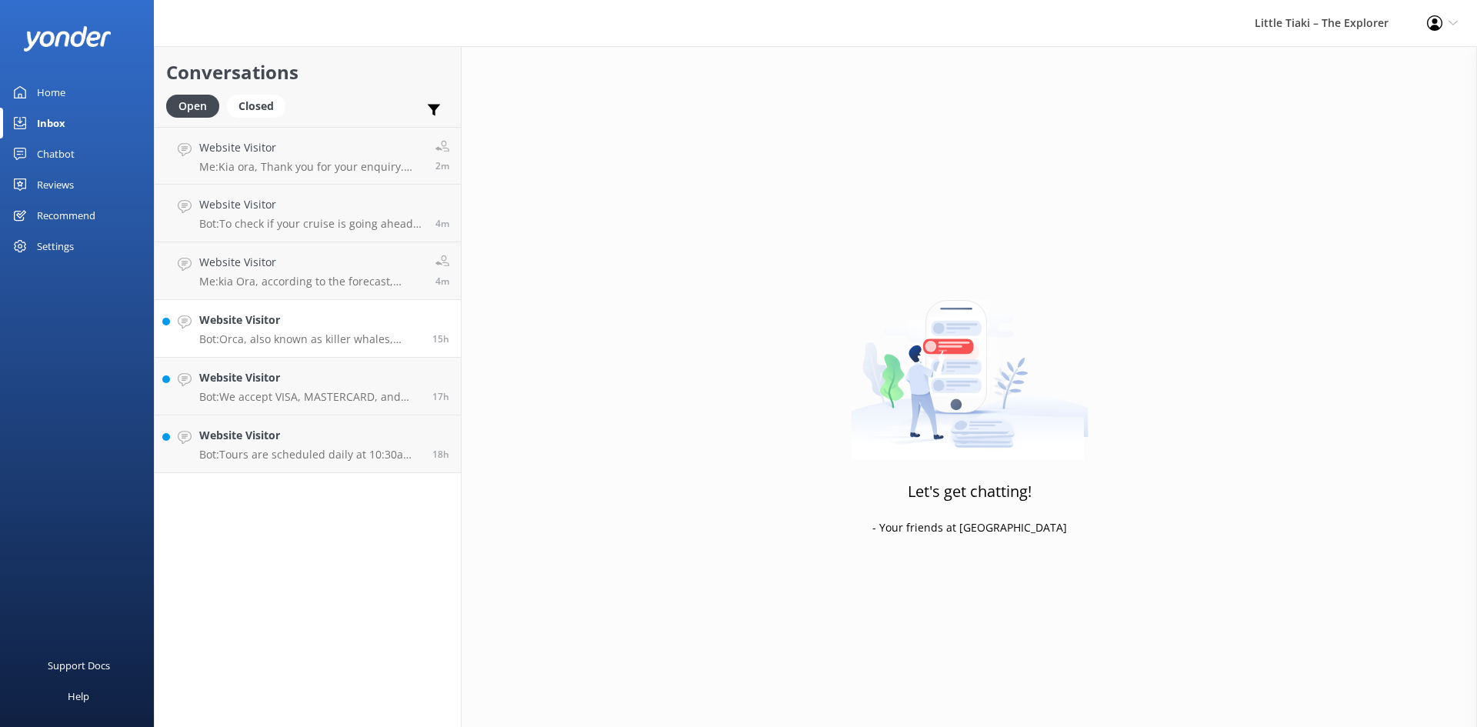
click at [291, 342] on p "Bot: Orca, also known as killer whales, migrate through the Kaikōura Coast, and…" at bounding box center [310, 339] width 222 height 14
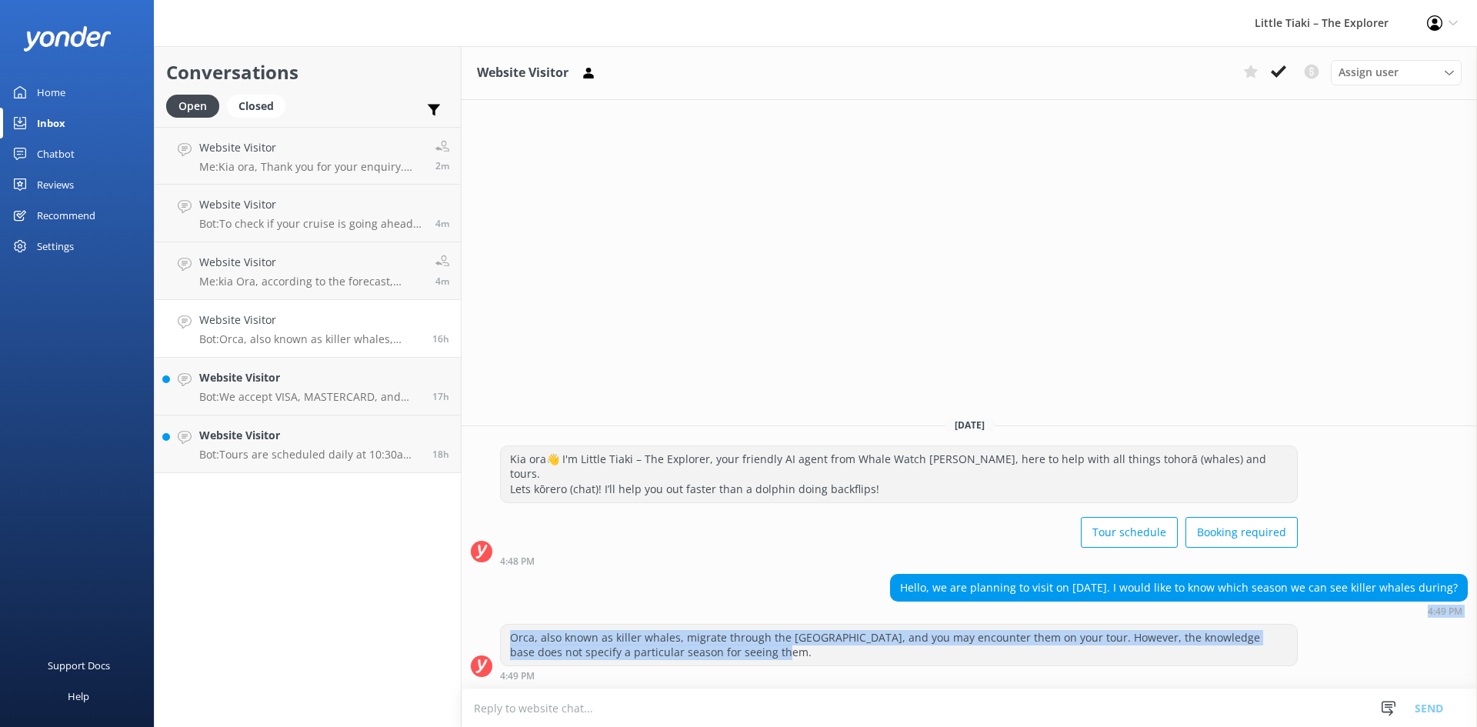
drag, startPoint x: 1055, startPoint y: 658, endPoint x: 585, endPoint y: 612, distance: 471.4
click at [592, 615] on div "Yesterday Kia ora👋 I'm Little Tiaki – The Explorer, your friendly AI agent from…" at bounding box center [969, 547] width 1015 height 284
click at [585, 612] on div "Hello, we are planning to visit on February 7th. I would like to know which sea…" at bounding box center [969, 595] width 1015 height 42
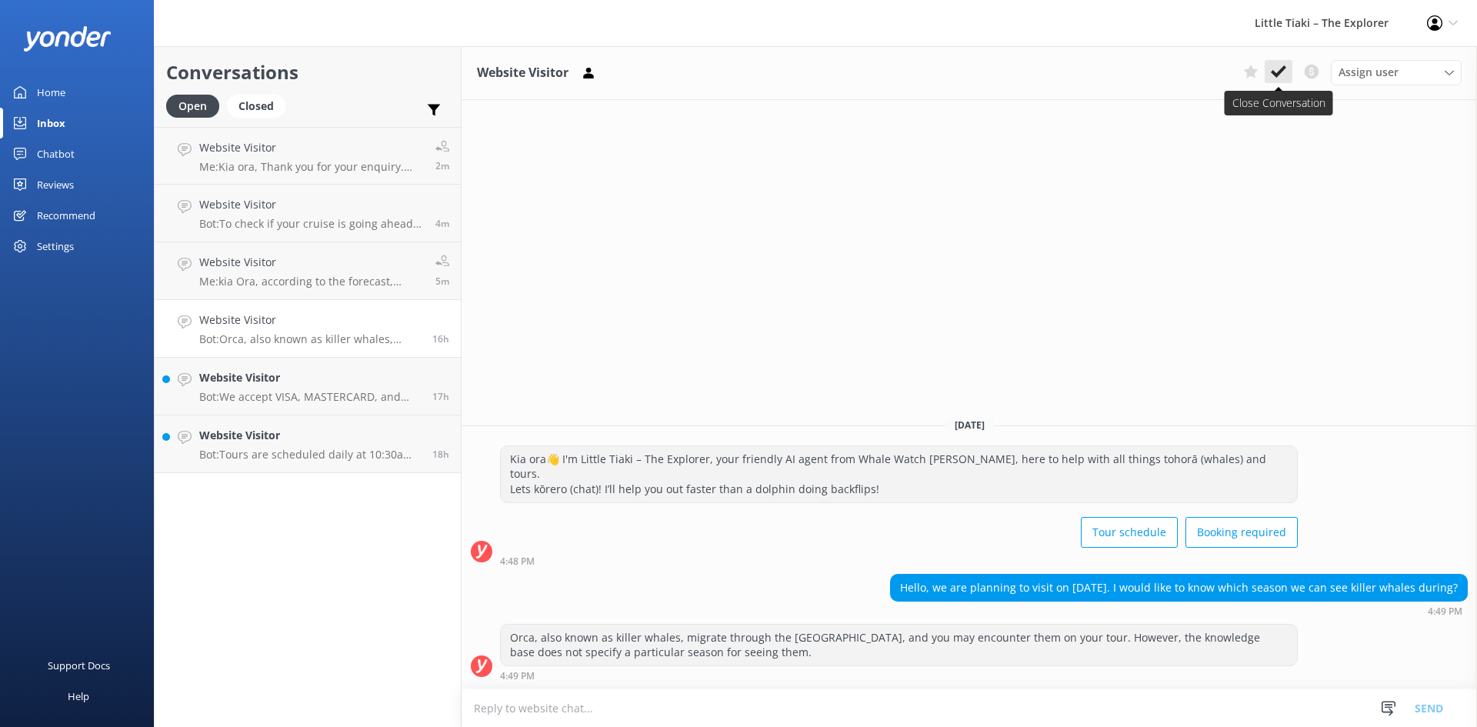
click at [1278, 65] on icon at bounding box center [1278, 71] width 15 height 15
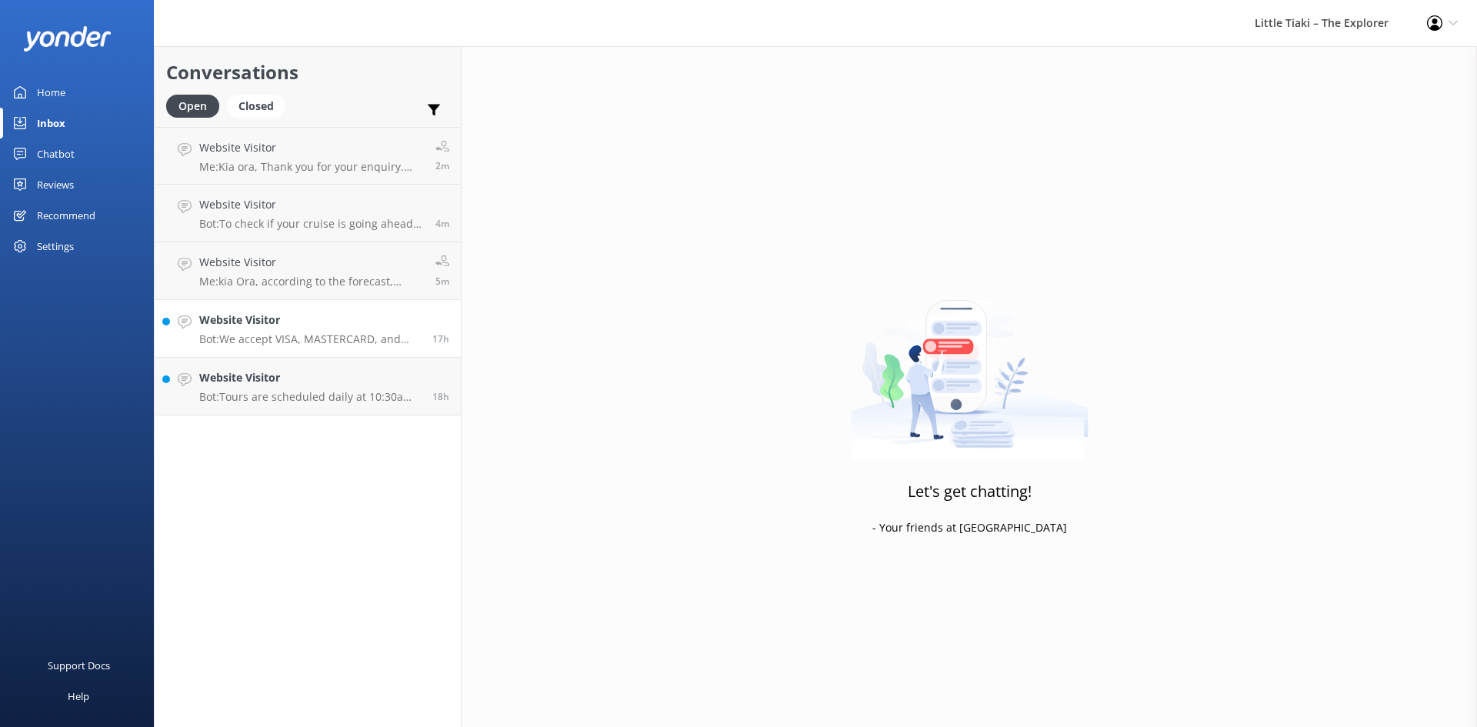
click at [327, 331] on div "Website Visitor Bot: We accept VISA, MASTERCARD, and UNION PAY credit cards. We…" at bounding box center [310, 329] width 222 height 34
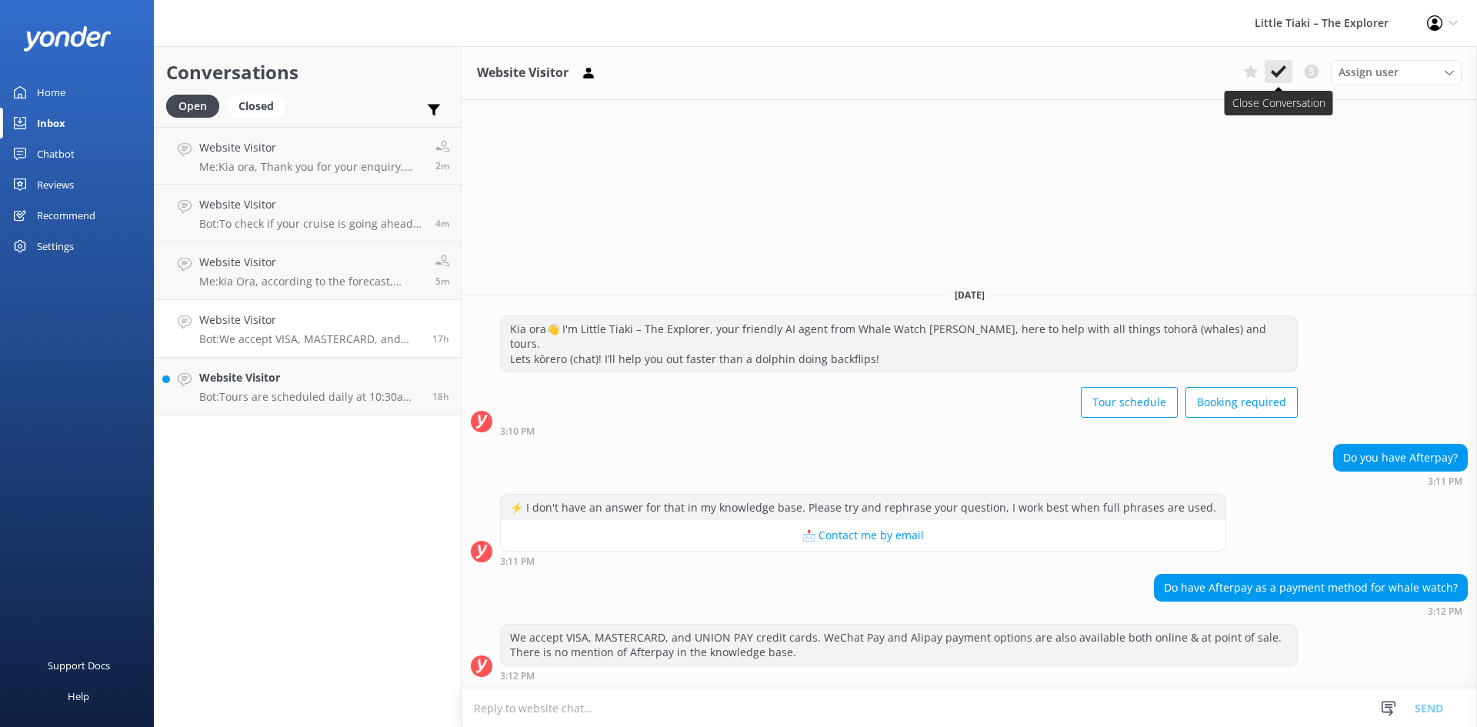
click at [1282, 71] on use at bounding box center [1278, 71] width 15 height 12
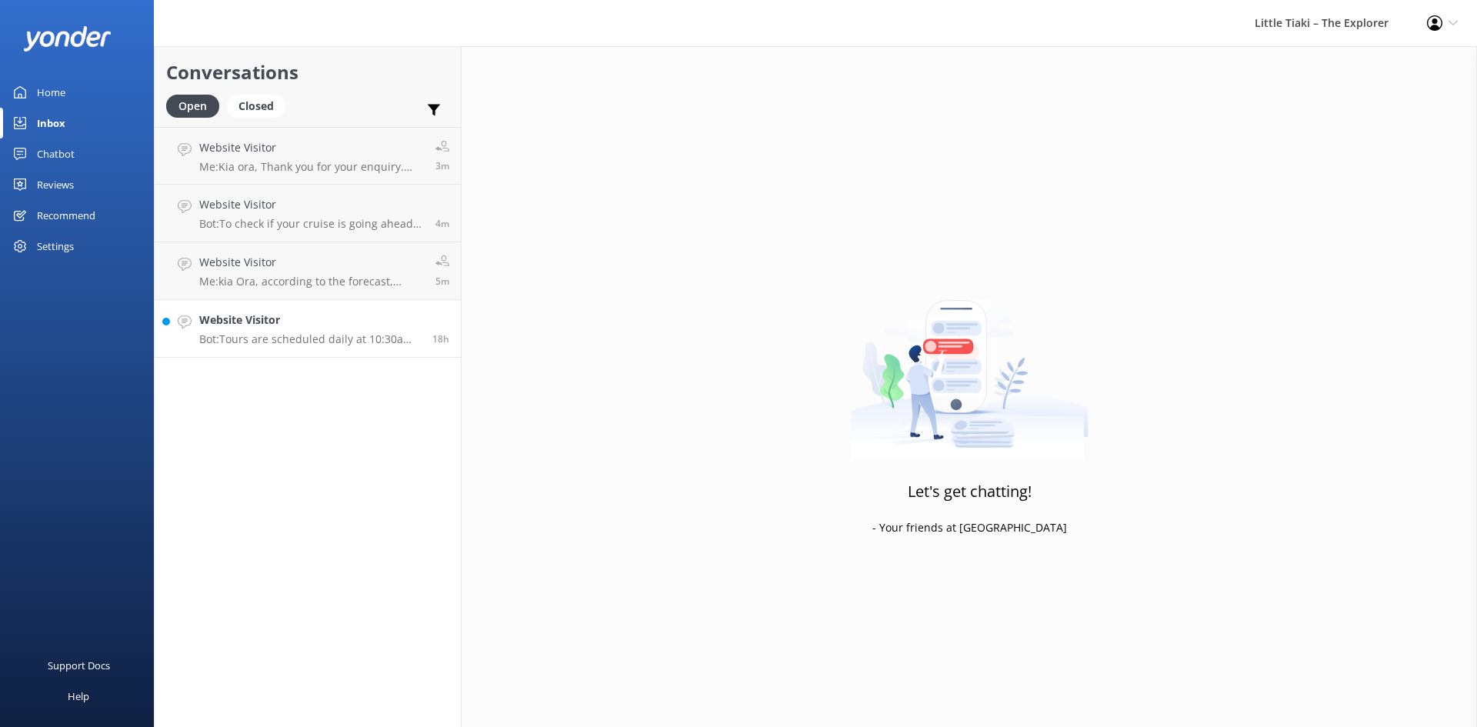
click at [277, 326] on h4 "Website Visitor" at bounding box center [310, 320] width 222 height 17
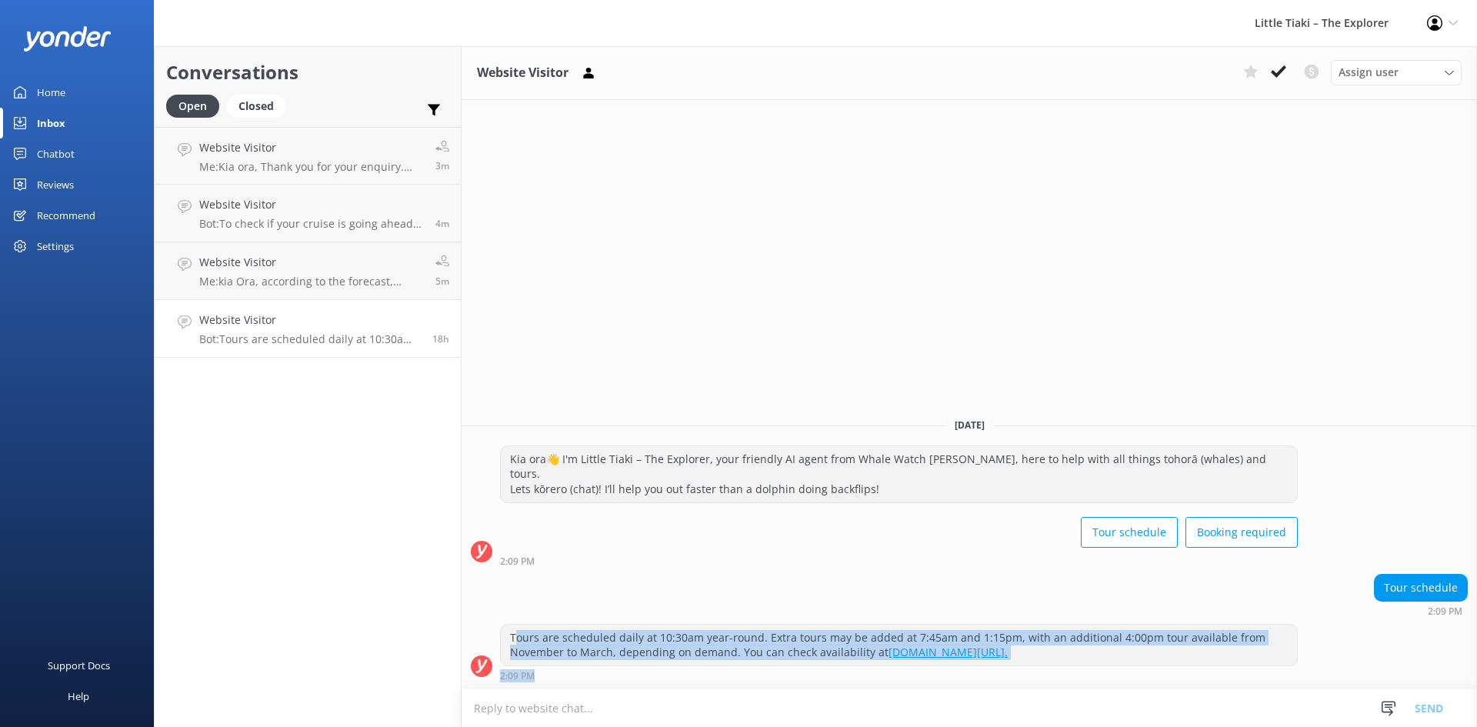
drag, startPoint x: 515, startPoint y: 642, endPoint x: 928, endPoint y: 692, distance: 415.4
click at [903, 688] on div "Website Visitor Assign user Customer Support Wiremu Stone Abba kahu Olivia Naki…" at bounding box center [969, 386] width 1015 height 681
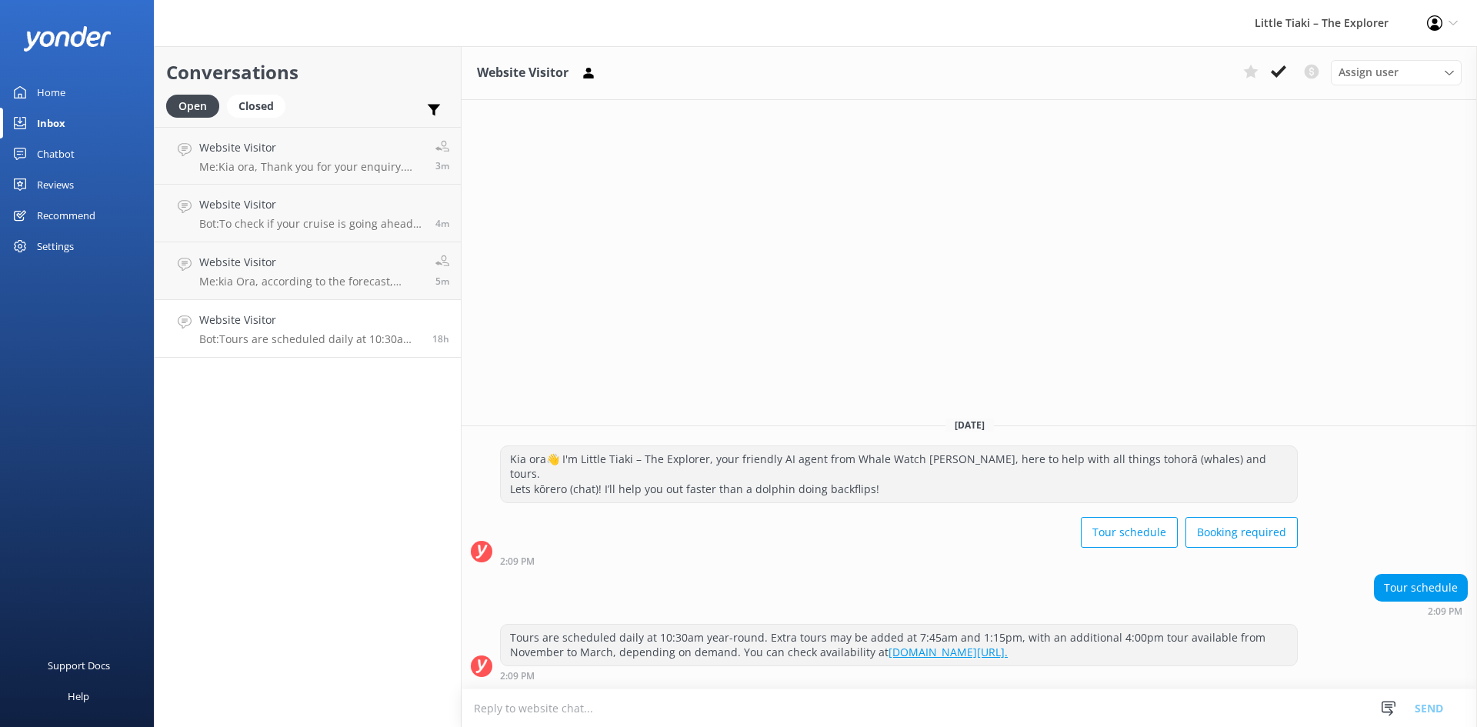
click at [959, 695] on textarea at bounding box center [969, 708] width 1015 height 38
click at [1279, 77] on icon at bounding box center [1278, 71] width 15 height 15
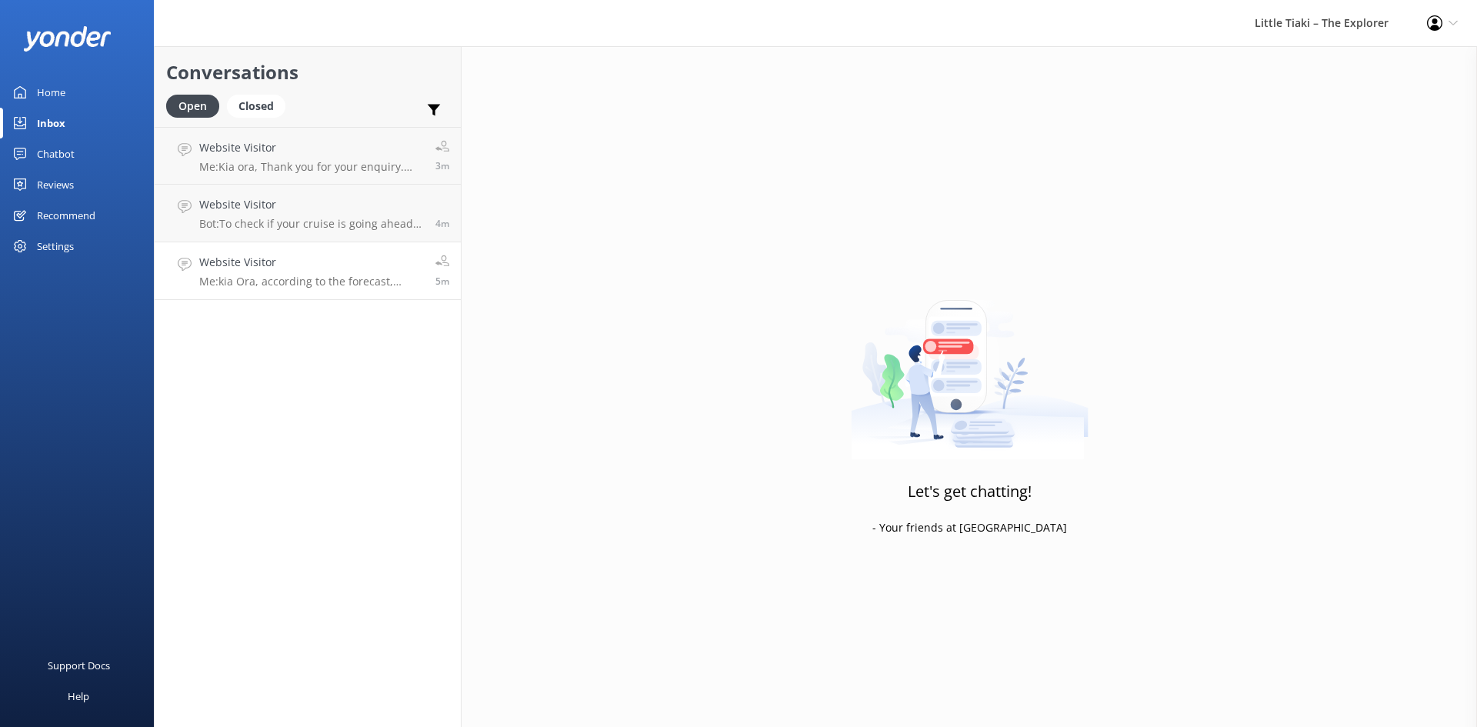
click at [262, 280] on p "Me: kia Ora, according to the forecast, Southwest winds of 30 knots, shifting t…" at bounding box center [311, 282] width 225 height 14
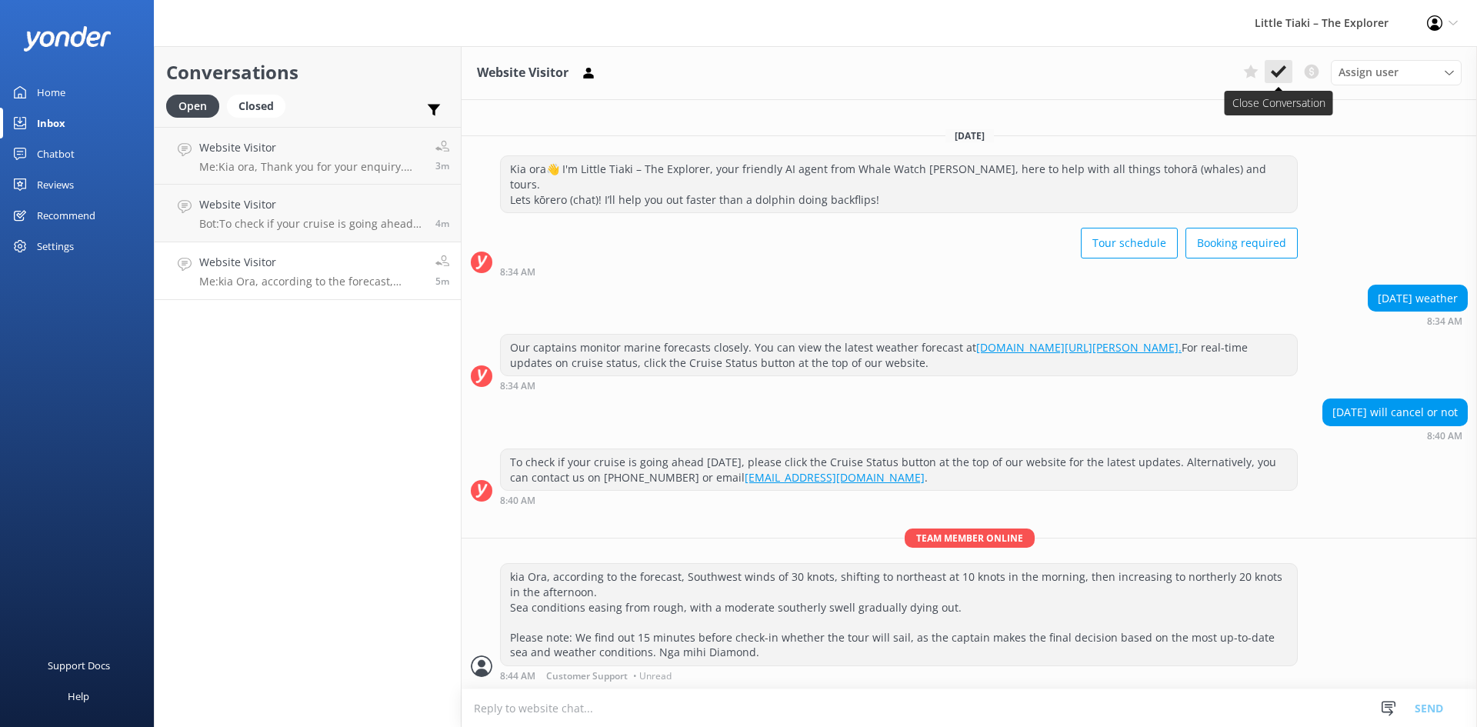
click at [1282, 74] on icon at bounding box center [1278, 71] width 15 height 15
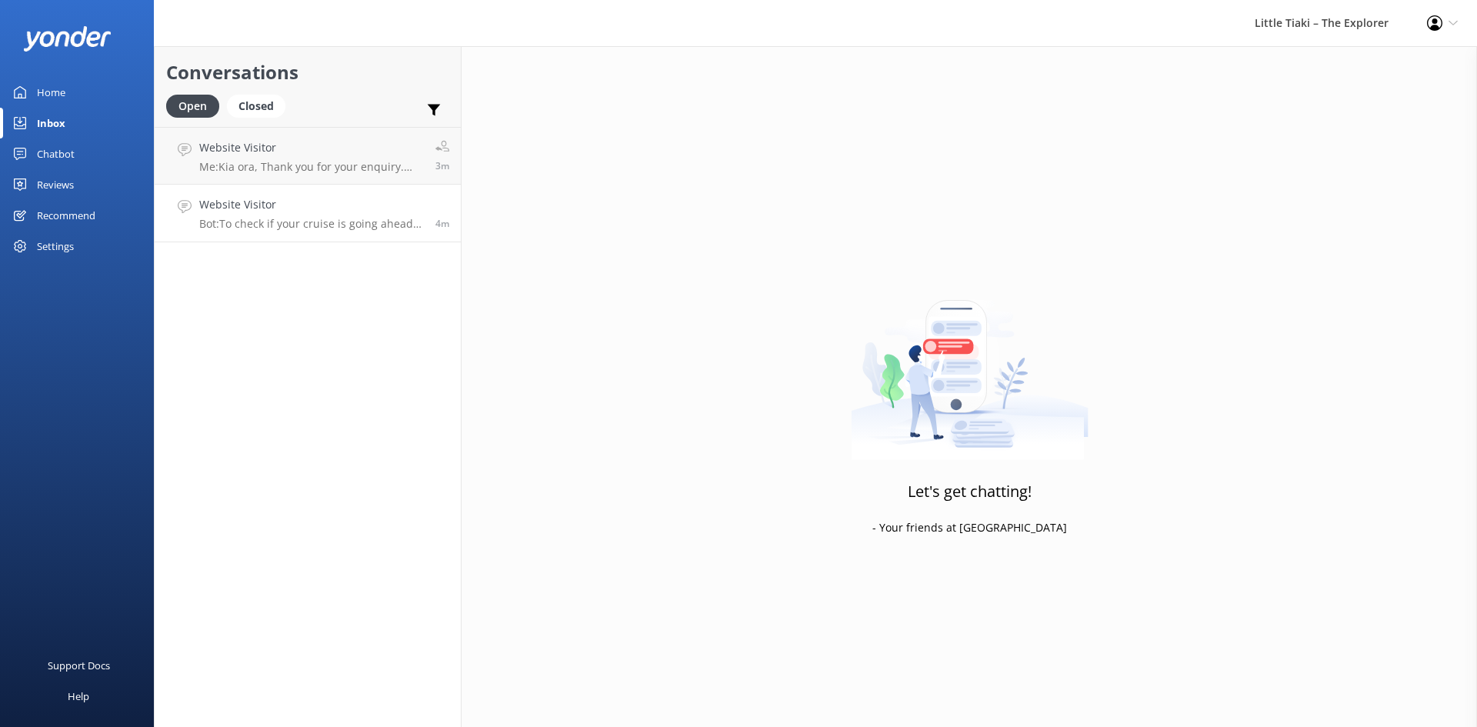
click at [299, 213] on h4 "Website Visitor" at bounding box center [311, 204] width 225 height 17
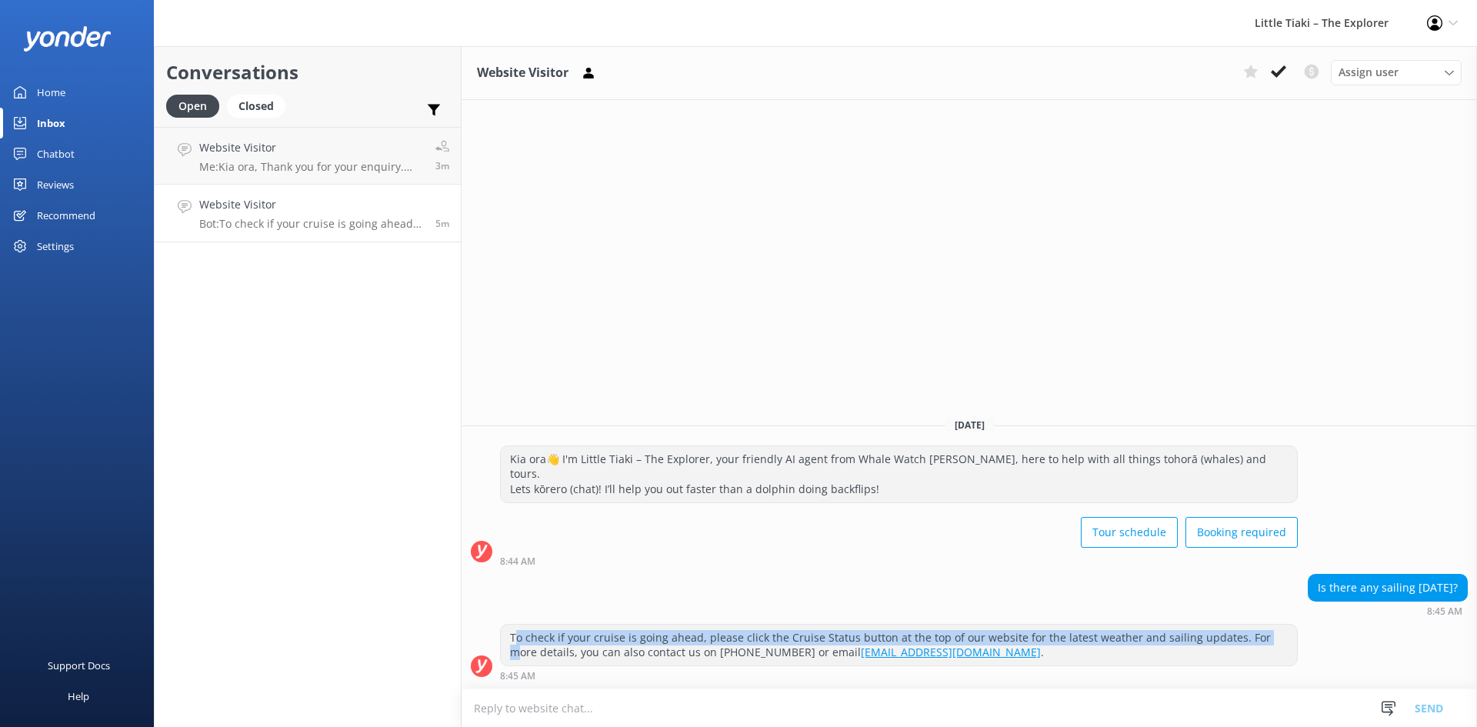
drag, startPoint x: 514, startPoint y: 634, endPoint x: 1252, endPoint y: 638, distance: 737.7
click at [1252, 638] on div "To check if your cruise is going ahead, please click the Cruise Status button a…" at bounding box center [899, 645] width 796 height 41
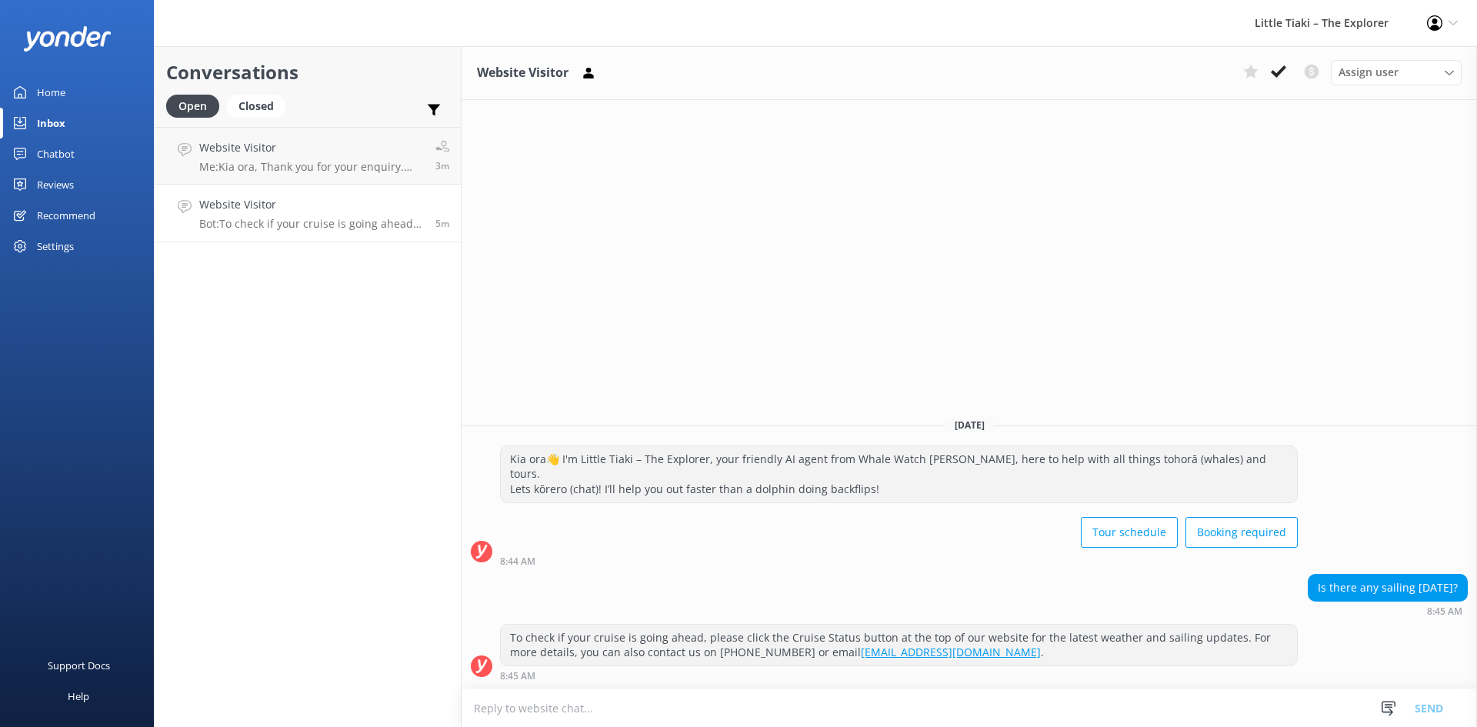
click at [948, 585] on div "Is there any sailing today? 8:45 AM" at bounding box center [969, 595] width 1015 height 42
click at [953, 561] on div "8:44 AM" at bounding box center [899, 560] width 798 height 11
click at [1277, 66] on icon at bounding box center [1278, 71] width 15 height 15
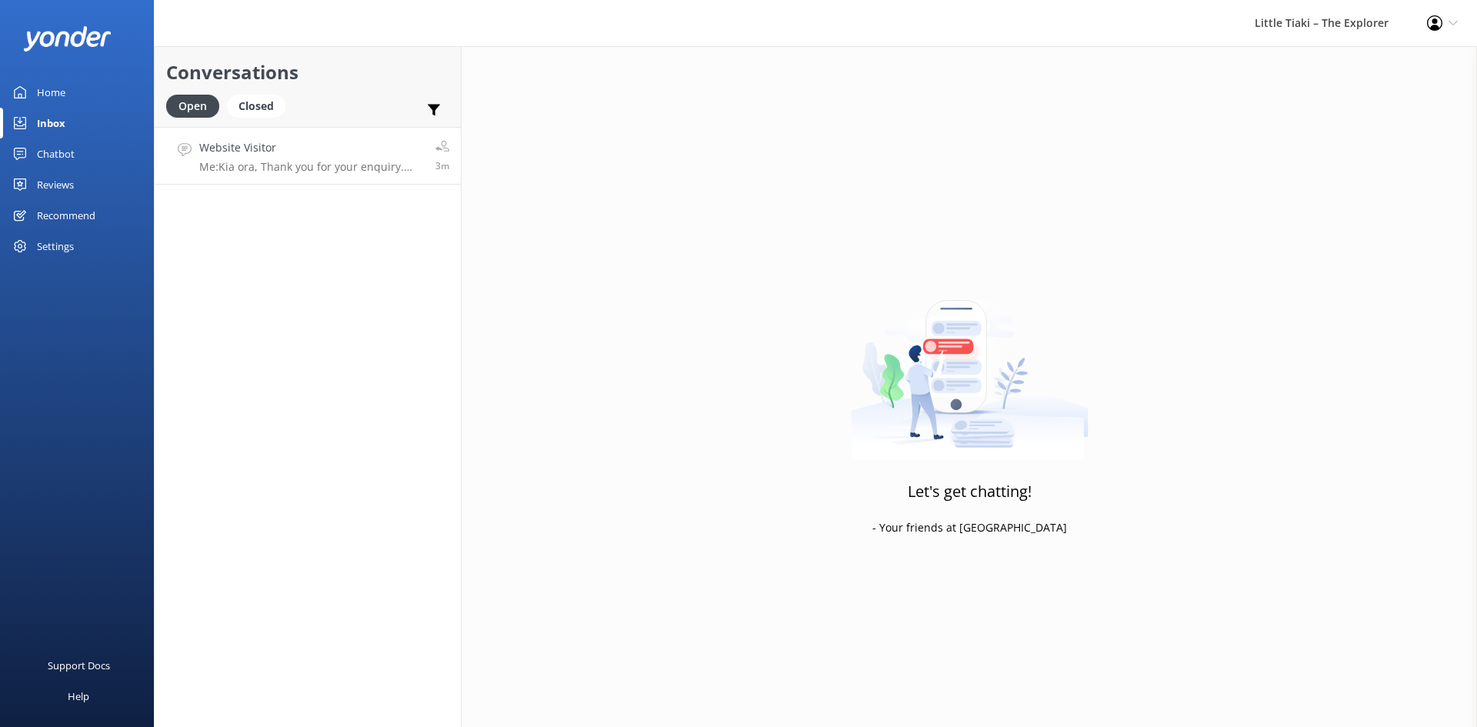
click at [332, 164] on p "Me: Kia ora, Thank you for your enquiry. Unfortunately, all children must have …" at bounding box center [311, 167] width 225 height 14
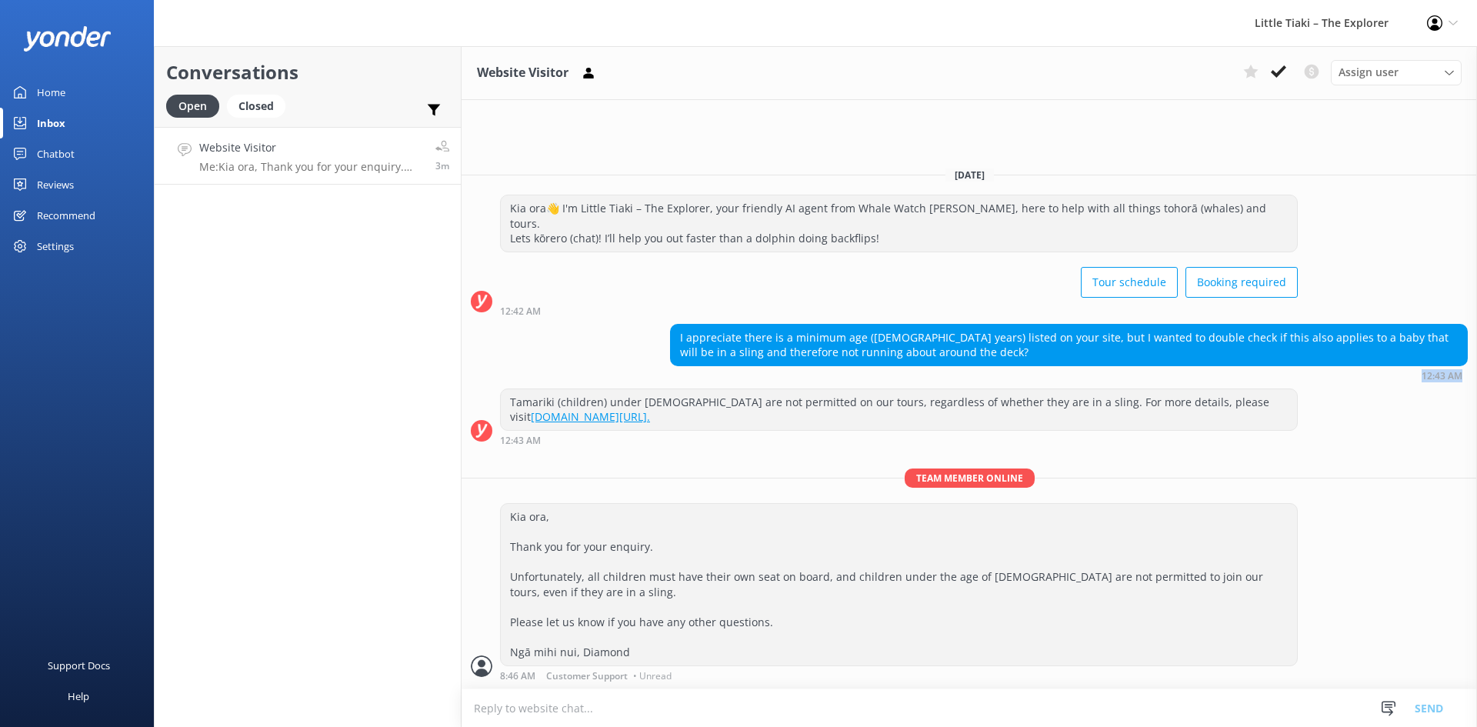
drag, startPoint x: 1383, startPoint y: 385, endPoint x: 1476, endPoint y: 369, distance: 94.3
click at [1476, 369] on div "I appreciate there is a minimum age (3 years) listed on your site, but I wanted…" at bounding box center [969, 356] width 1015 height 65
click at [1392, 415] on div "Tamariki (children) under 3 years old are not permitted on our tours, regardles…" at bounding box center [969, 416] width 1015 height 57
click at [1276, 72] on icon at bounding box center [1278, 71] width 15 height 15
